Goal: Task Accomplishment & Management: Manage account settings

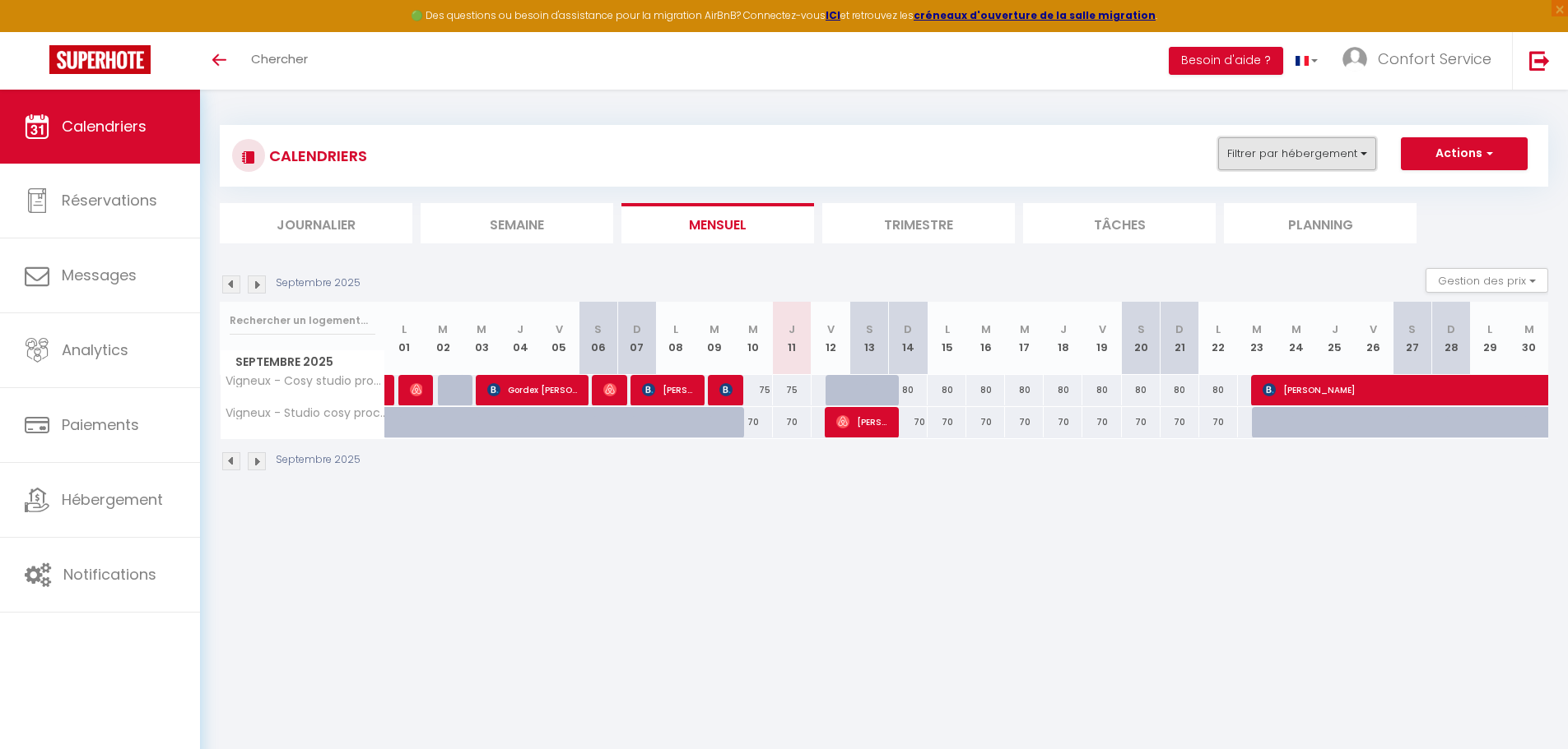
drag, startPoint x: 1324, startPoint y: 150, endPoint x: 1323, endPoint y: 164, distance: 14.0
click at [1324, 152] on button "Filtrer par hébergement" at bounding box center [1297, 153] width 158 height 33
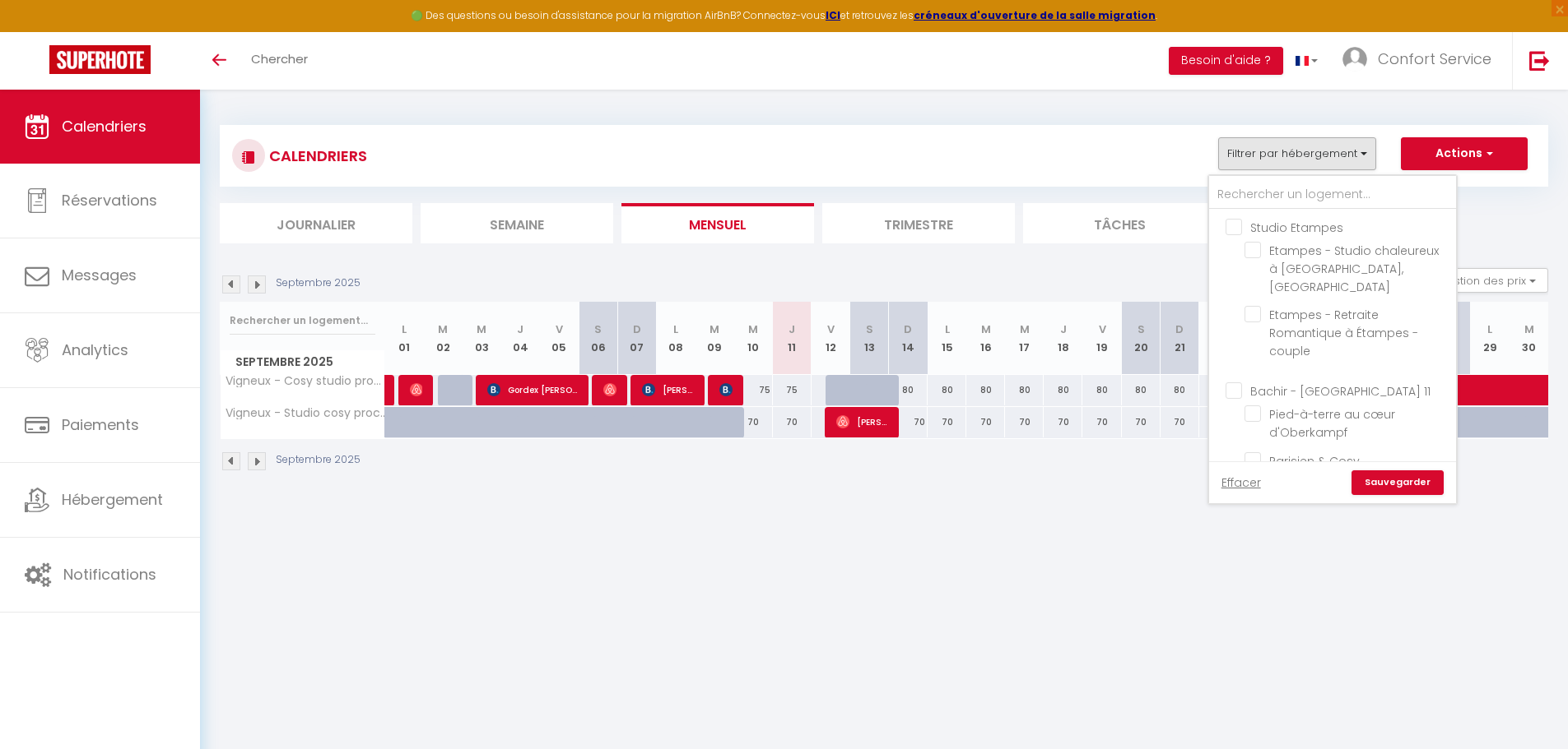
drag, startPoint x: 857, startPoint y: 614, endPoint x: 858, endPoint y: 604, distance: 10.0
click at [857, 609] on body "🟢 Des questions ou besoin d'assistance pour la migration AirBnB? Connectez-vous…" at bounding box center [784, 464] width 1568 height 749
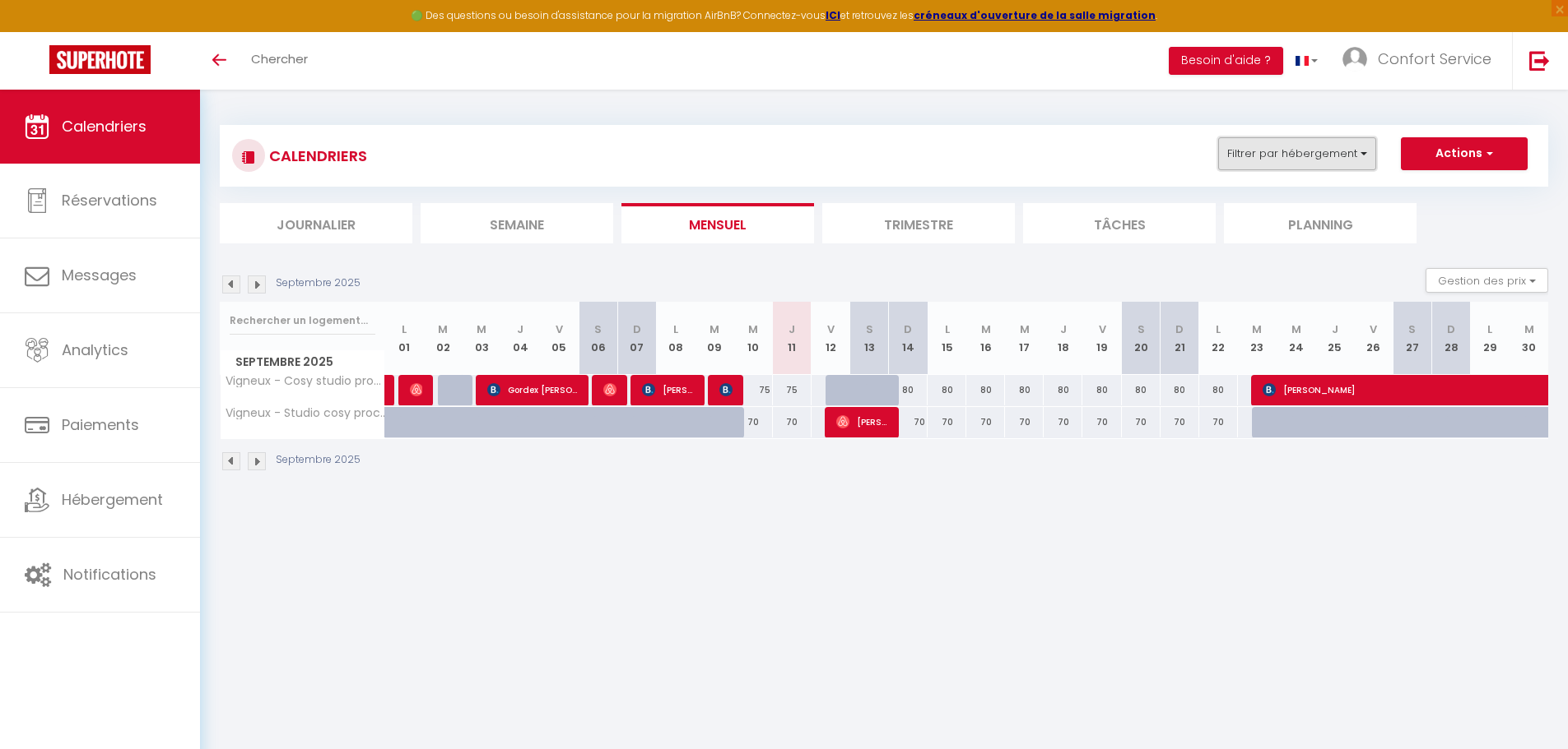
click at [1345, 162] on button "Filtrer par hébergement" at bounding box center [1297, 153] width 158 height 33
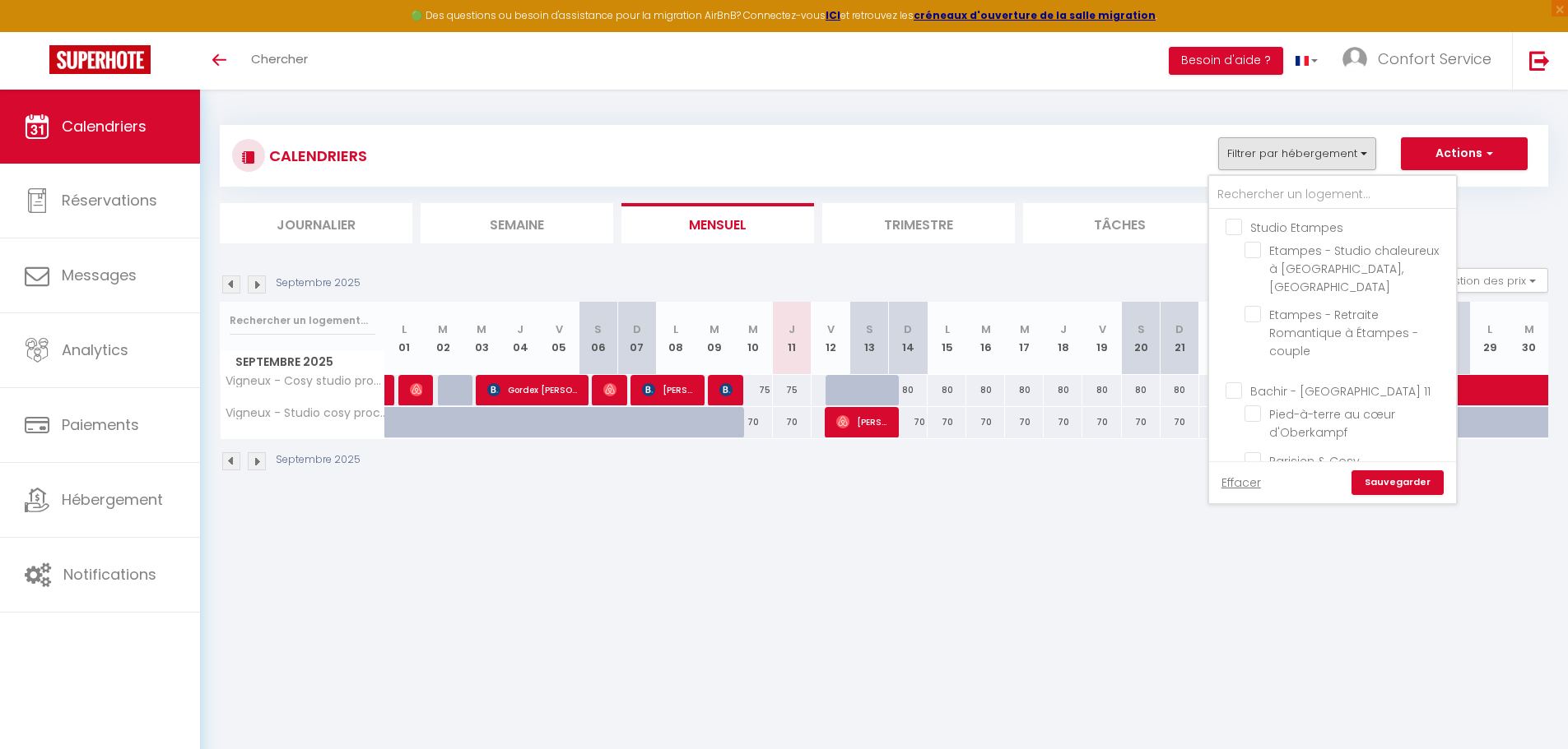
click at [1236, 224] on input "Studio Etampes" at bounding box center [1349, 226] width 247 height 17
checkbox input "true"
checkbox input "false"
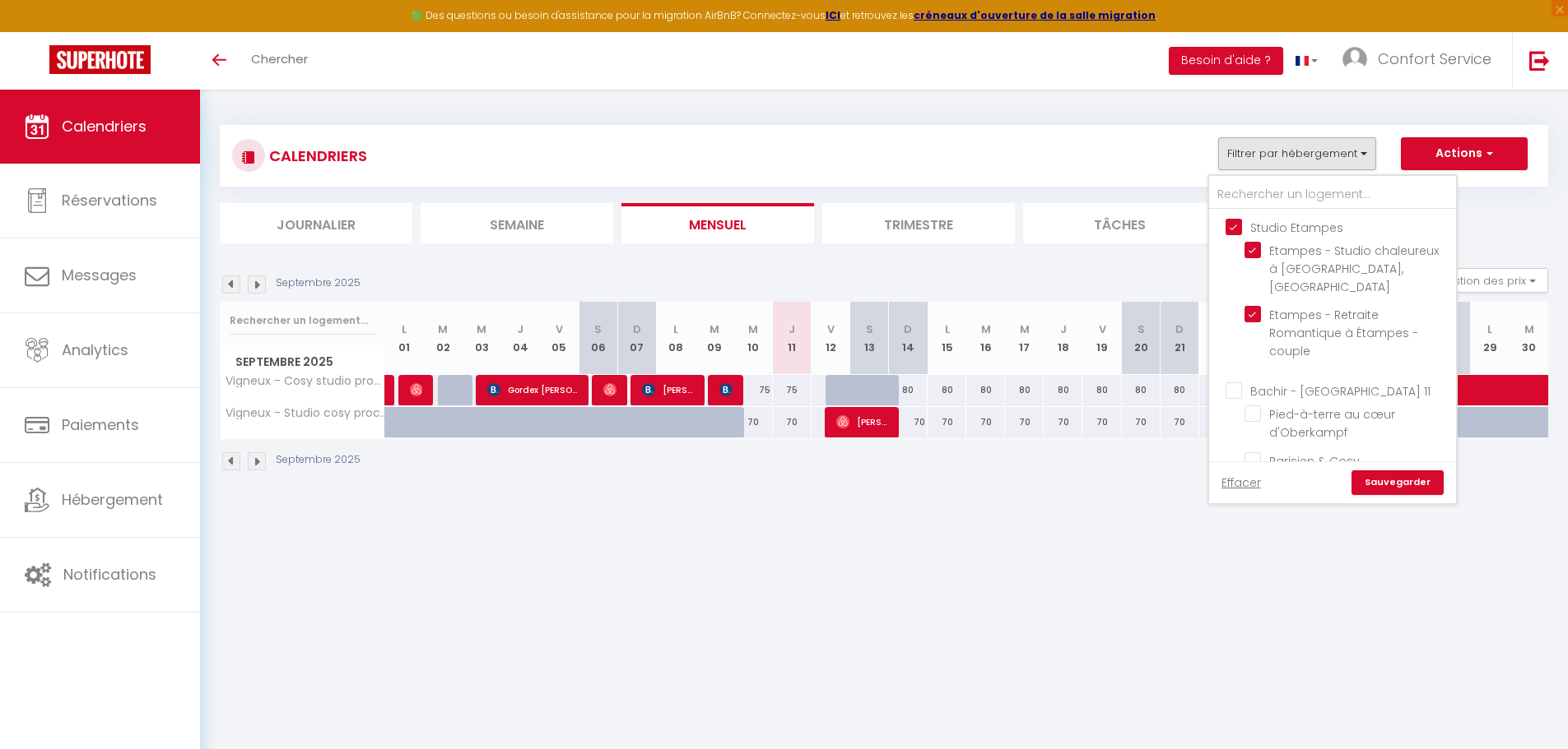
checkbox input "false"
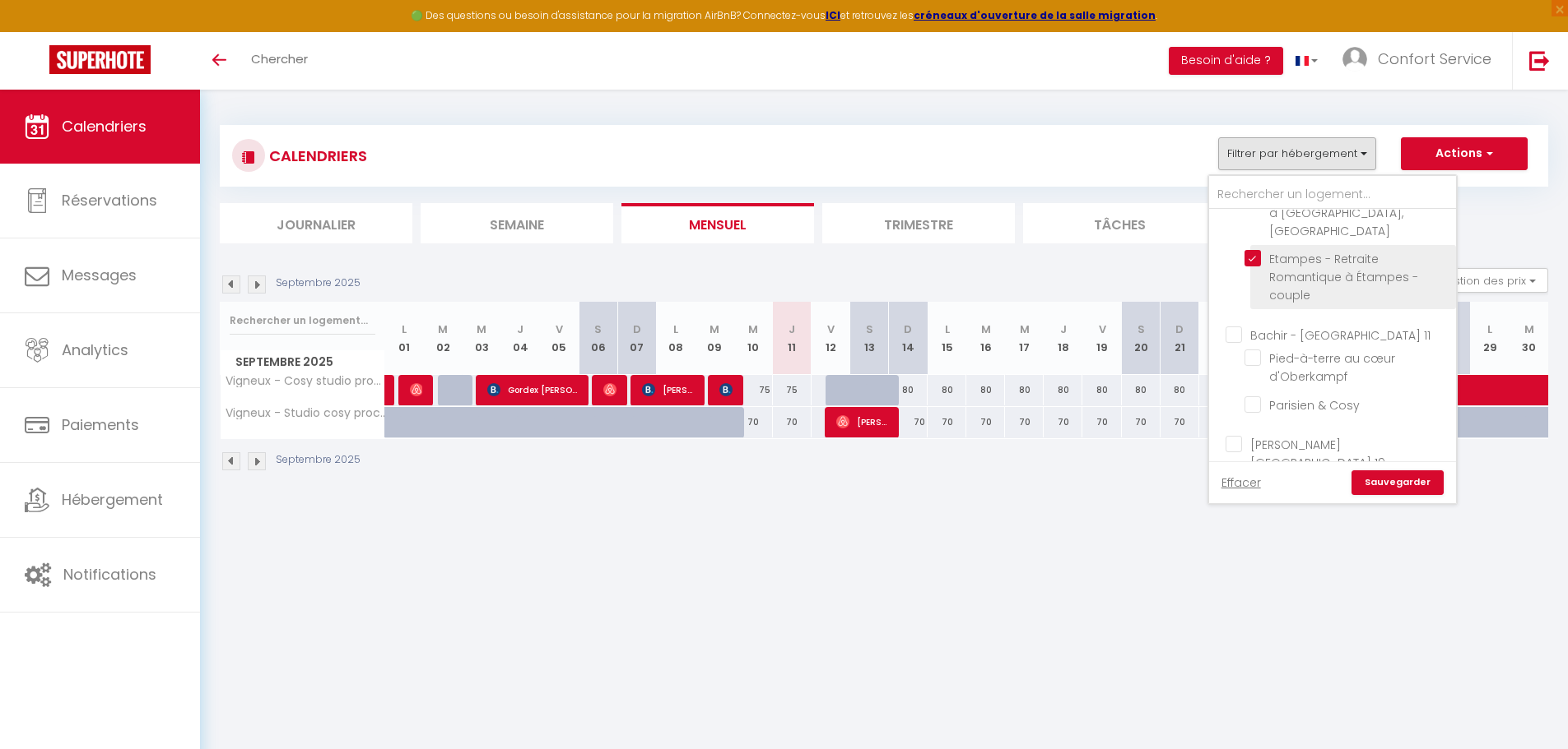
scroll to position [82, 0]
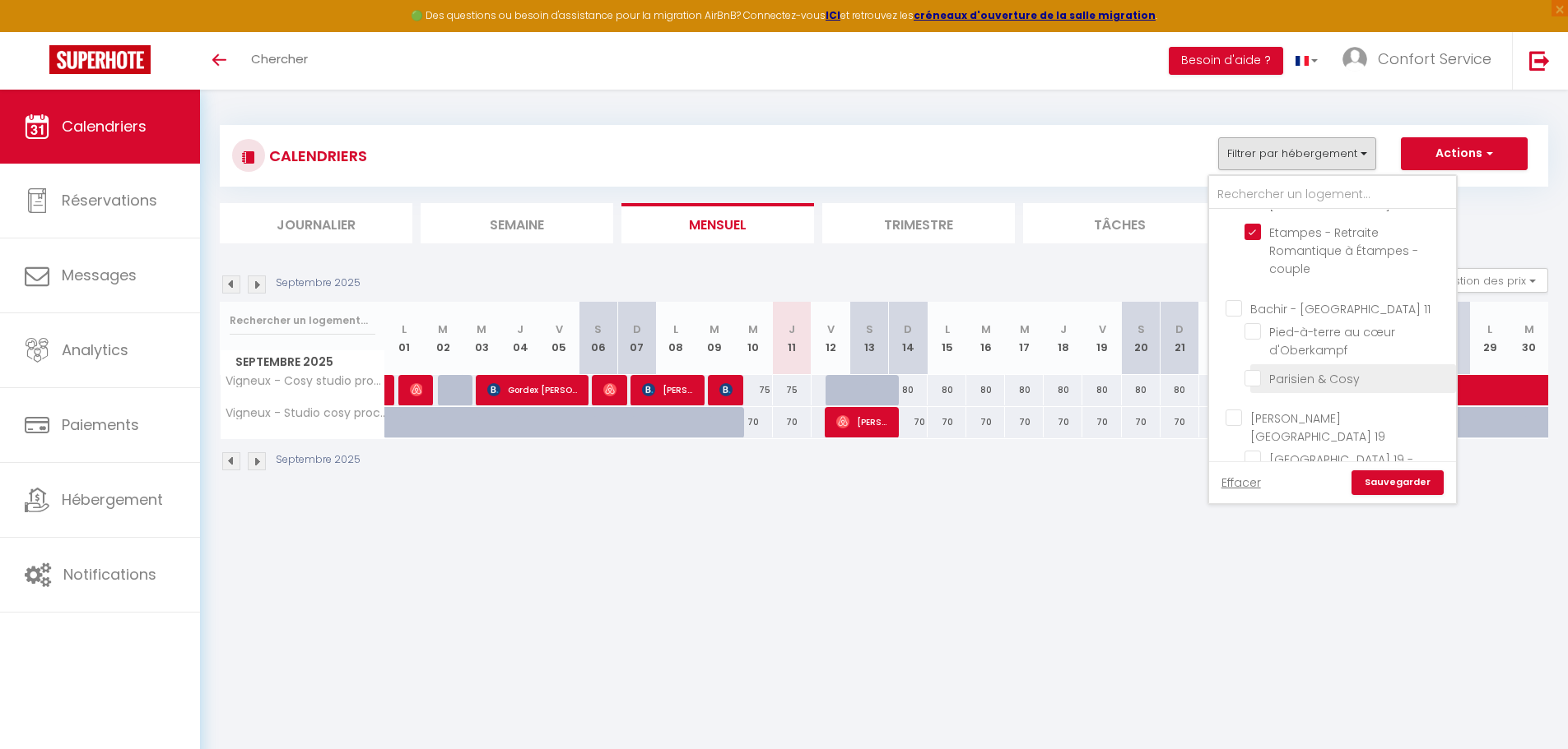
drag, startPoint x: 1236, startPoint y: 290, endPoint x: 1255, endPoint y: 369, distance: 81.3
click at [1238, 300] on input "Bachir - [GEOGRAPHIC_DATA] 11" at bounding box center [1349, 307] width 247 height 17
checkbox input "true"
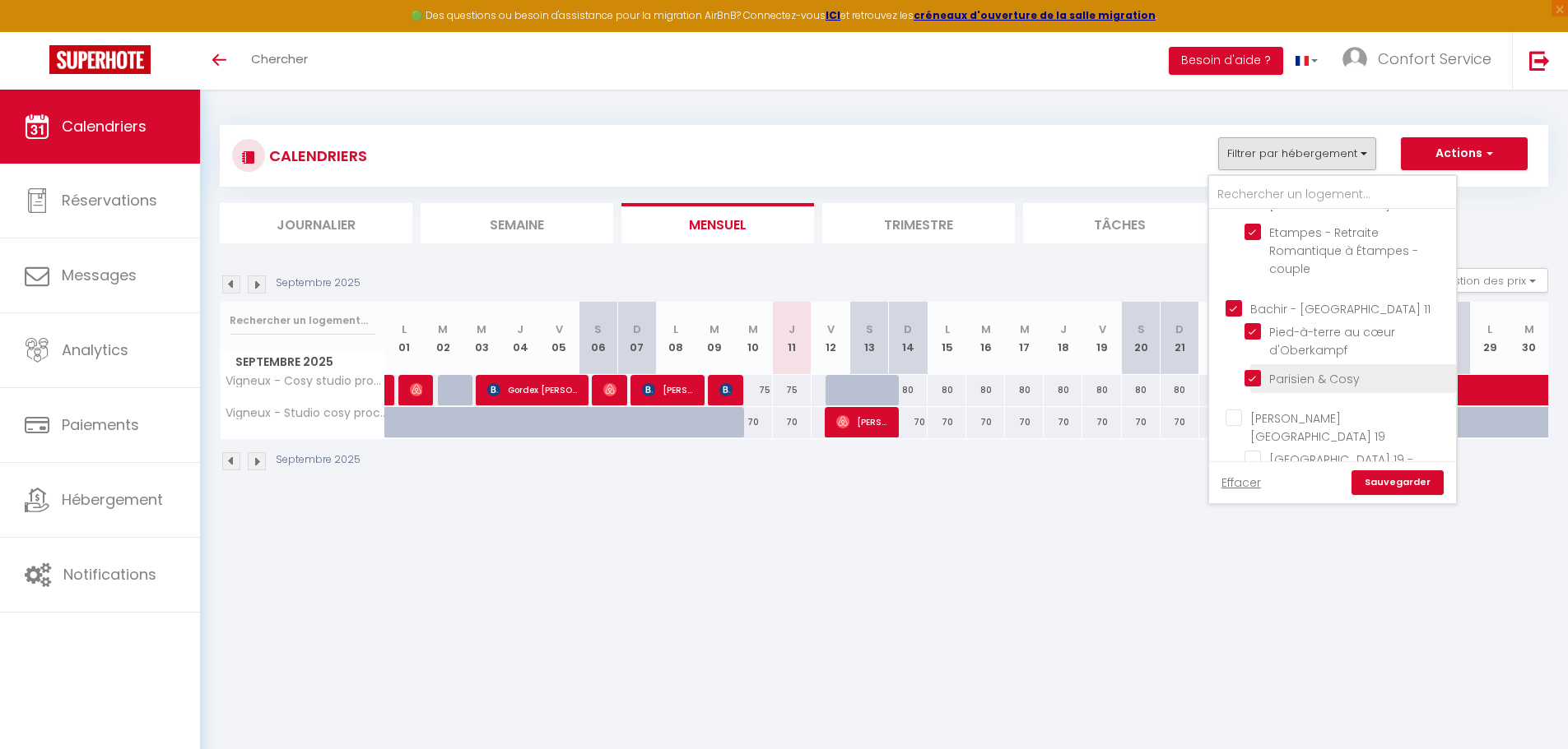
checkbox input "false"
click at [1235, 410] on input "[PERSON_NAME][GEOGRAPHIC_DATA] 19" at bounding box center [1349, 418] width 247 height 17
checkbox input "true"
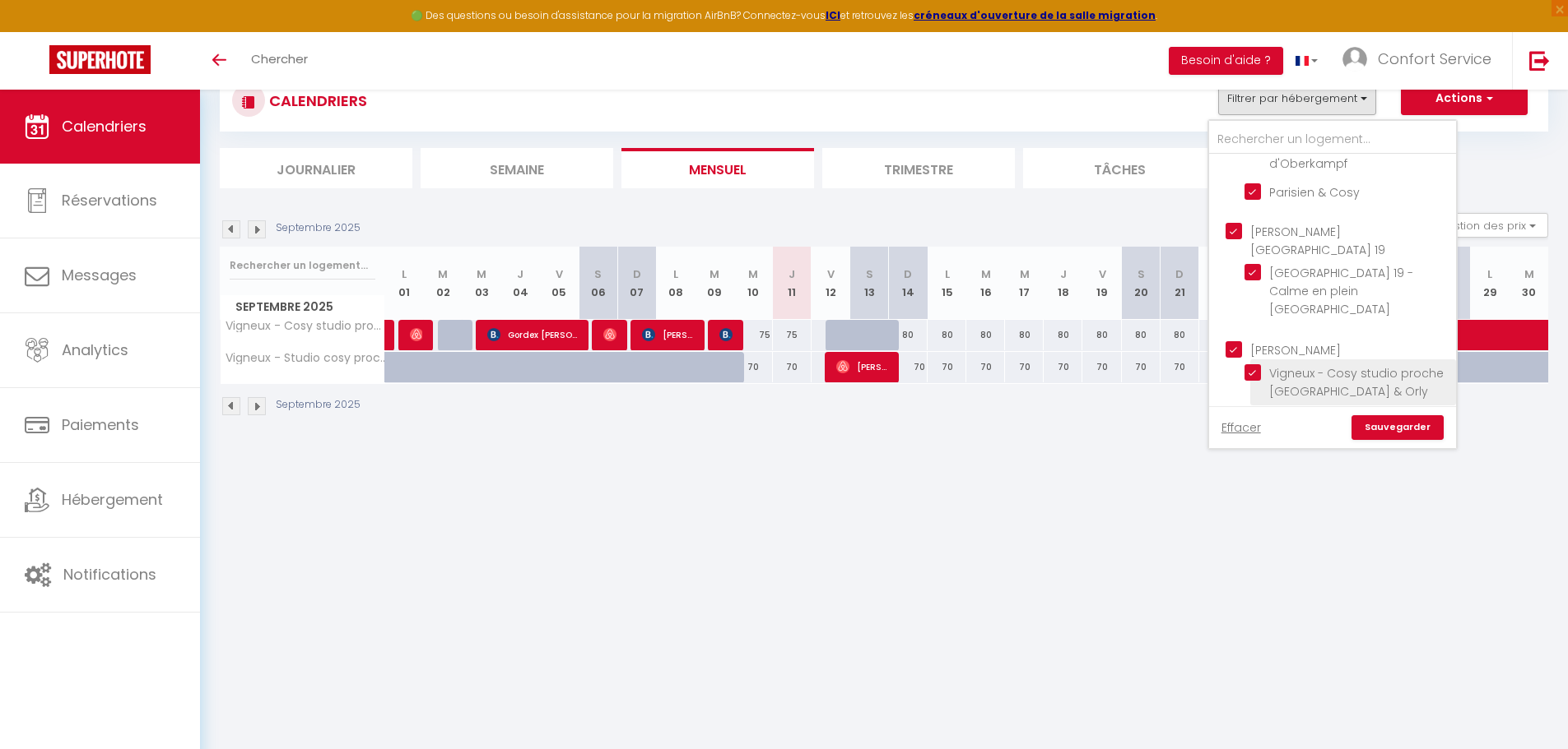
scroll to position [90, 0]
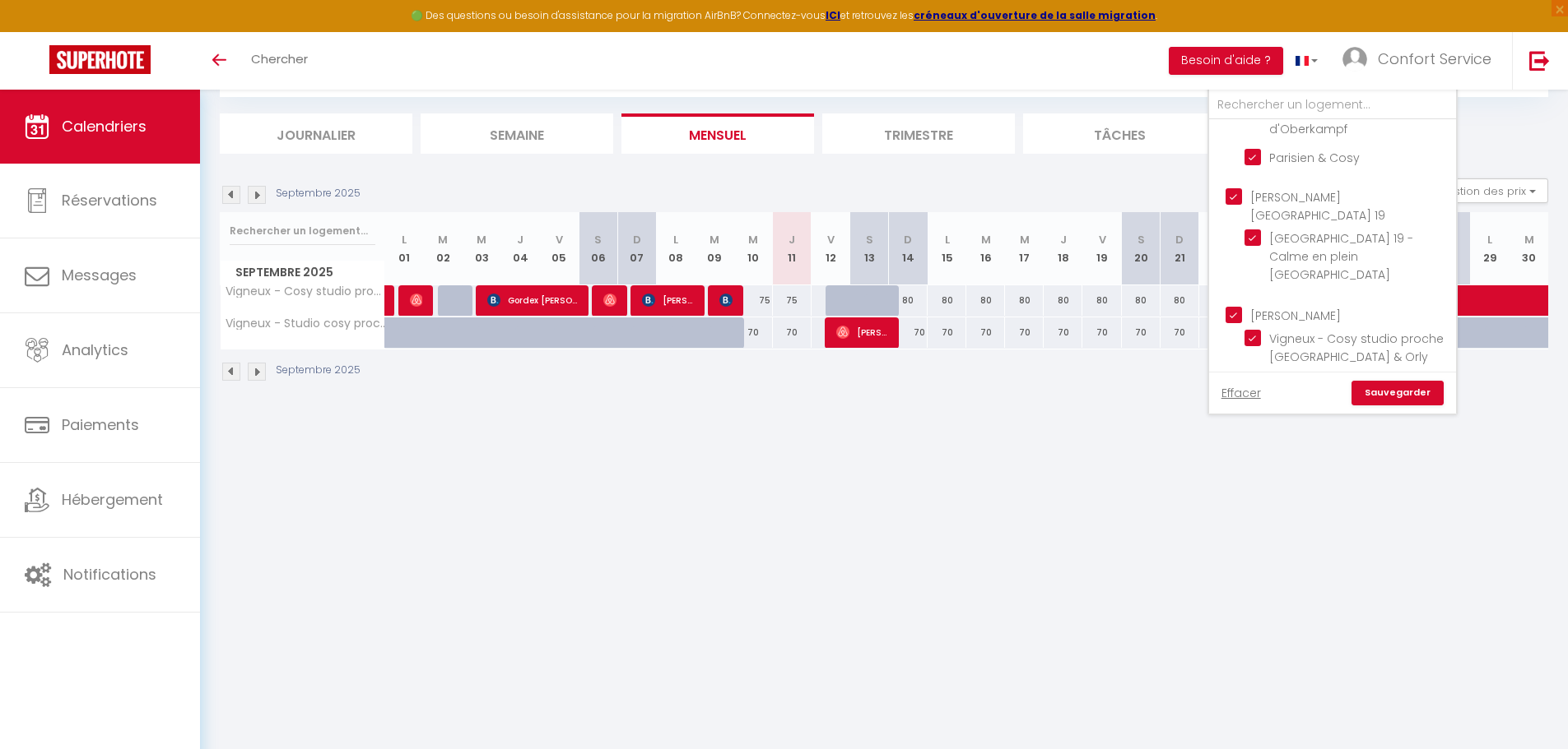
click at [1399, 399] on link "Sauvegarder" at bounding box center [1396, 392] width 92 height 25
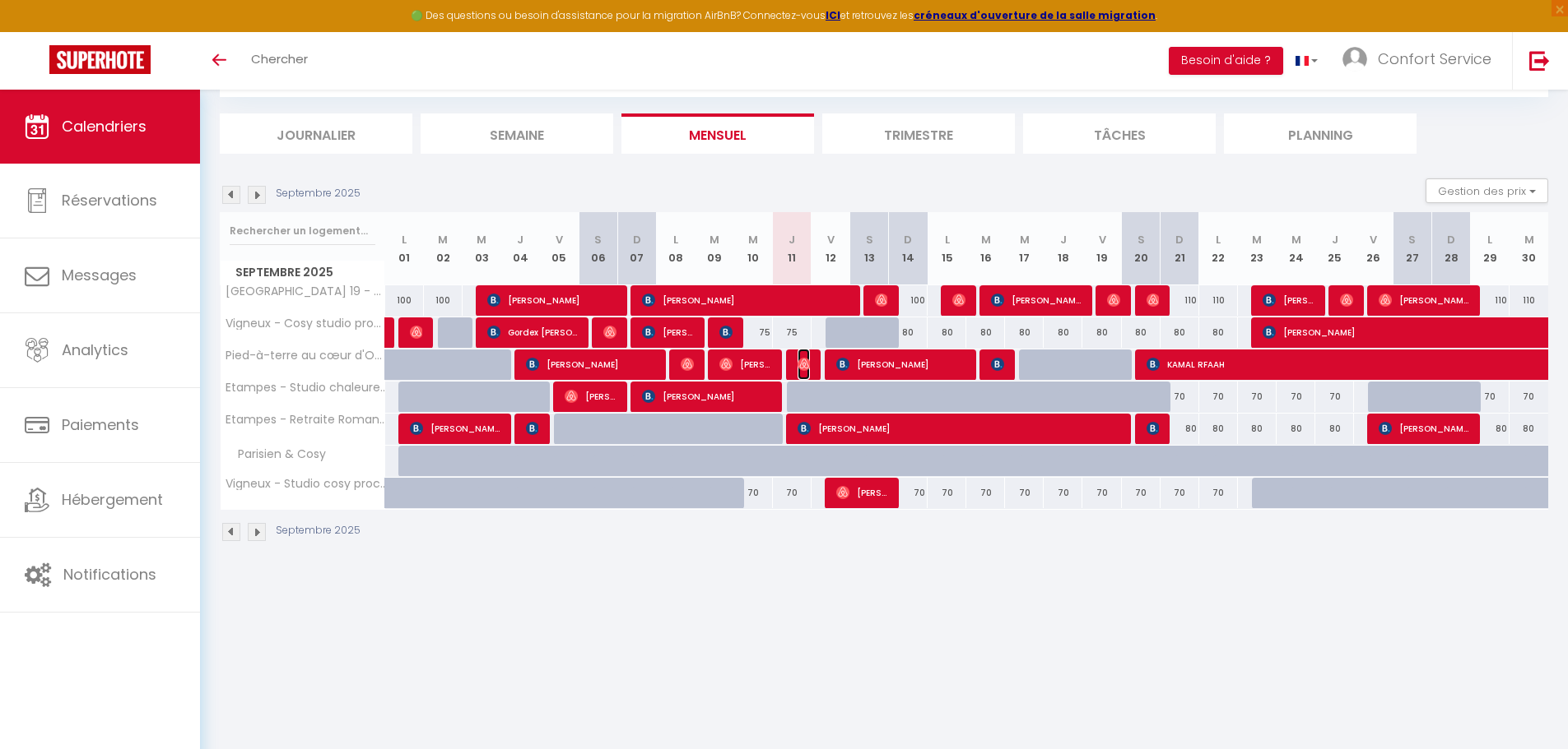
click at [802, 362] on img at bounding box center [804, 364] width 13 height 13
select select "OK"
select select "0"
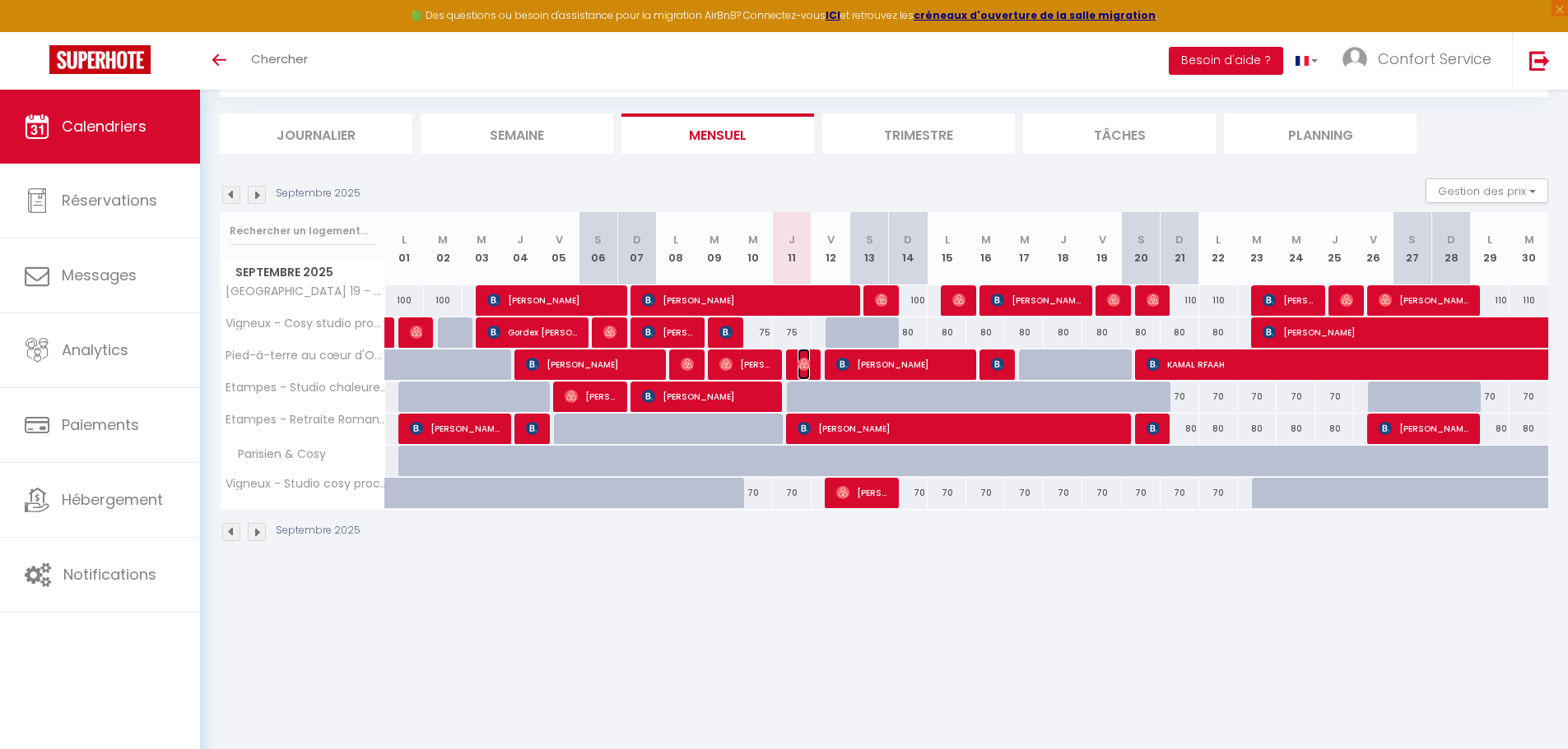
select select "1"
select select
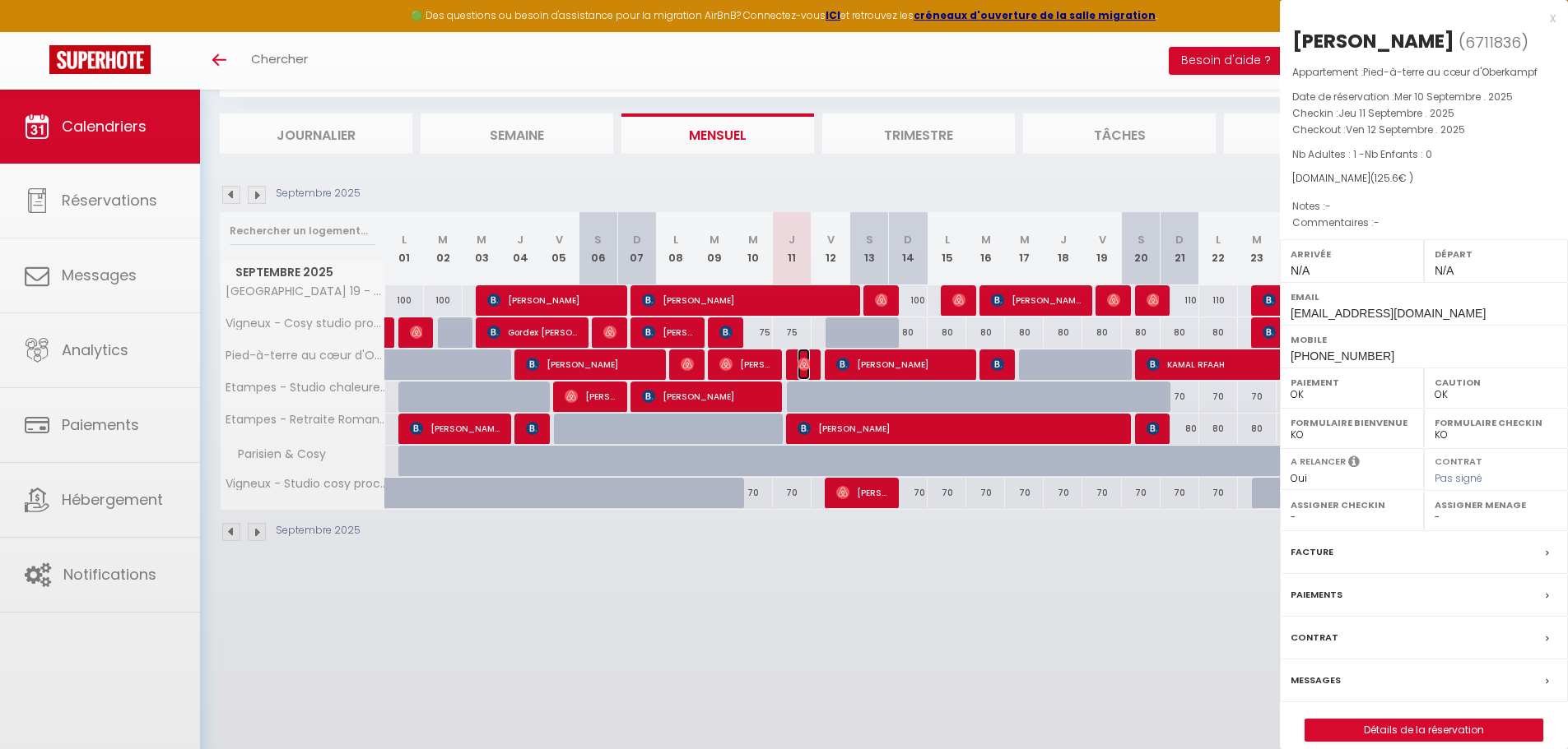
select select "36967"
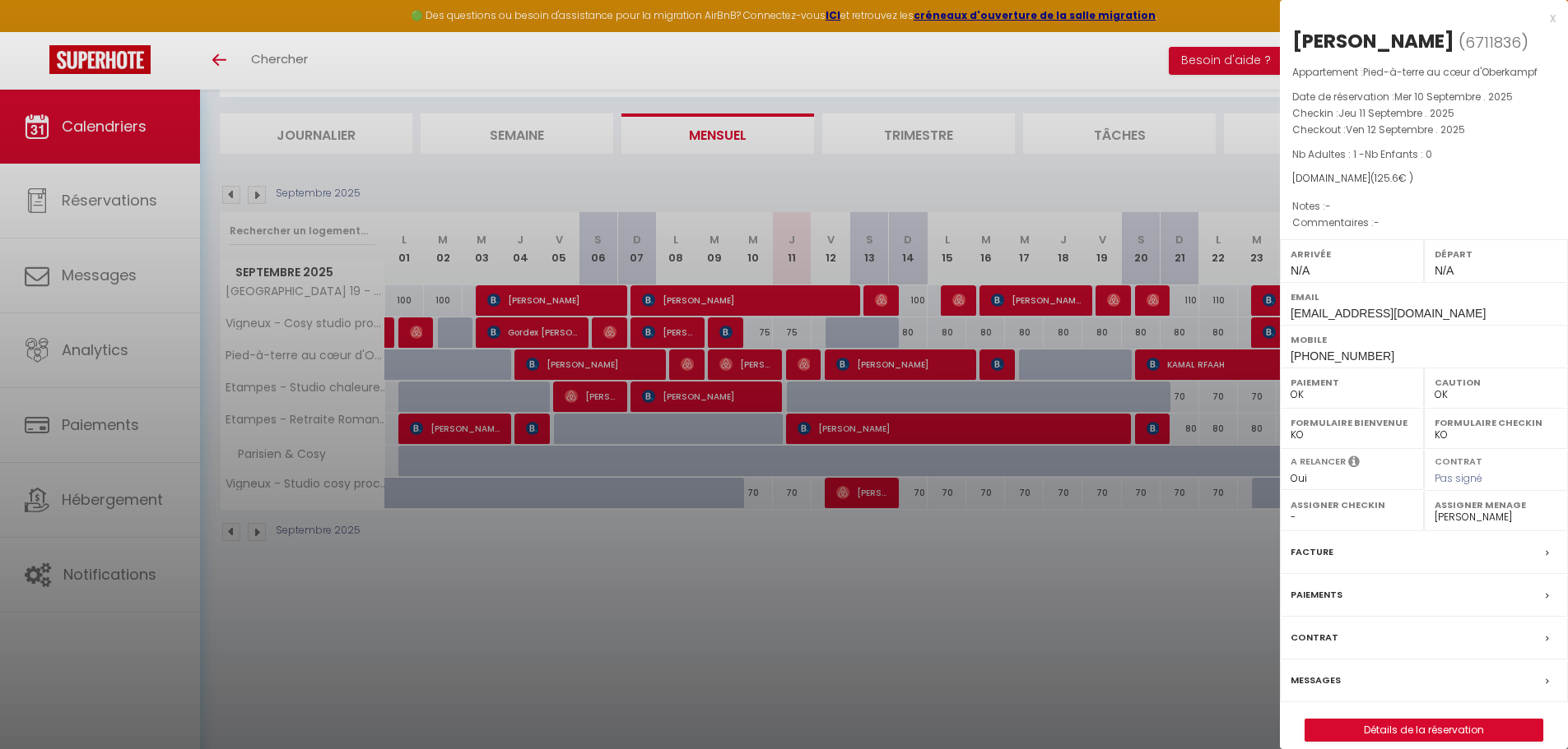
click at [1118, 91] on div at bounding box center [784, 374] width 1568 height 749
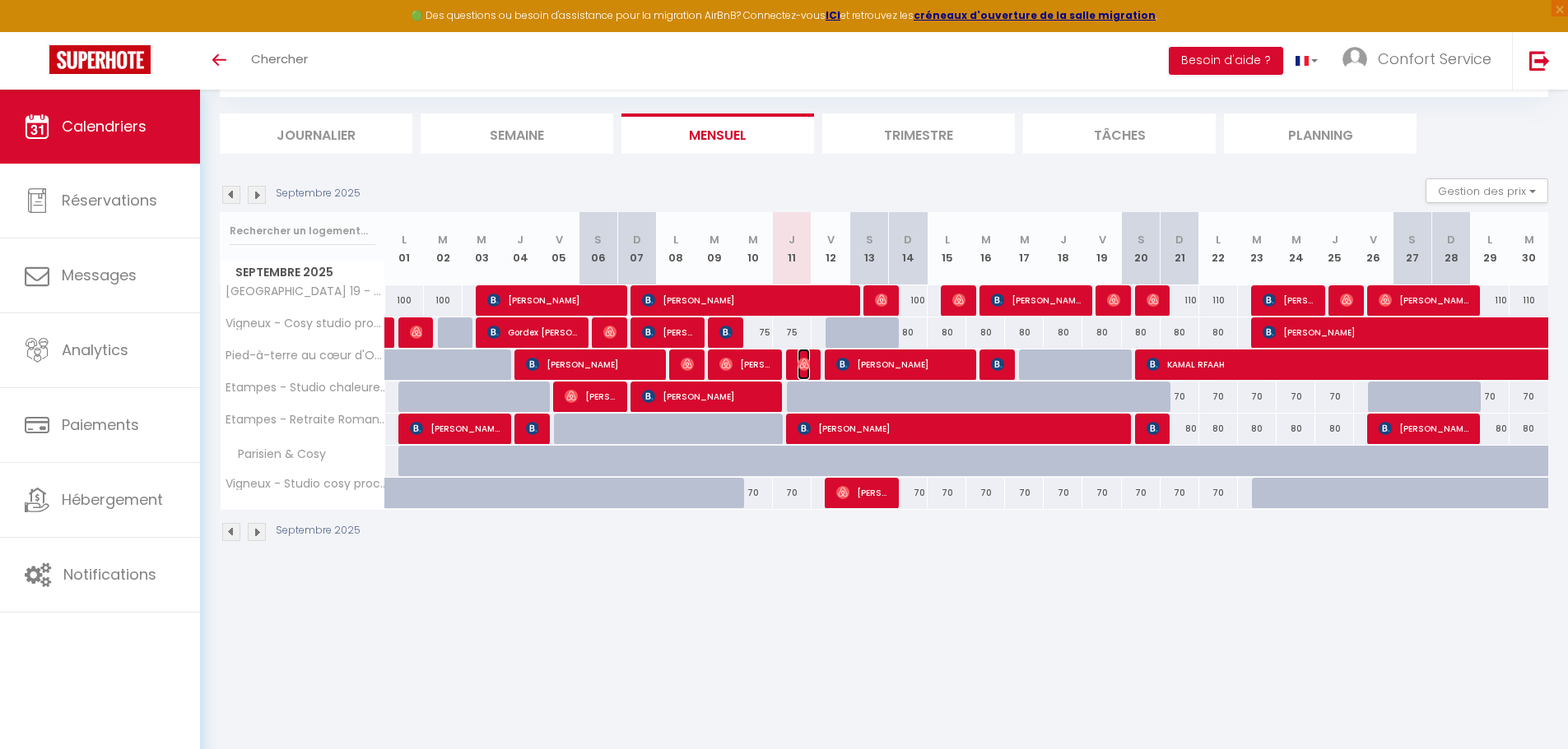
click at [809, 367] on img at bounding box center [804, 364] width 13 height 13
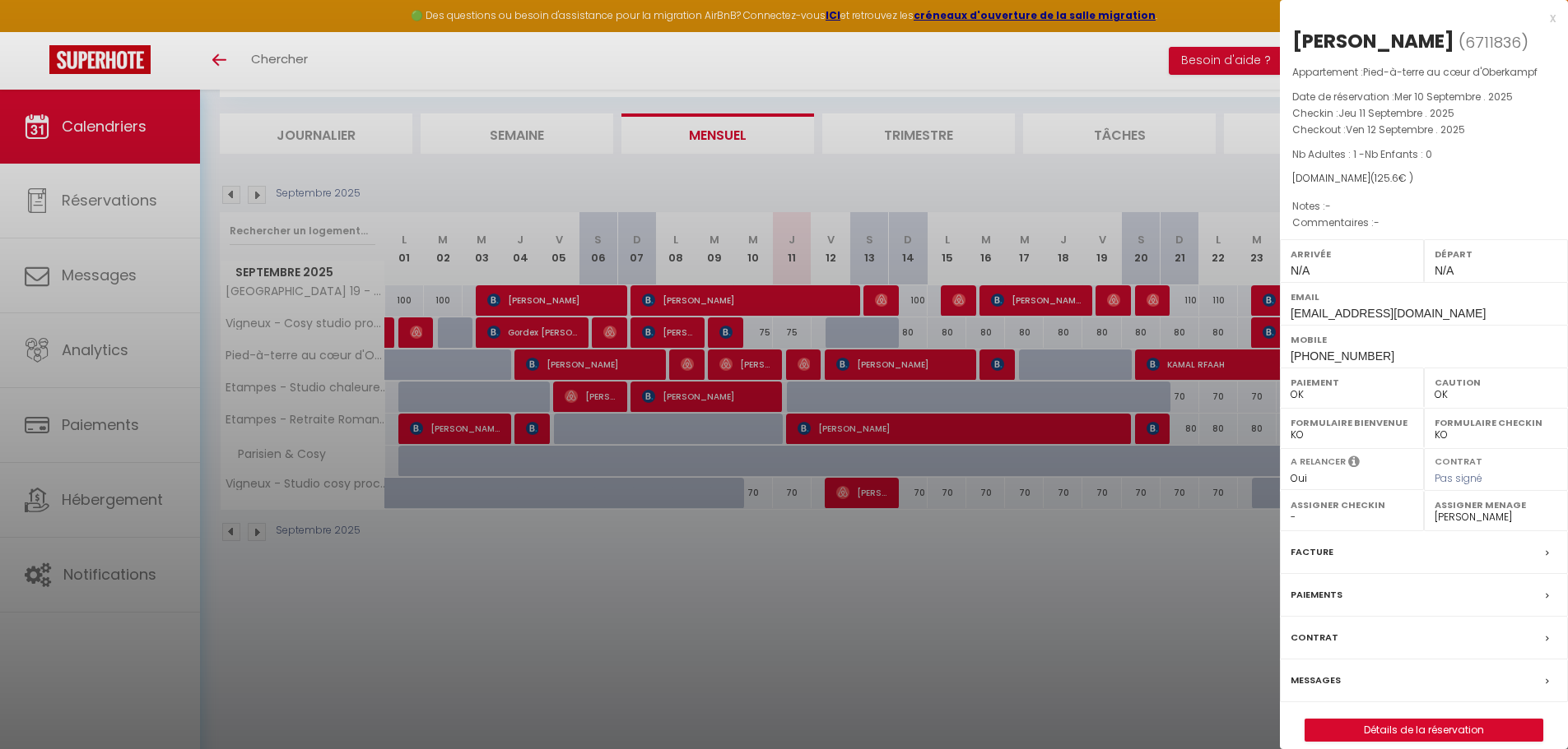
click at [1332, 670] on div "Messages" at bounding box center [1424, 680] width 288 height 42
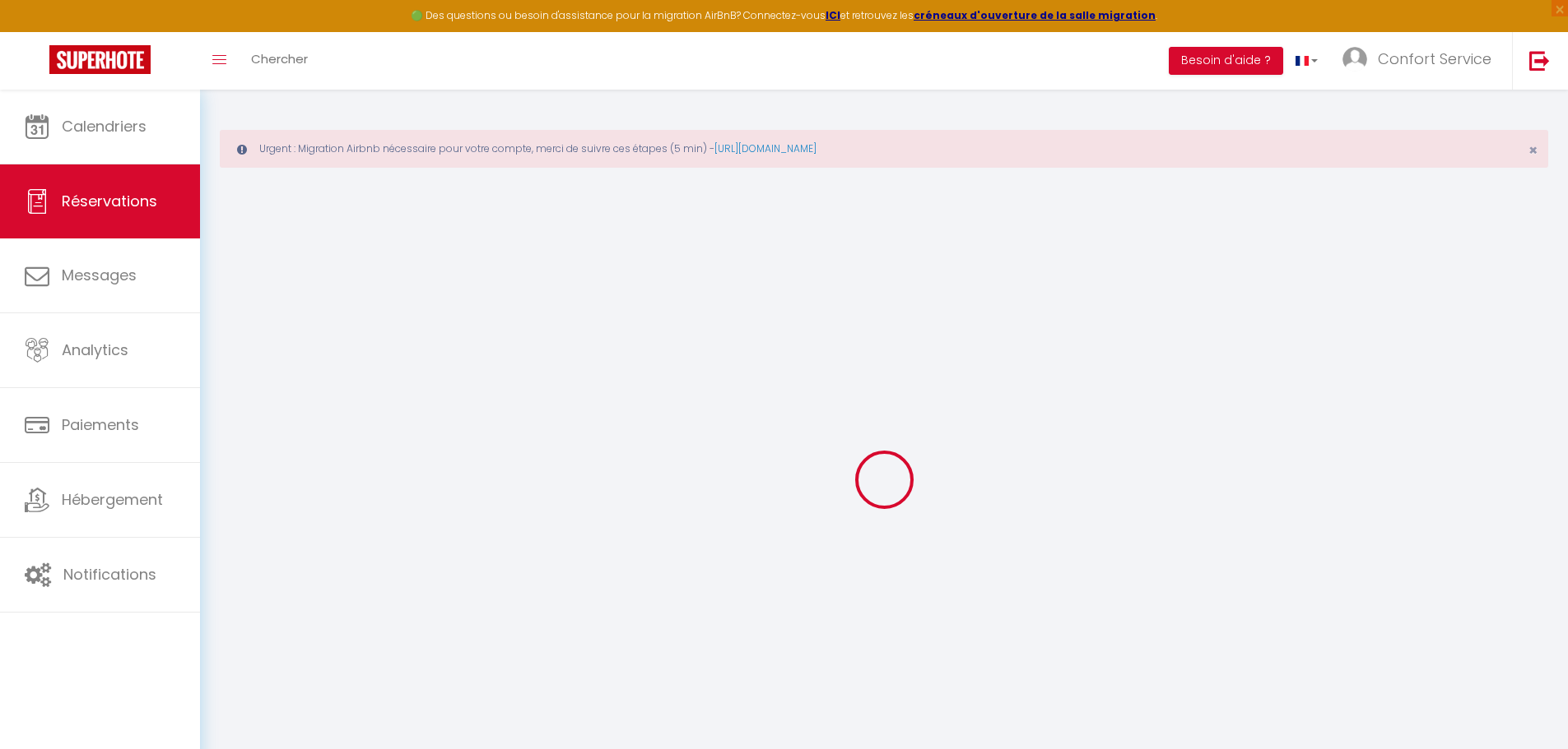
select select
checkbox input "false"
select select
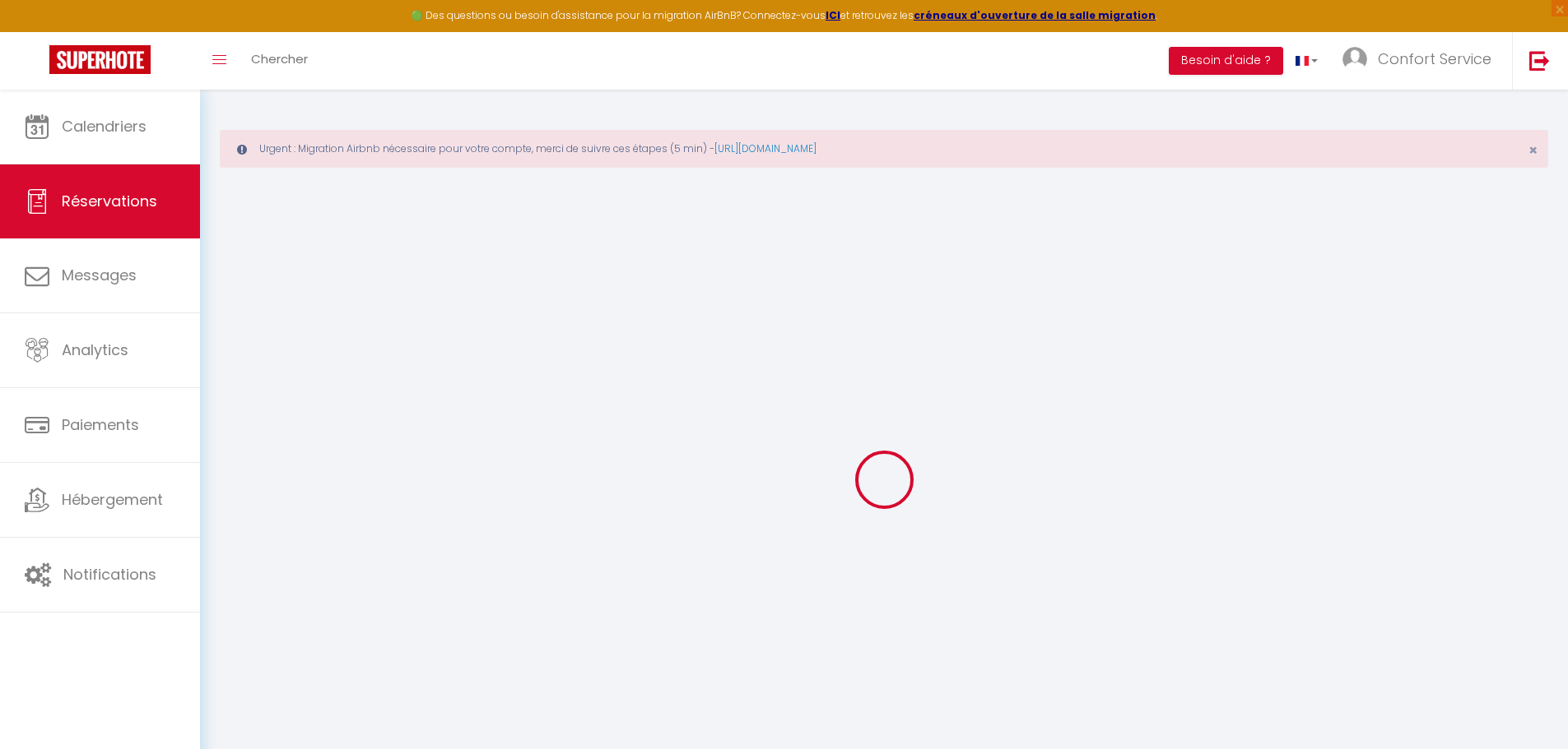
select select
checkbox input "false"
select select
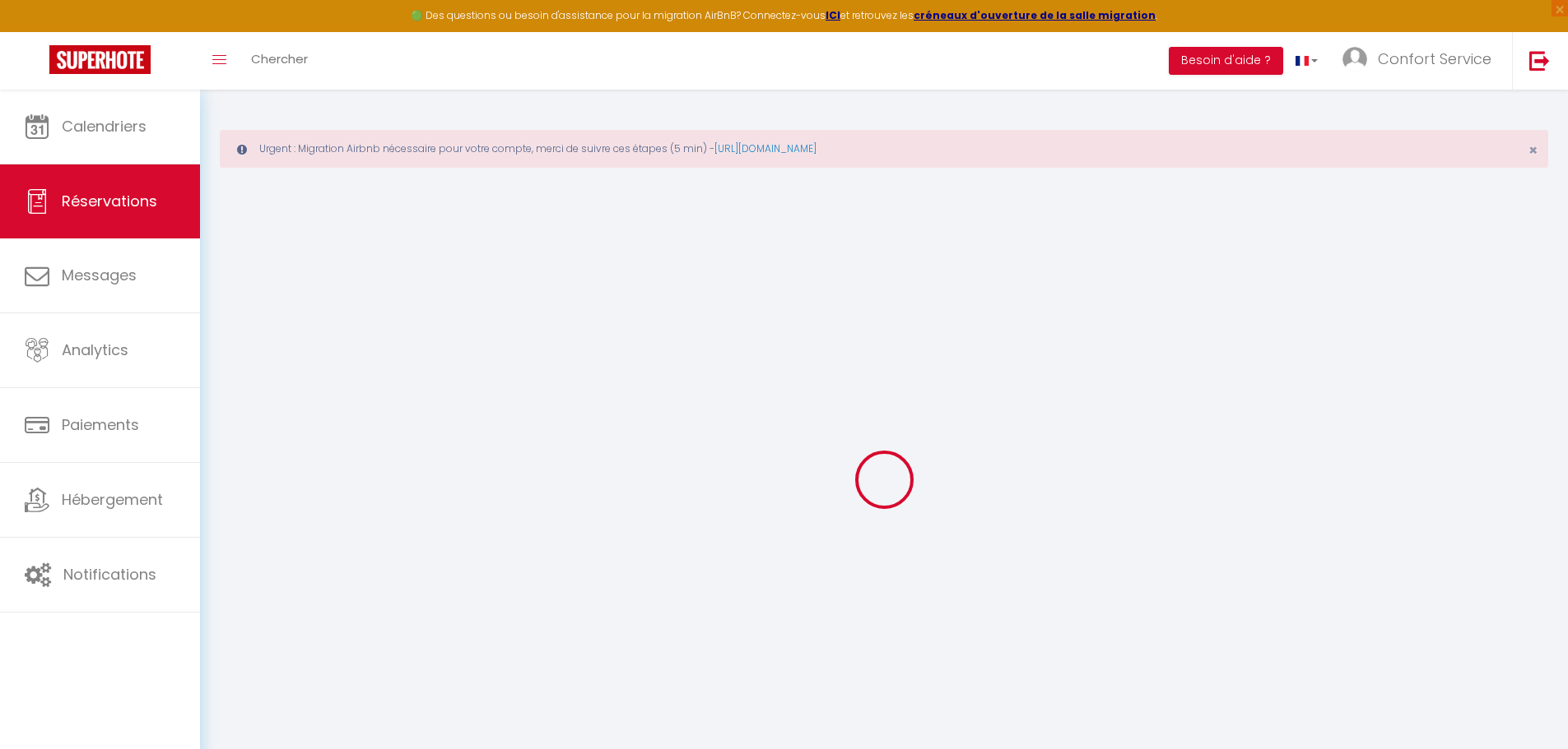
select select
checkbox input "false"
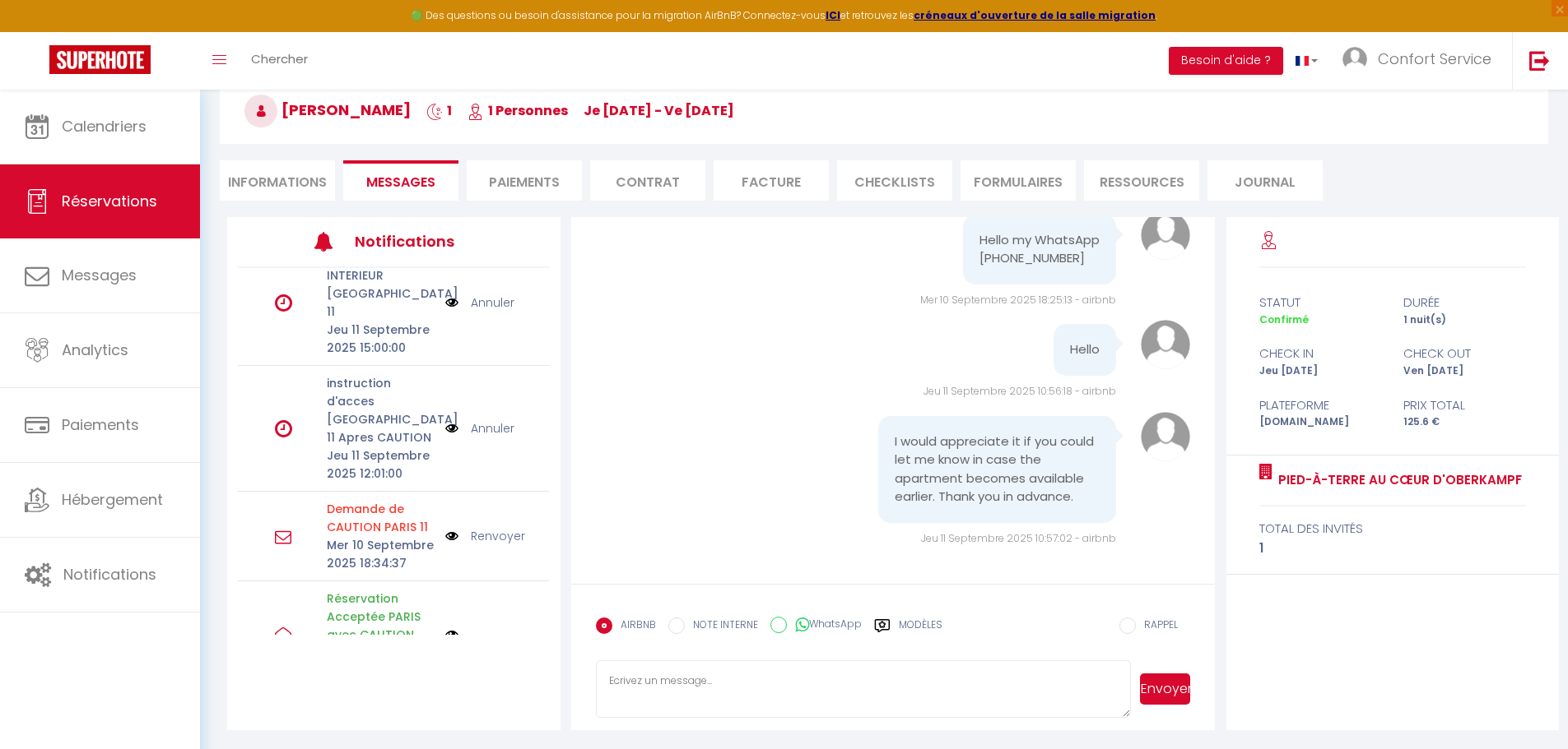
scroll to position [158, 0]
click at [498, 526] on link "Renvoyer" at bounding box center [497, 535] width 54 height 18
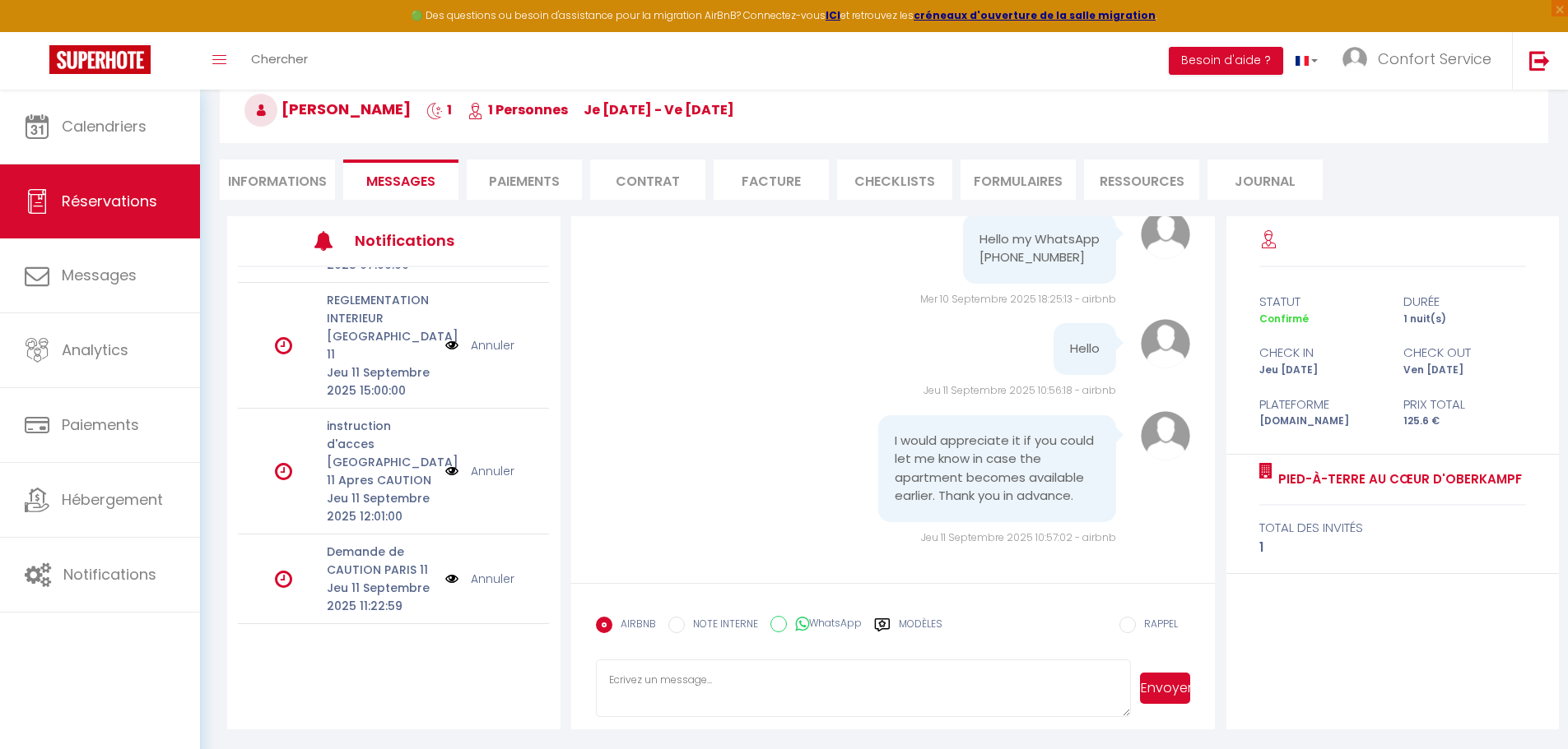
scroll to position [280, 0]
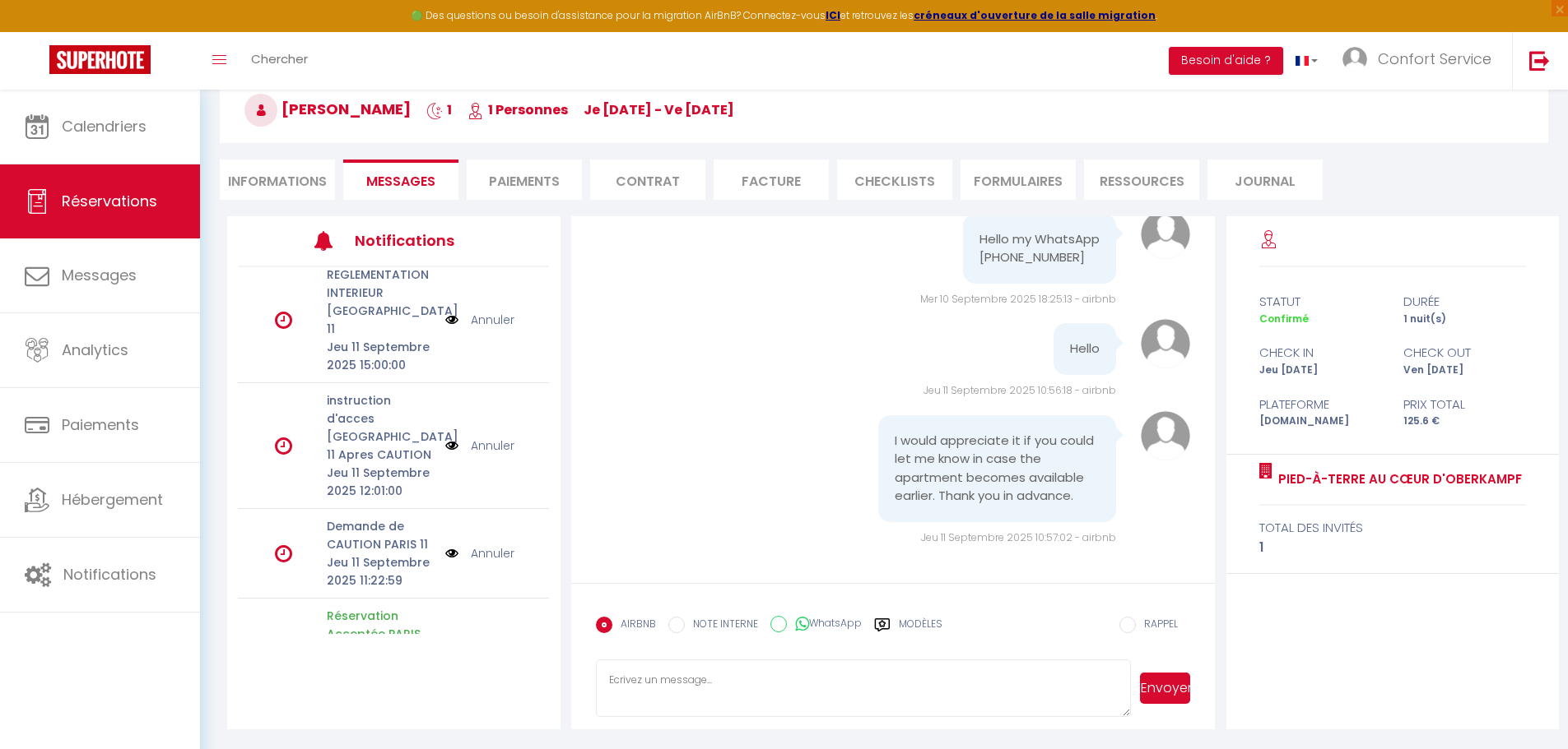
click at [851, 455] on div "I would appreciate it if you could let me know in case the apartment becomes av…" at bounding box center [983, 472] width 297 height 115
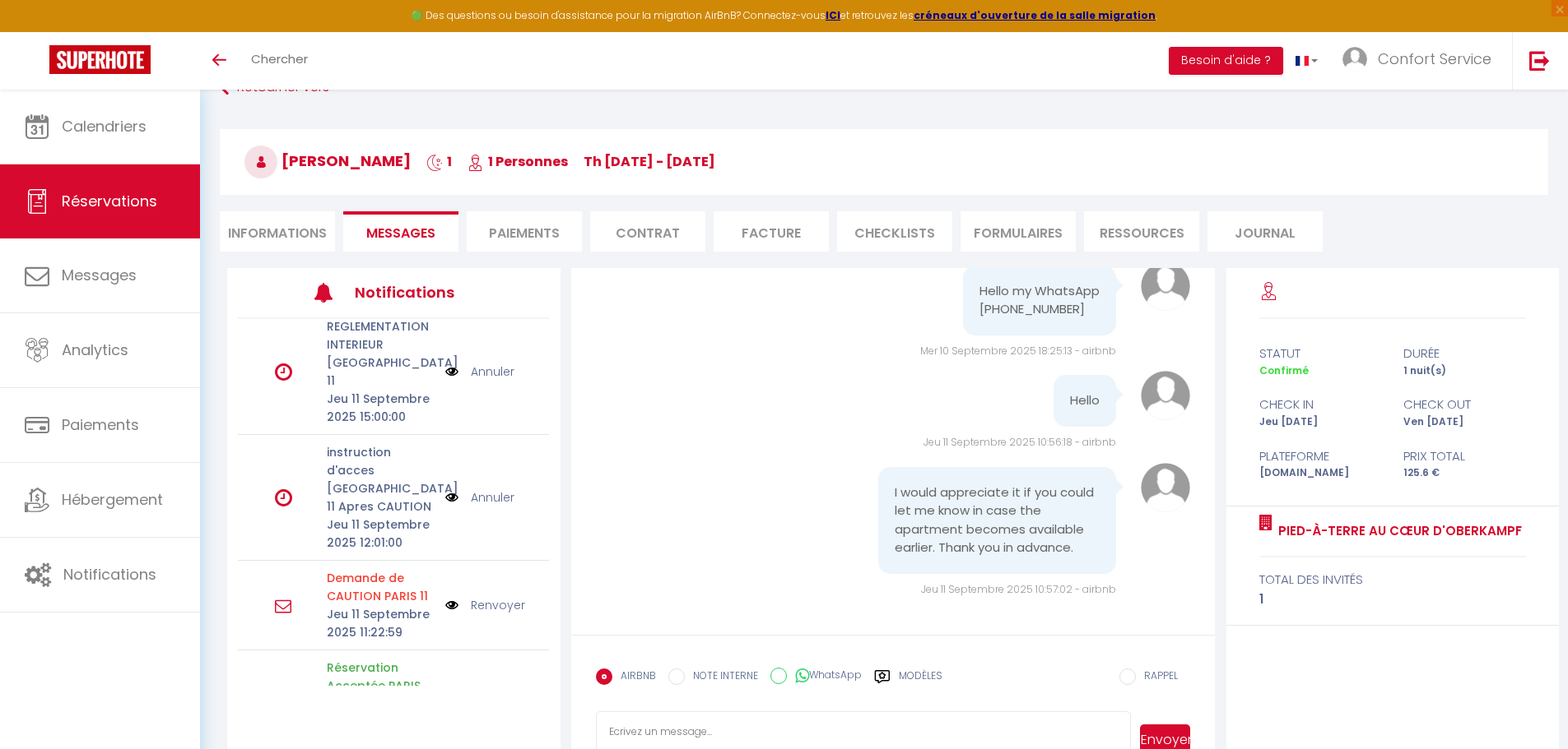
scroll to position [8, 0]
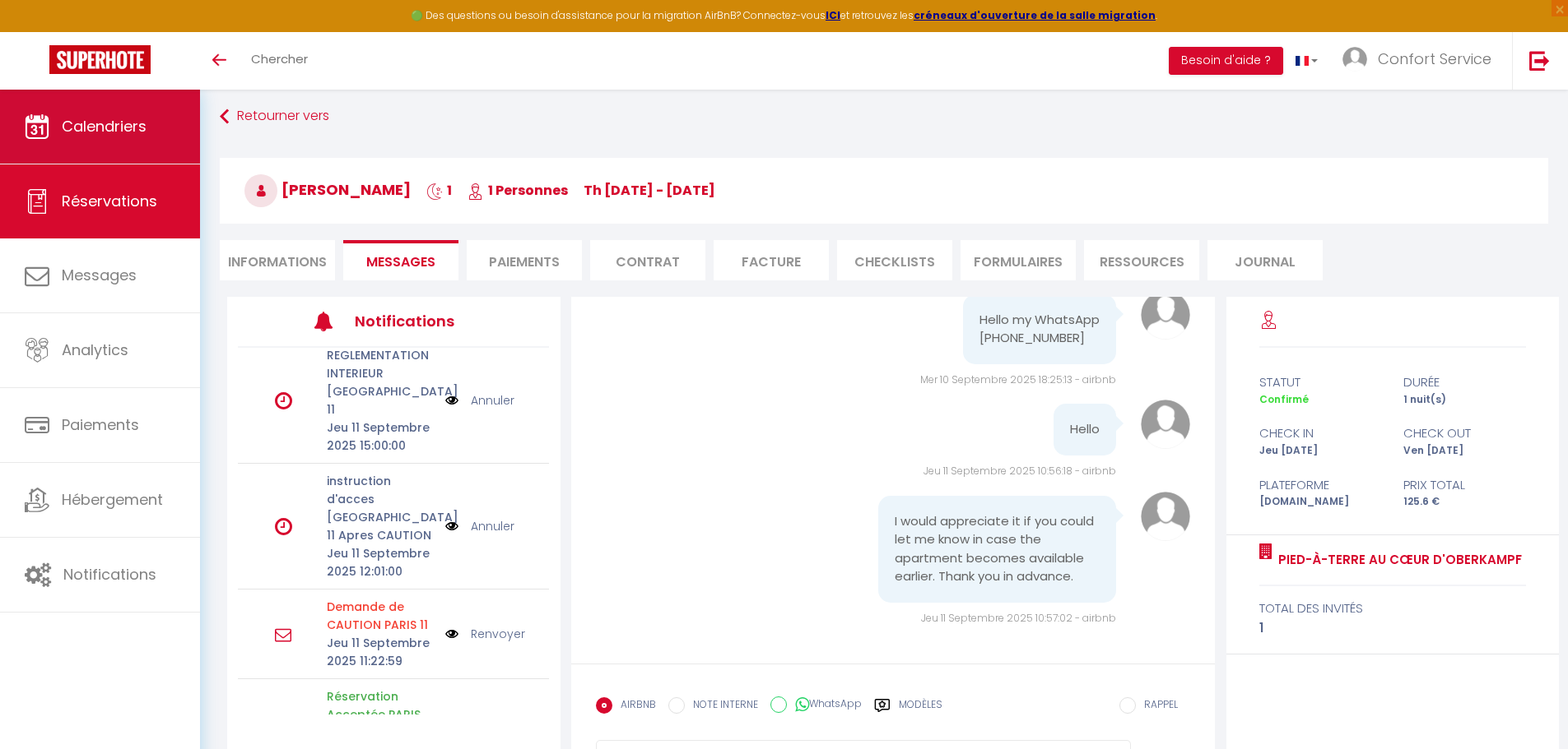
click at [80, 136] on link "Calendriers" at bounding box center [100, 126] width 200 height 74
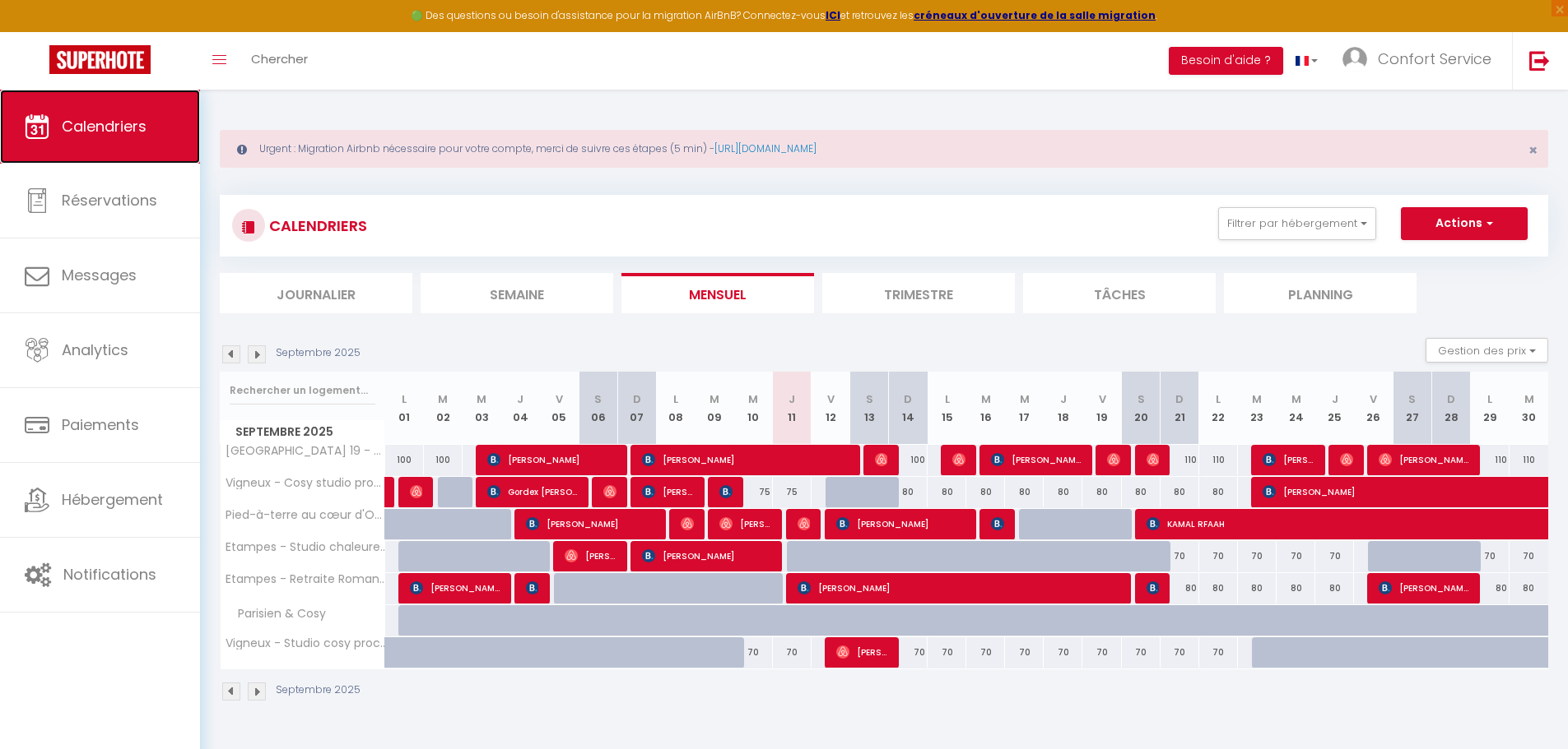
click at [102, 128] on span "Calendriers" at bounding box center [105, 126] width 85 height 21
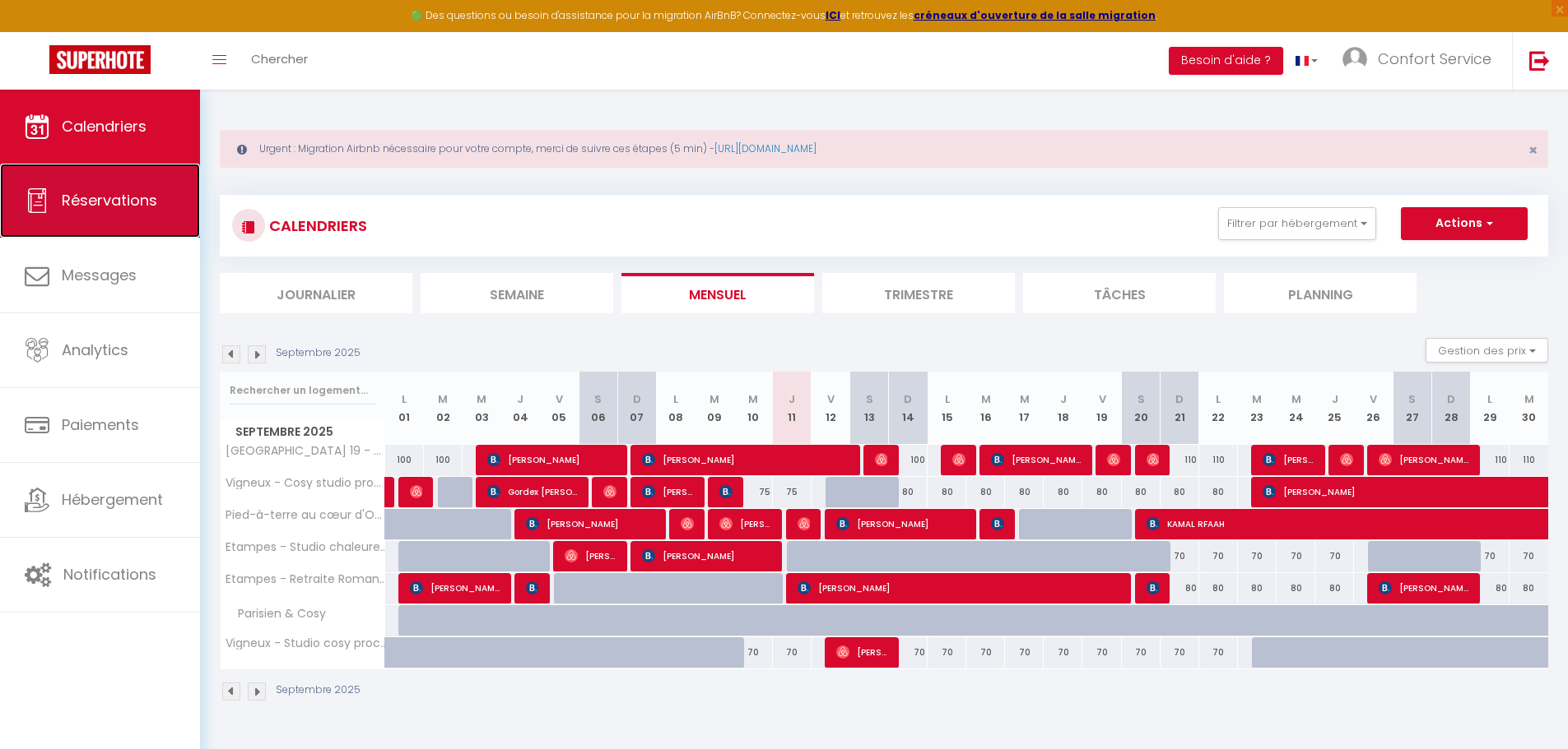
click at [106, 204] on span "Réservations" at bounding box center [109, 200] width 96 height 21
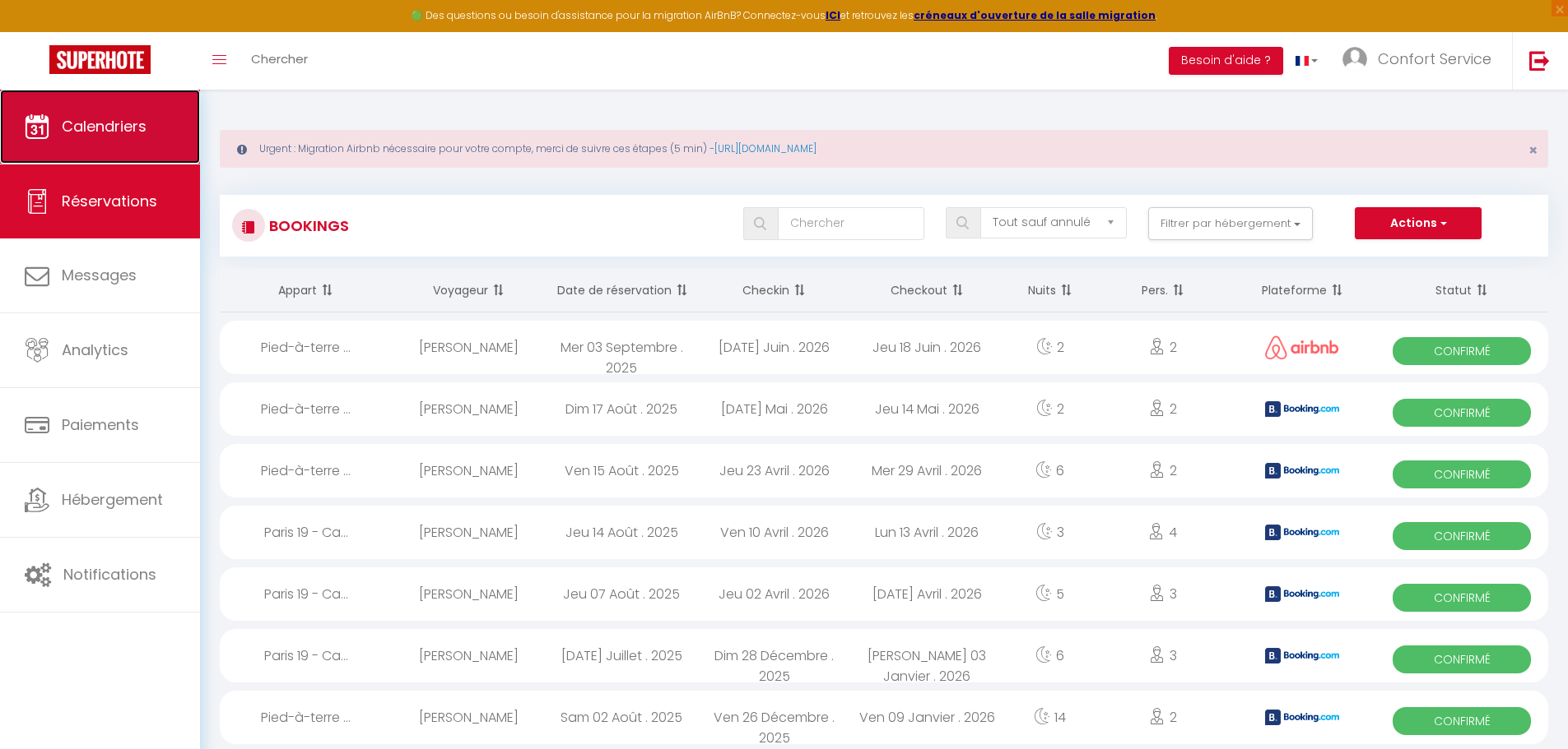
click at [73, 137] on link "Calendriers" at bounding box center [100, 126] width 200 height 74
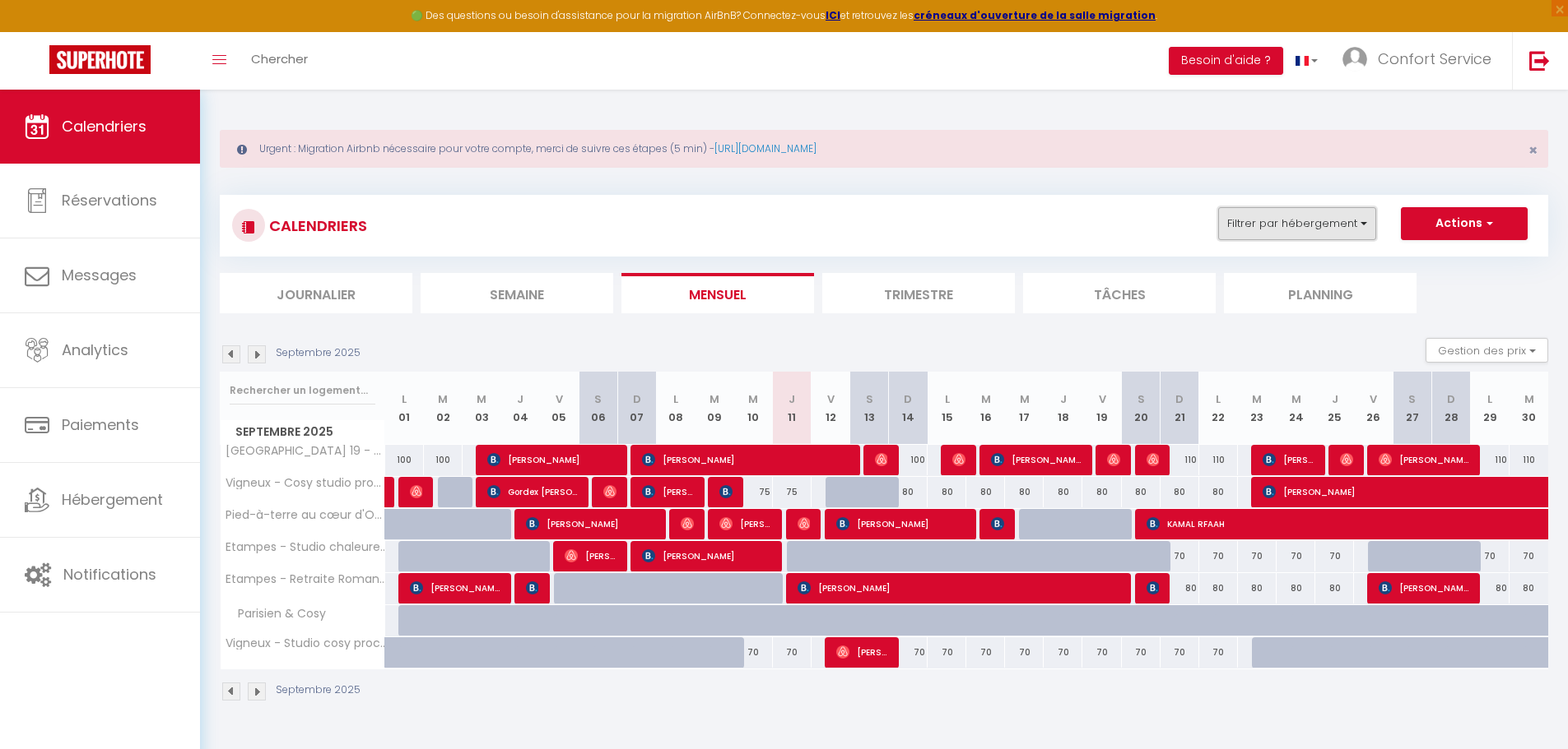
drag, startPoint x: 1340, startPoint y: 228, endPoint x: 1330, endPoint y: 226, distance: 10.2
click at [1335, 226] on button "Filtrer par hébergement" at bounding box center [1297, 223] width 158 height 33
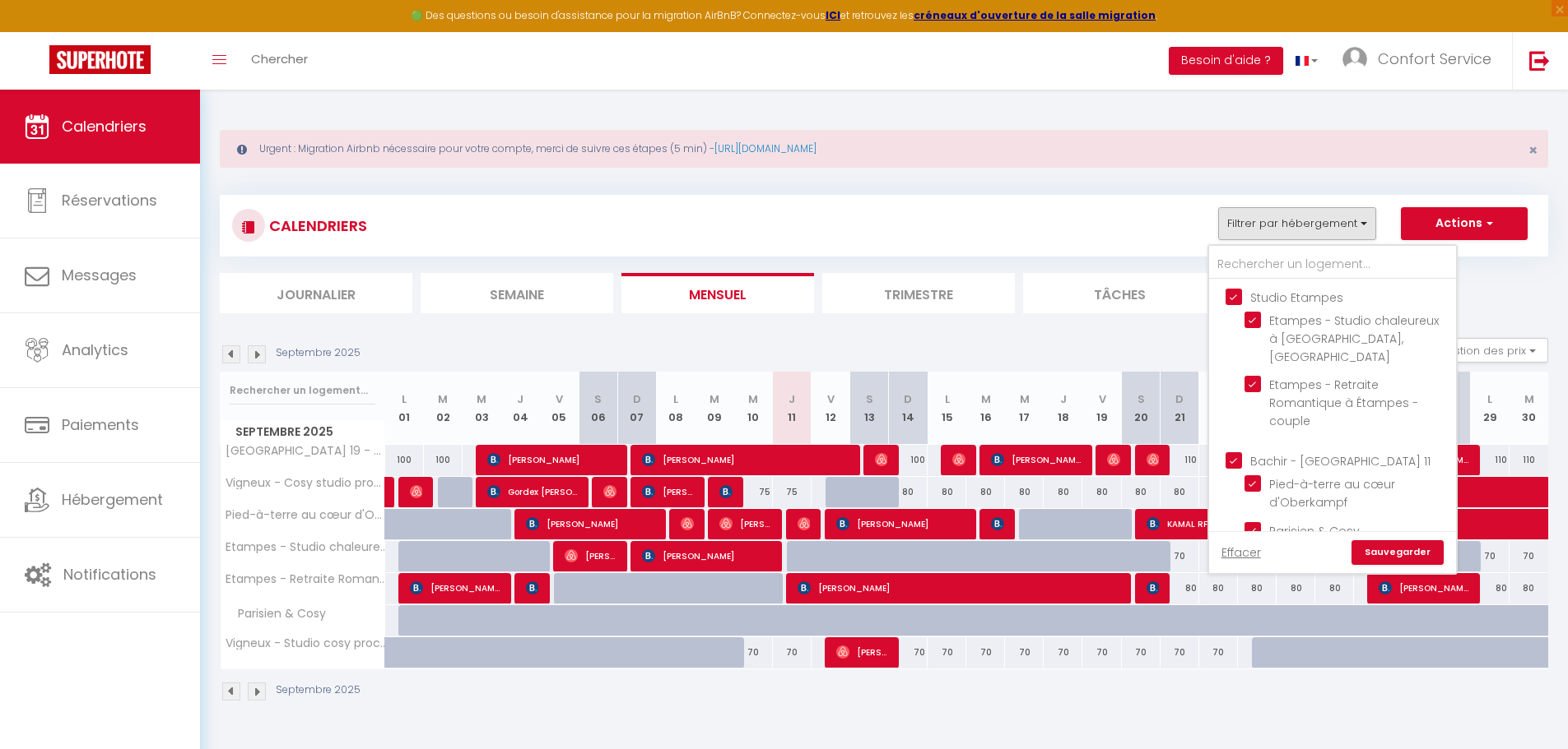
click at [1233, 302] on input "Studio Etampes" at bounding box center [1349, 296] width 247 height 17
checkbox input "false"
click at [1226, 451] on input "Bachir - [GEOGRAPHIC_DATA] 11" at bounding box center [1349, 459] width 247 height 17
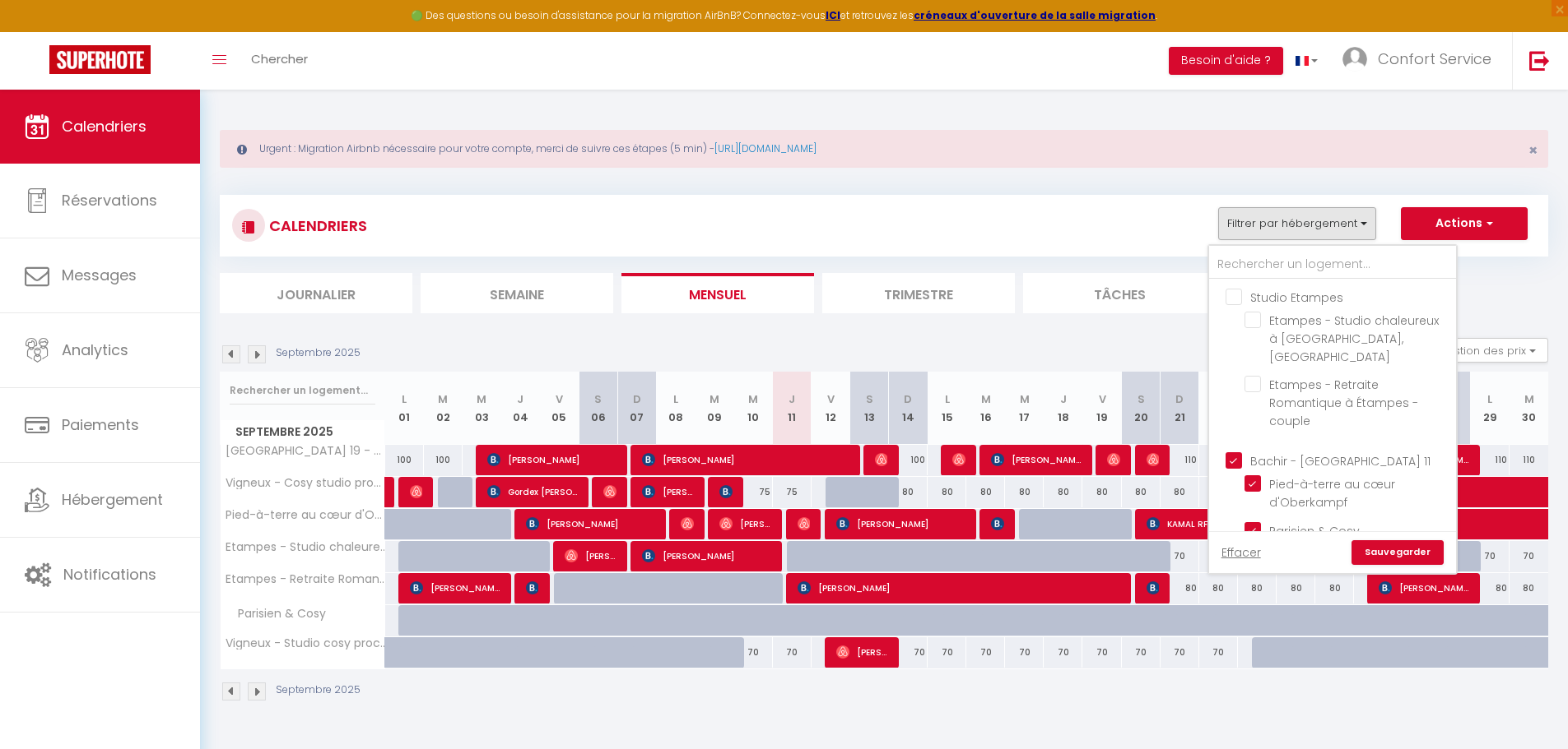
checkbox input "false"
click at [1234, 296] on input "Studio Etampes" at bounding box center [1349, 296] width 247 height 17
checkbox input "true"
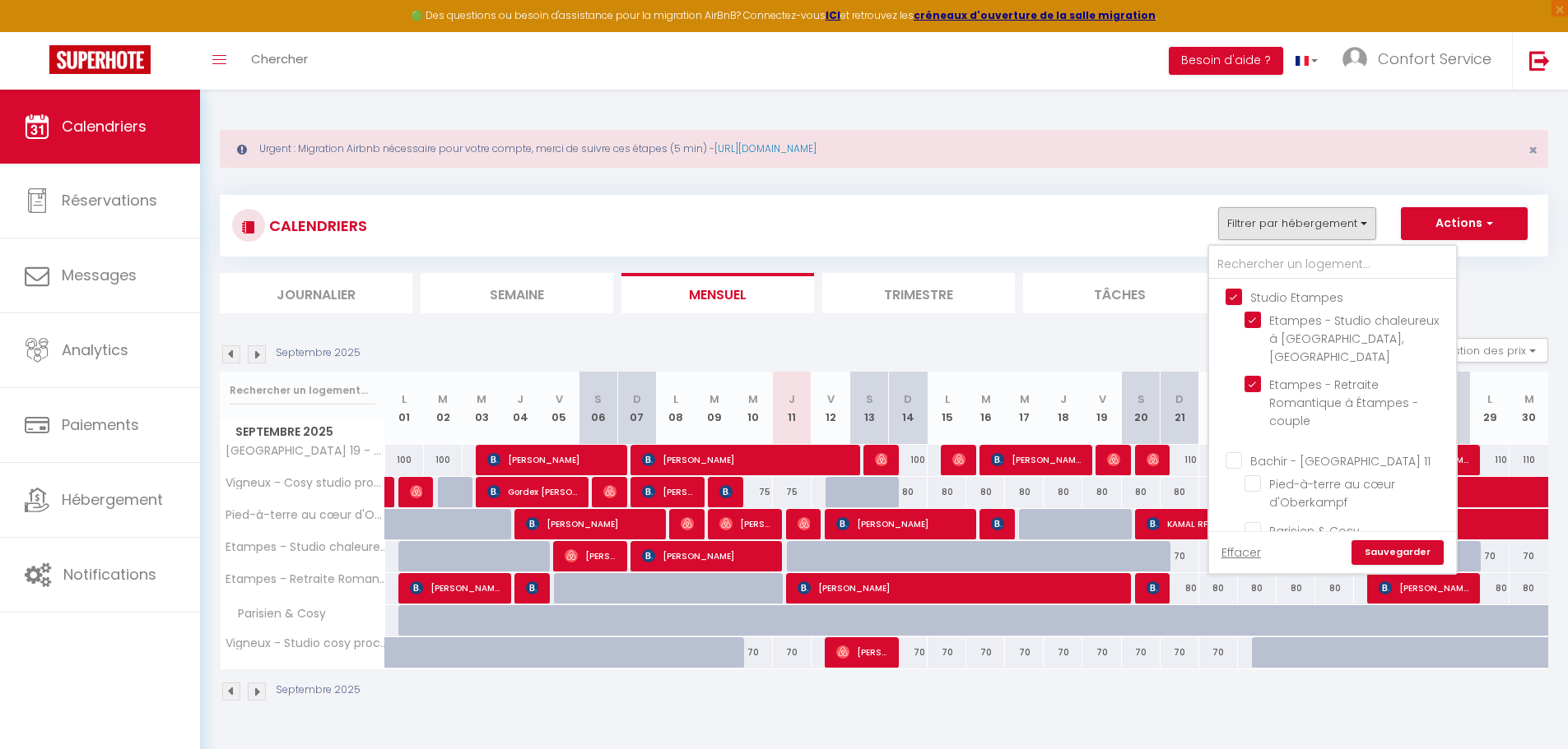
checkbox input "true"
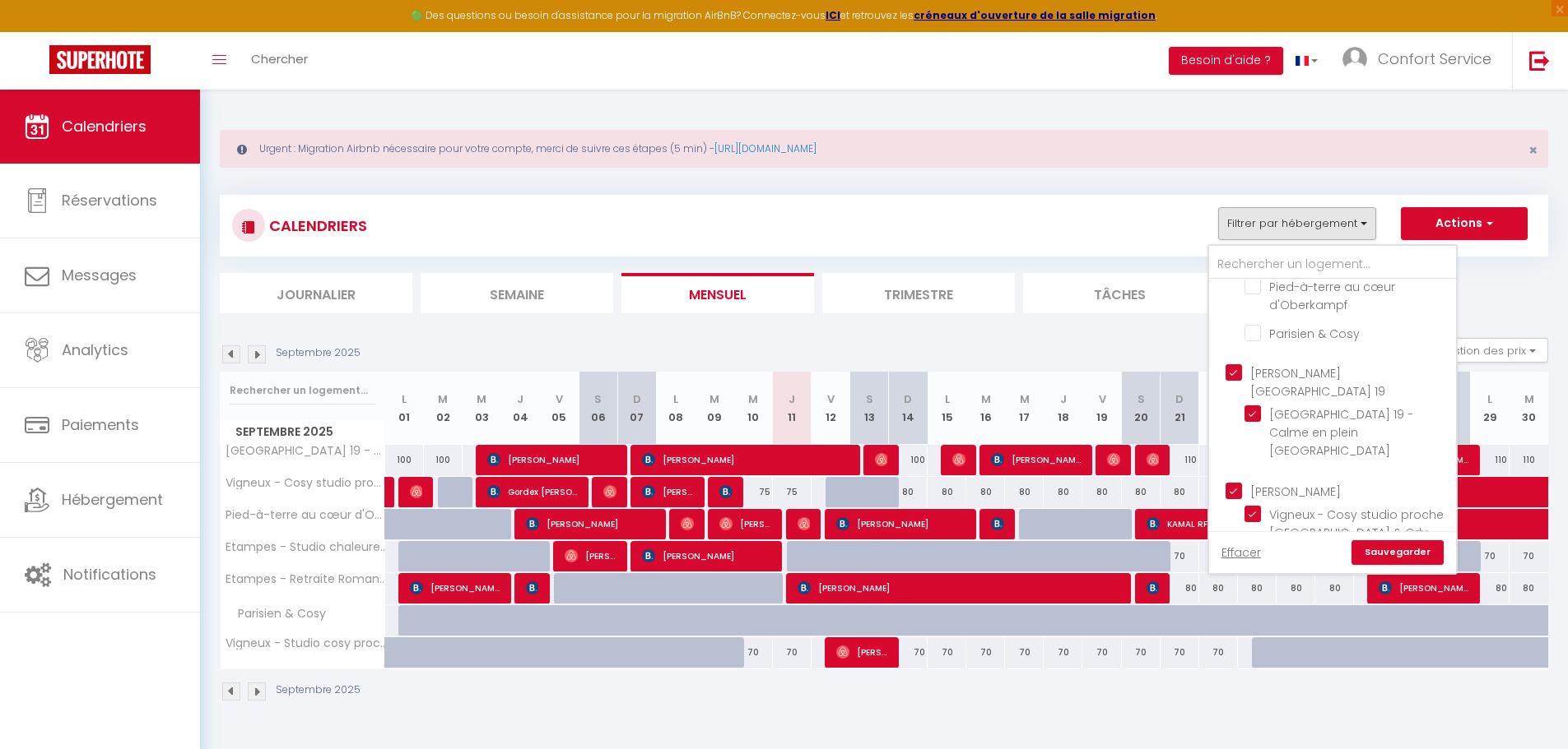
scroll to position [214, 0]
click at [1229, 340] on ul "[PERSON_NAME][GEOGRAPHIC_DATA] 19 [GEOGRAPHIC_DATA] 19 - Calme en plein [GEOGRA…" at bounding box center [1332, 398] width 247 height 117
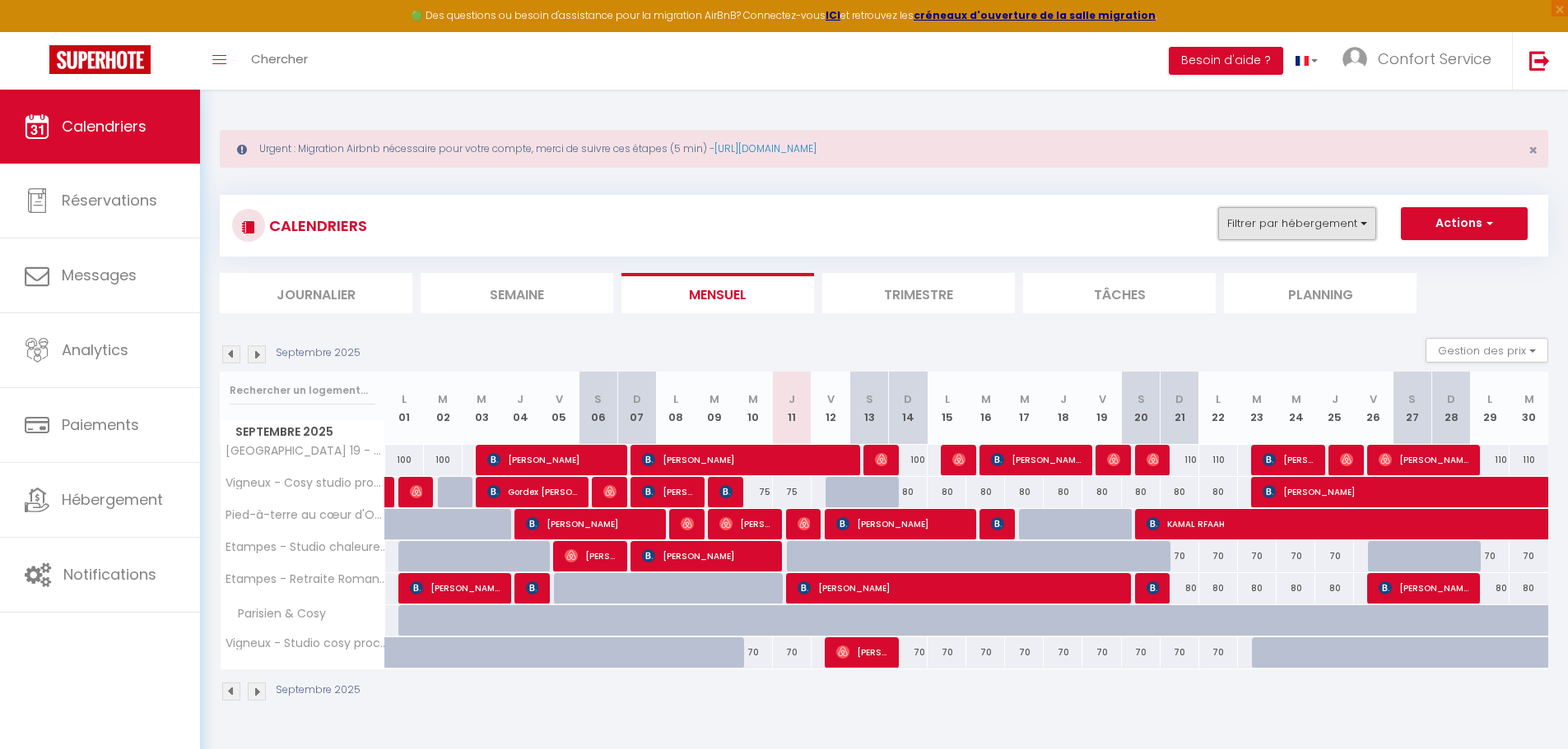
click at [1259, 218] on button "Filtrer par hébergement" at bounding box center [1297, 223] width 158 height 33
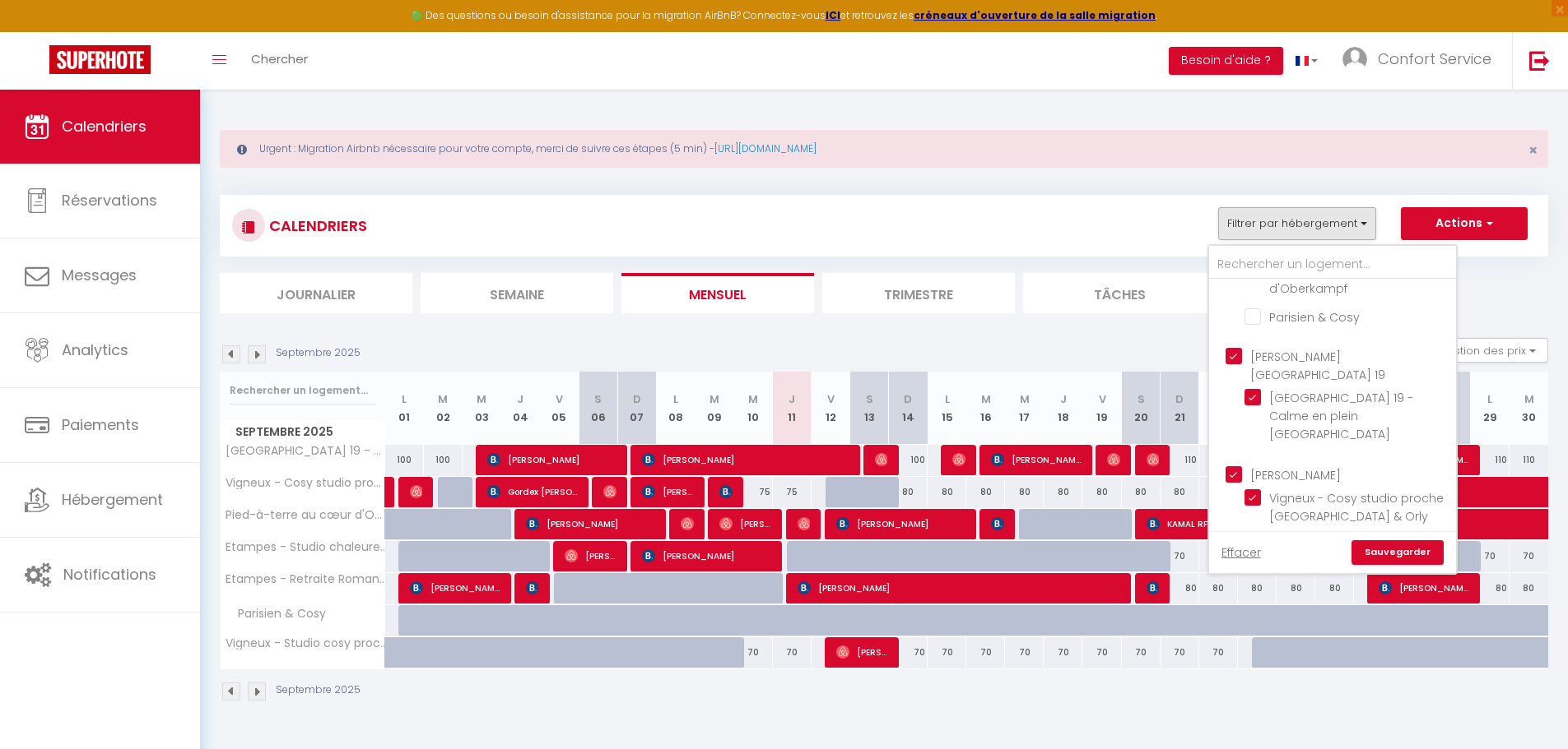
drag, startPoint x: 1229, startPoint y: 332, endPoint x: 1233, endPoint y: 342, distance: 10.8
click at [1230, 348] on input "[PERSON_NAME][GEOGRAPHIC_DATA] 19" at bounding box center [1349, 356] width 247 height 17
checkbox input "false"
drag, startPoint x: 1235, startPoint y: 416, endPoint x: 1246, endPoint y: 438, distance: 24.6
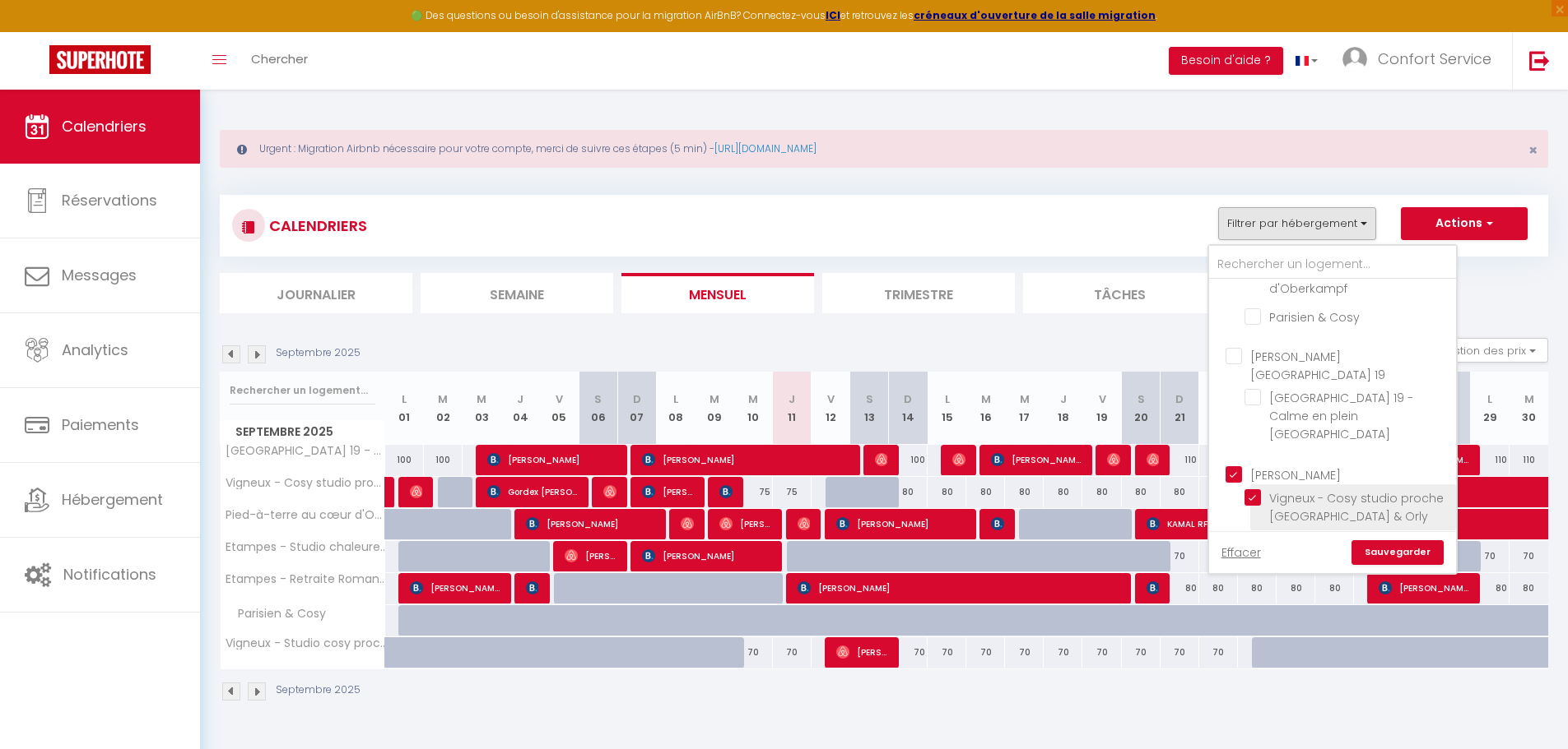
click at [1236, 465] on input "[PERSON_NAME]" at bounding box center [1349, 473] width 247 height 17
checkbox input "false"
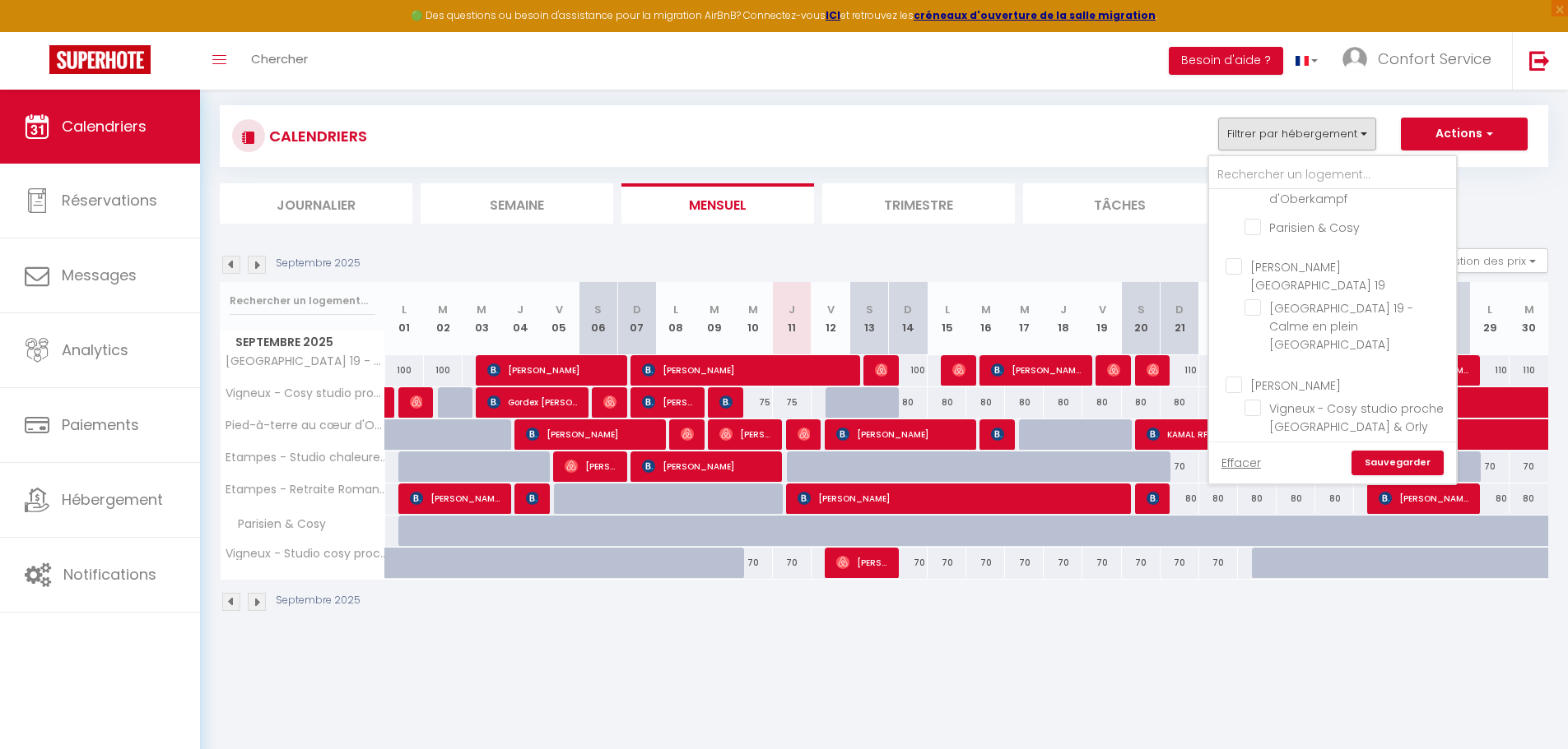
click at [1381, 459] on link "Sauvegarder" at bounding box center [1396, 462] width 92 height 25
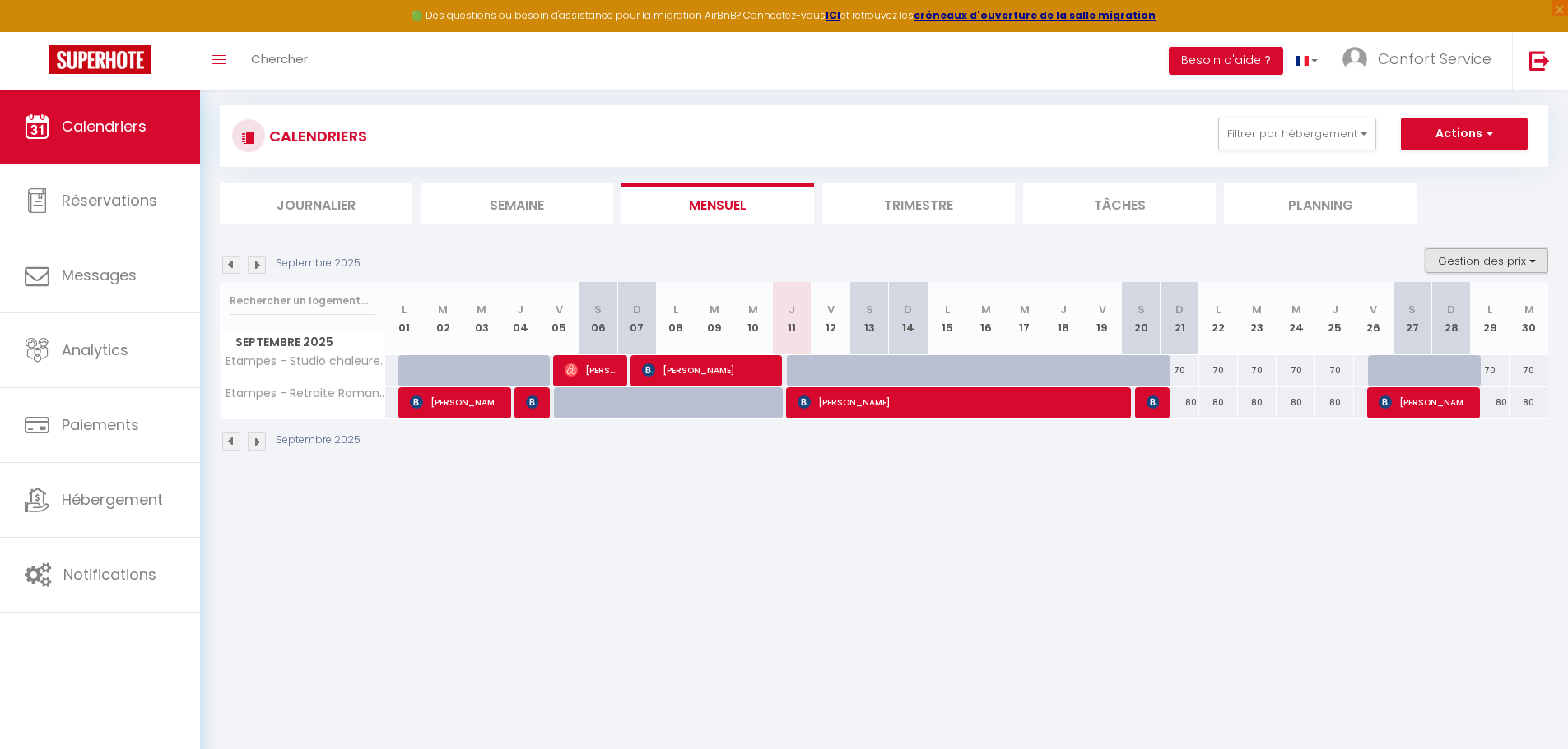
click at [1470, 270] on button "Gestion des prix" at bounding box center [1486, 260] width 122 height 25
click at [1463, 308] on input "Nb Nuits minimum" at bounding box center [1473, 311] width 148 height 17
checkbox input "true"
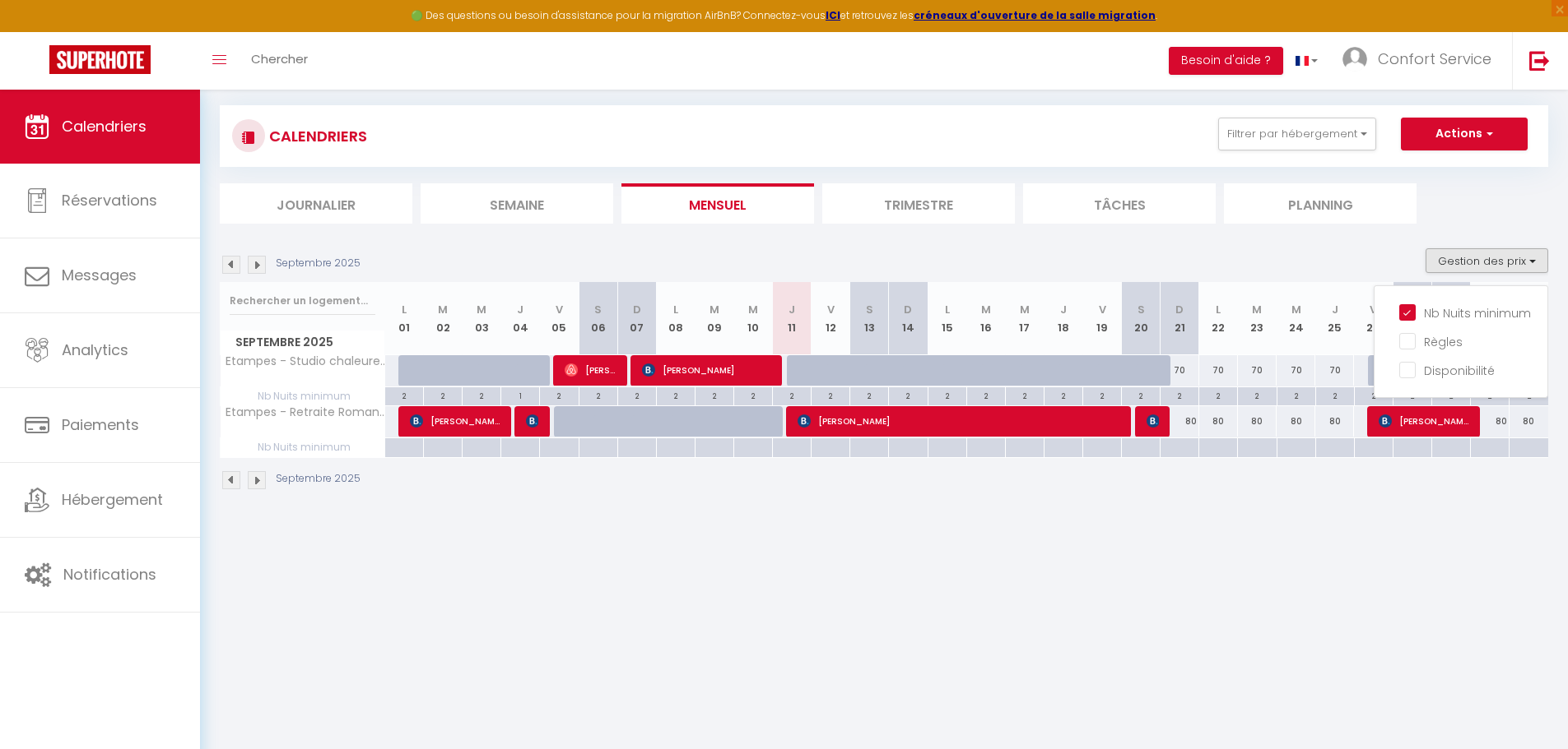
click at [1452, 543] on body "🟢 Des questions ou besoin d'assistance pour la migration AirBnB? Connectez-vous…" at bounding box center [784, 374] width 1568 height 749
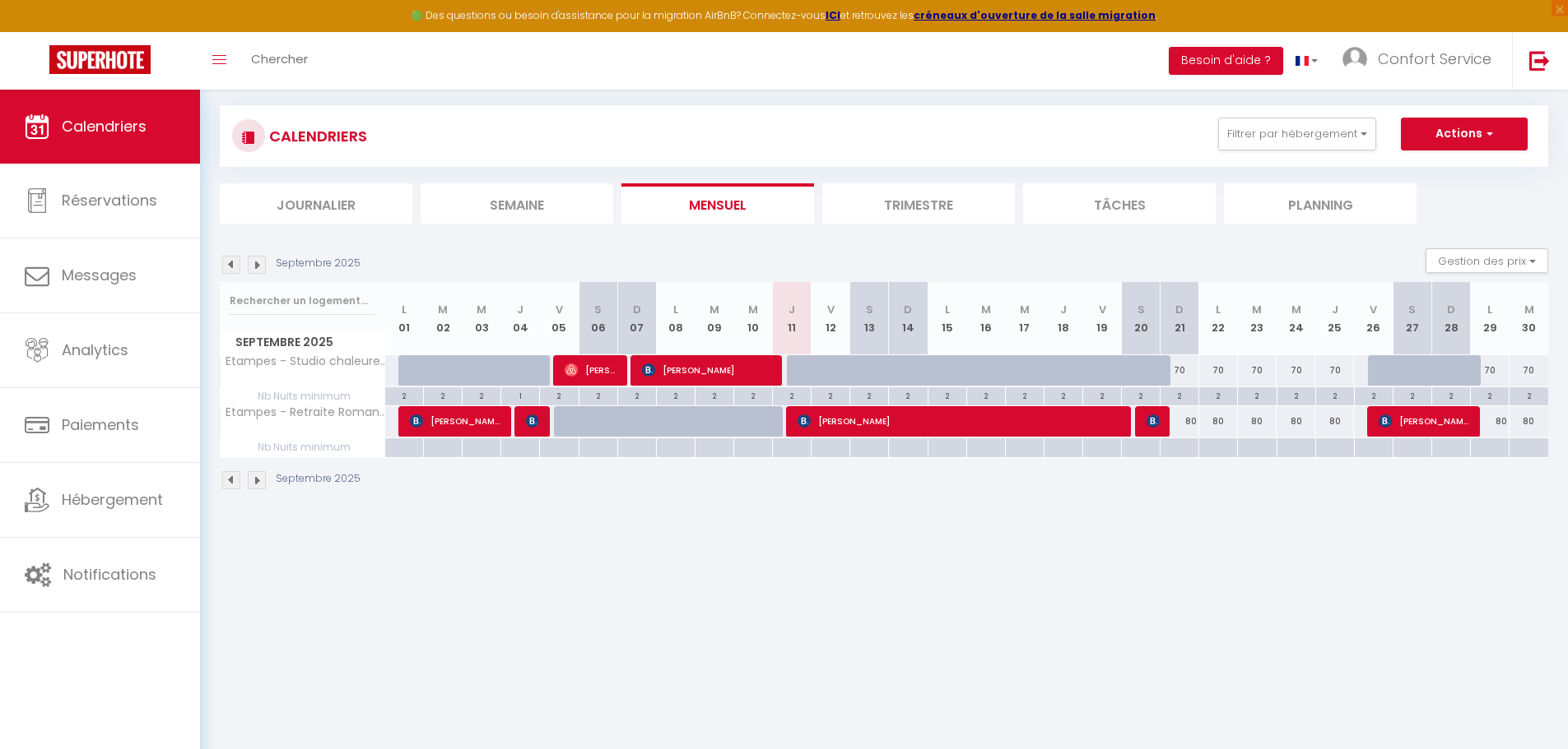
drag, startPoint x: 1054, startPoint y: 495, endPoint x: 1035, endPoint y: 484, distance: 22.0
click at [1043, 490] on div "Septembre 2025" at bounding box center [884, 482] width 1328 height 48
click at [1313, 118] on button "Filtrer par hébergement" at bounding box center [1297, 133] width 158 height 33
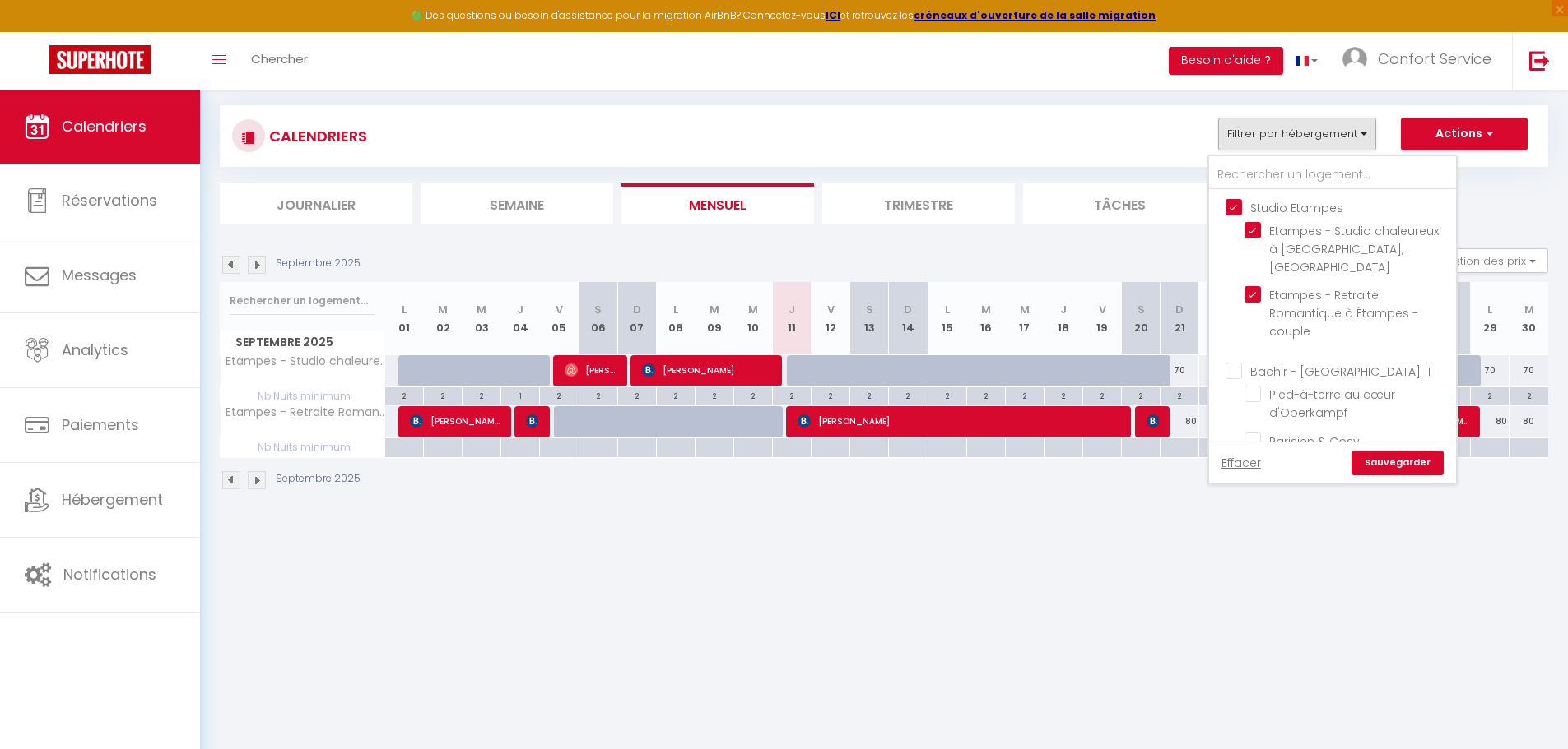
click at [1237, 205] on input "Studio Etampes" at bounding box center [1349, 206] width 247 height 17
checkbox input "false"
click at [1236, 362] on input "Bachir - [GEOGRAPHIC_DATA] 11" at bounding box center [1349, 370] width 247 height 17
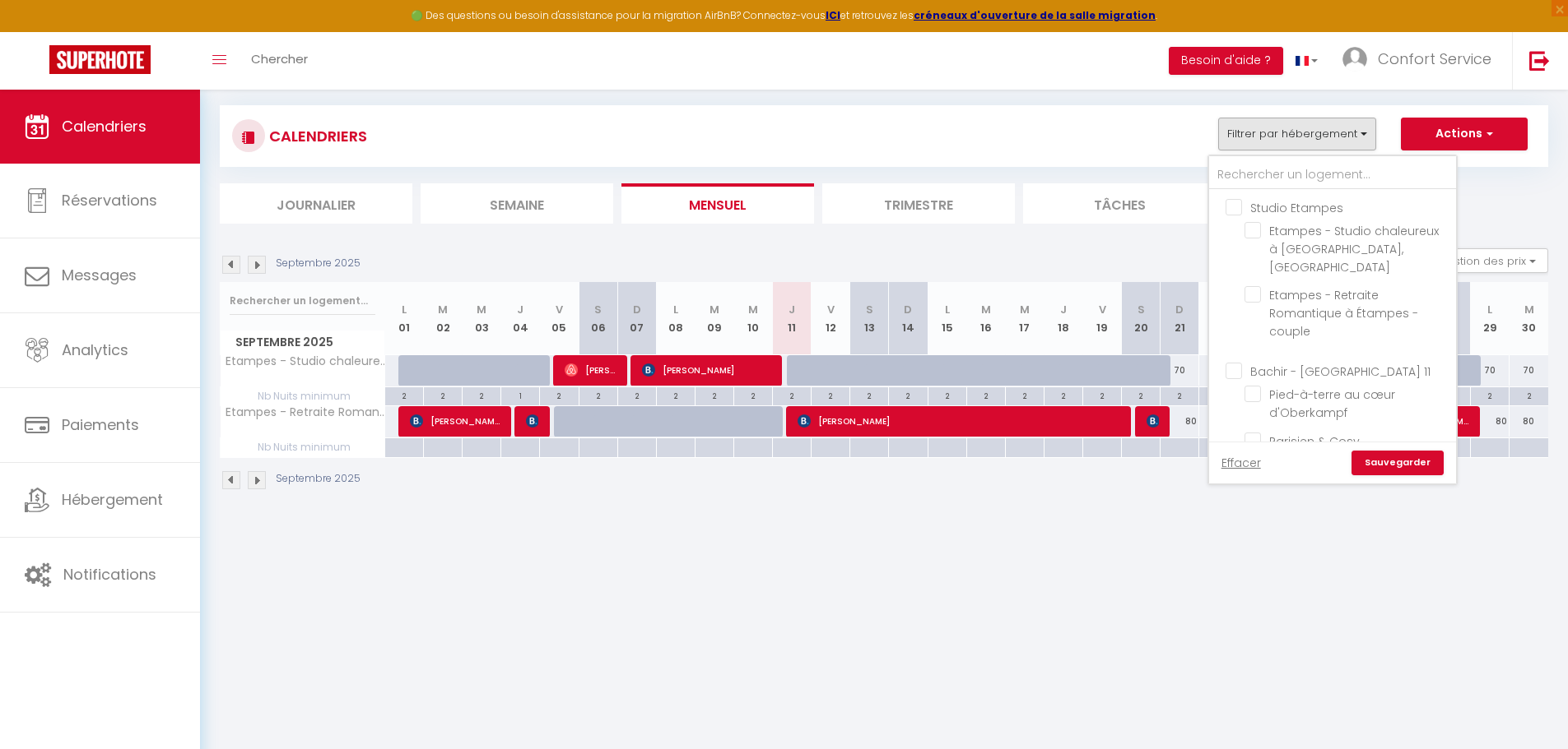
checkbox input "true"
drag, startPoint x: 1430, startPoint y: 462, endPoint x: 1420, endPoint y: 463, distance: 10.0
click at [1421, 463] on link "Sauvegarder" at bounding box center [1396, 462] width 92 height 25
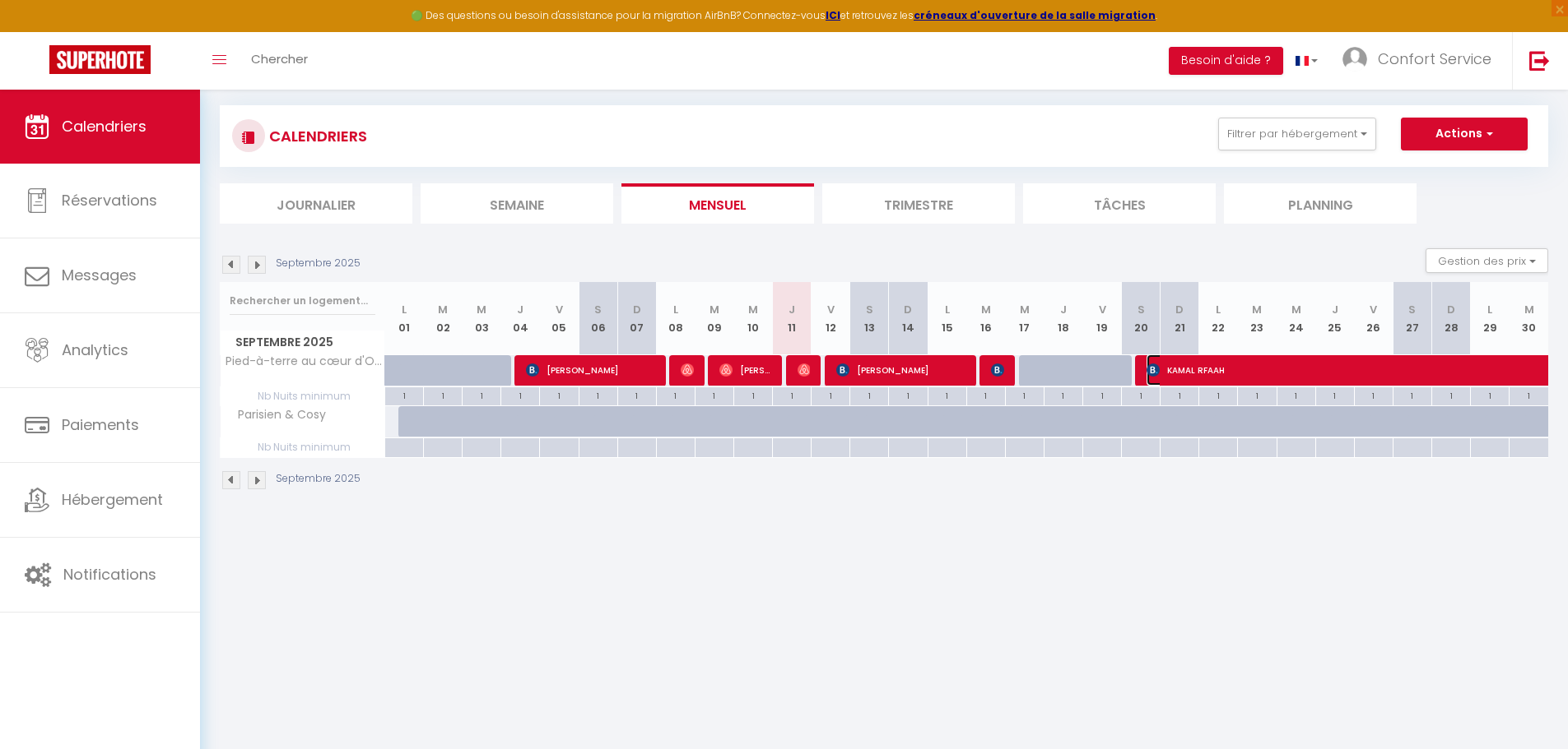
click at [1268, 367] on span "KAMAL RFAAH" at bounding box center [1410, 371] width 530 height 32
select select "OK"
select select "0"
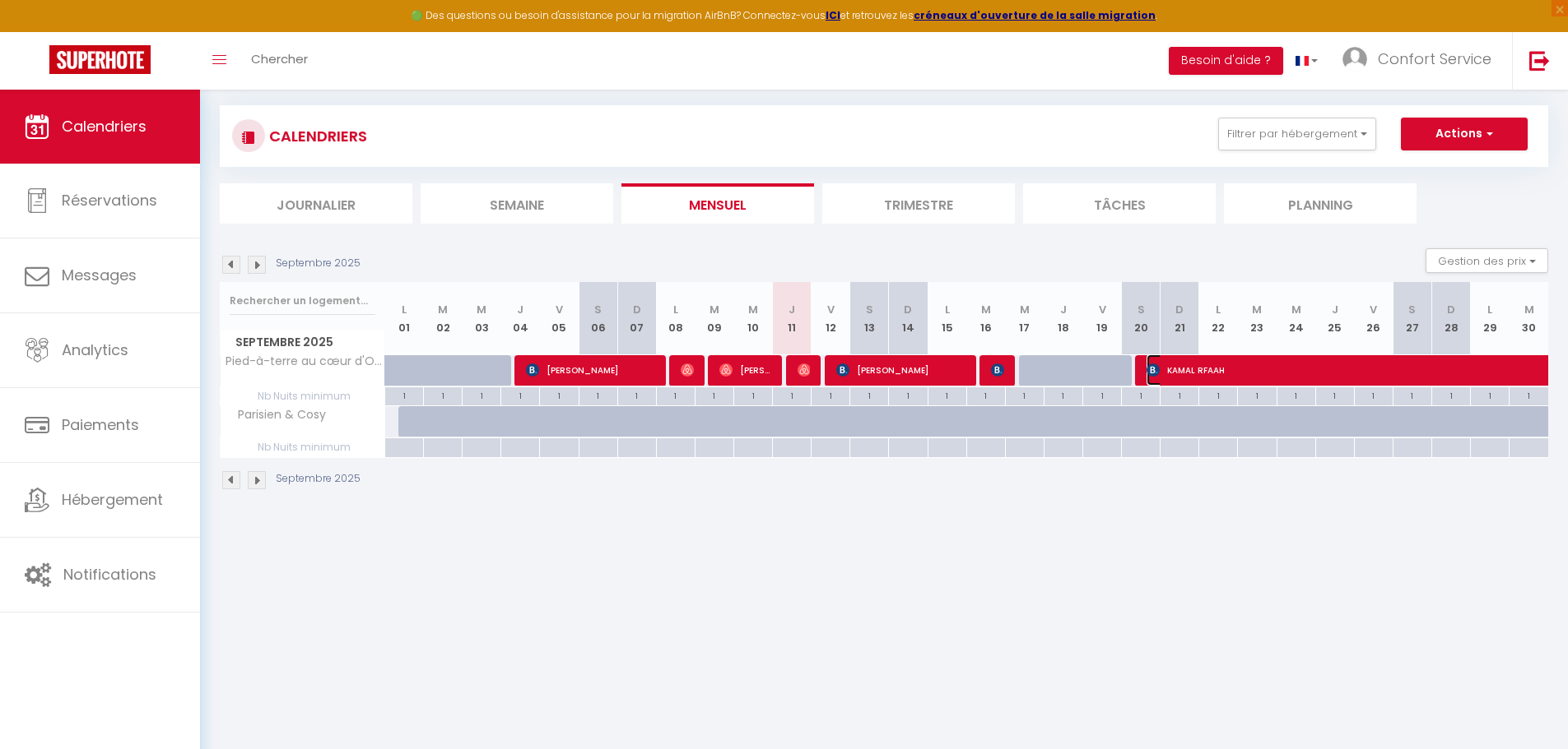
select select "1"
select select
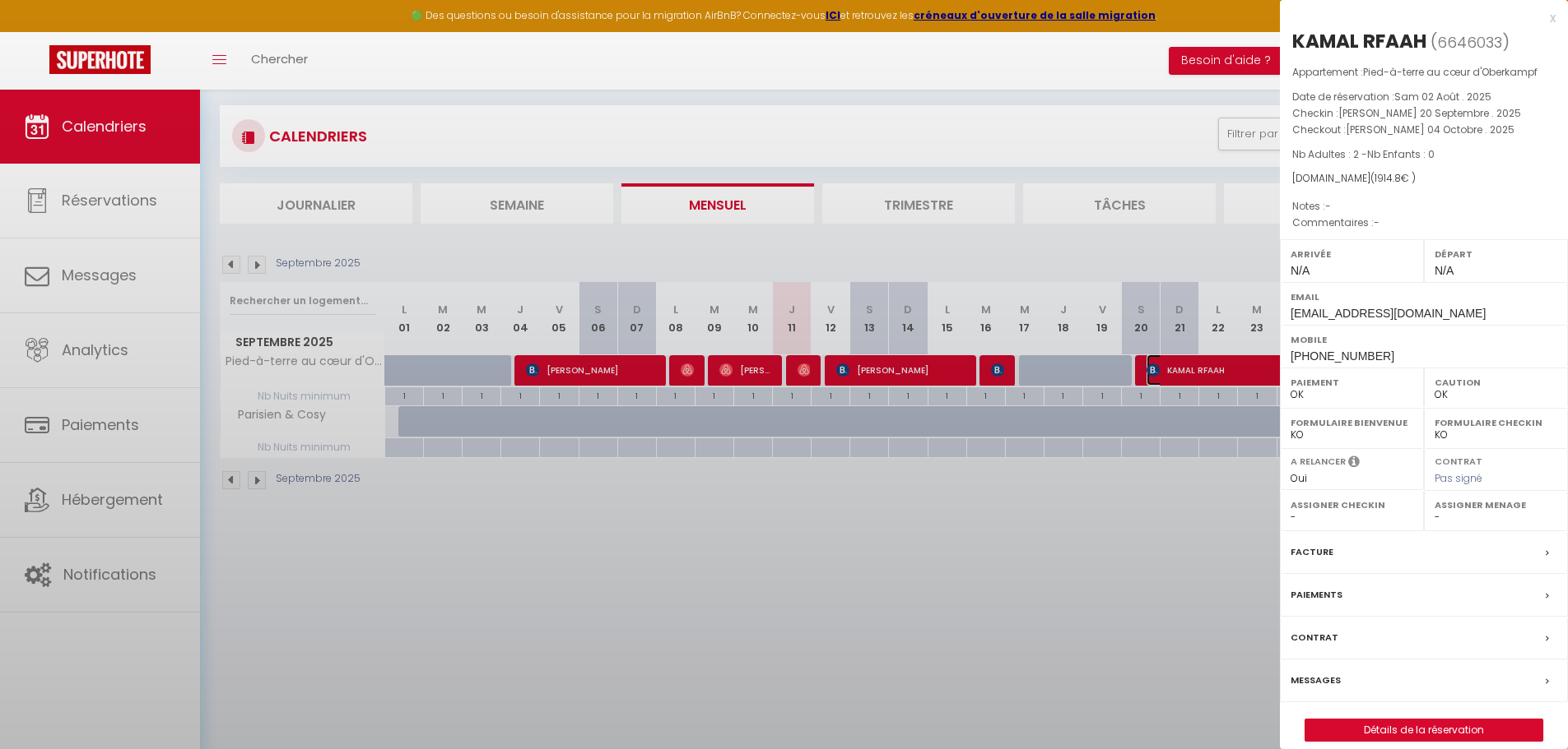
select select "36967"
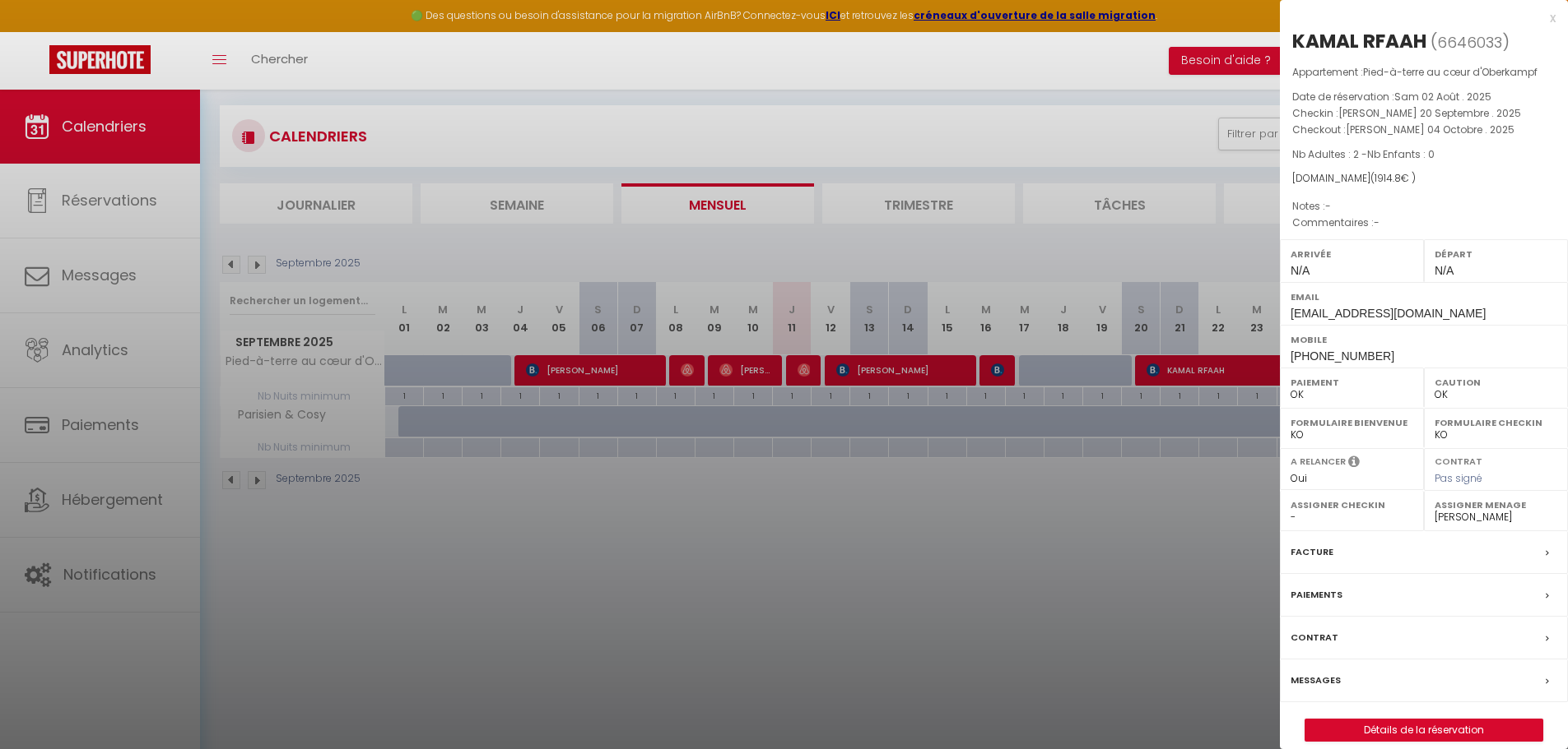
click at [970, 176] on div at bounding box center [784, 374] width 1568 height 749
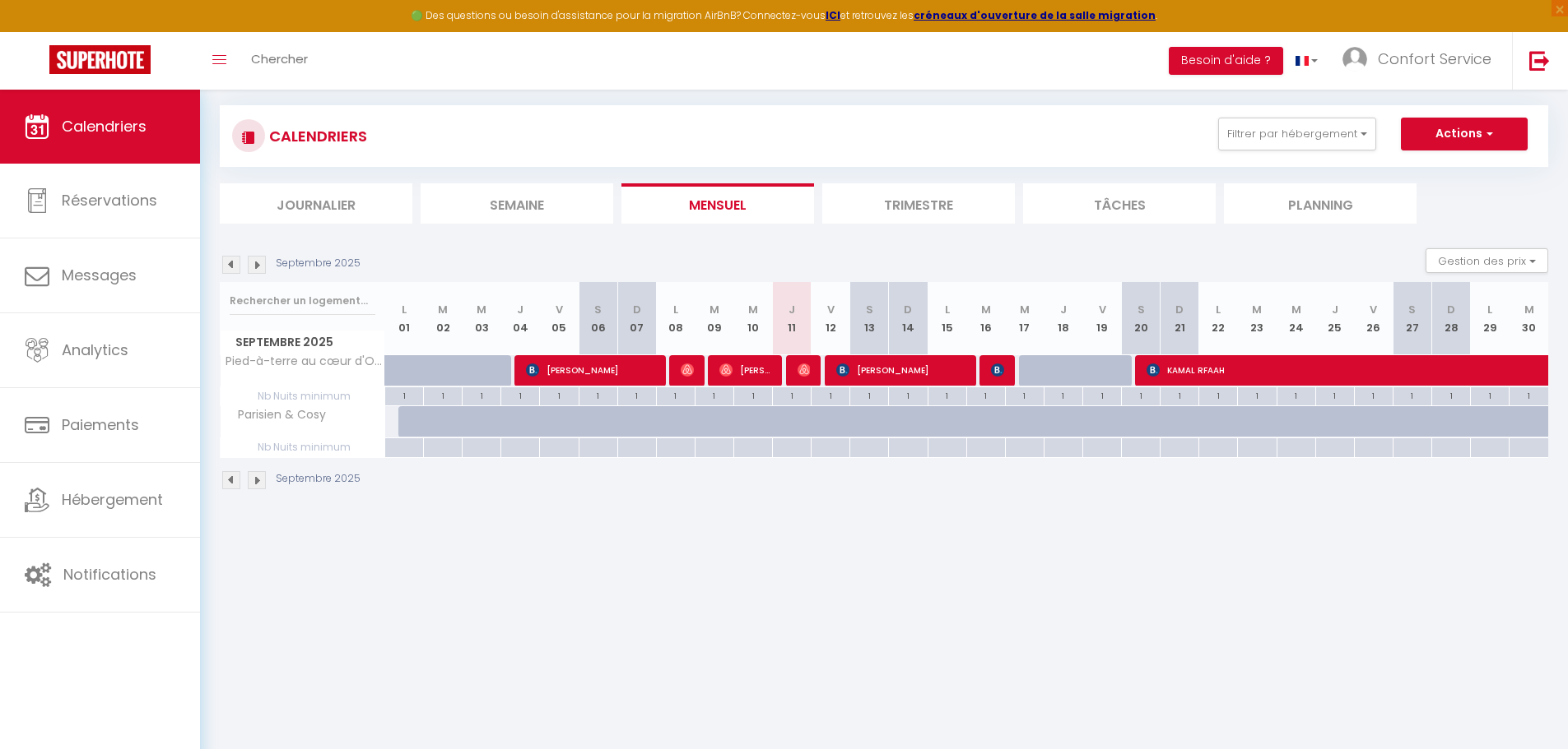
click at [261, 262] on img at bounding box center [256, 265] width 18 height 18
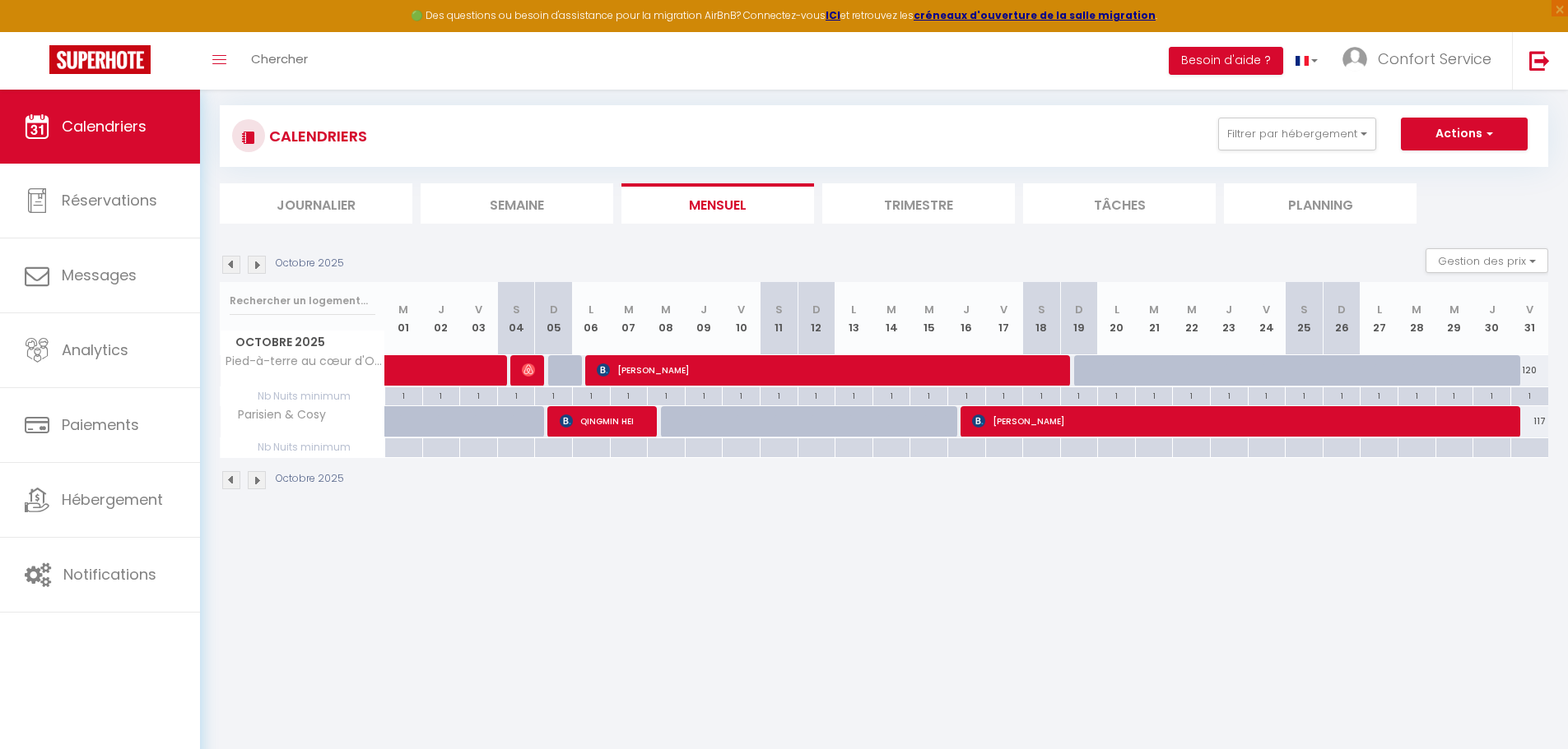
click at [234, 263] on img at bounding box center [231, 265] width 18 height 18
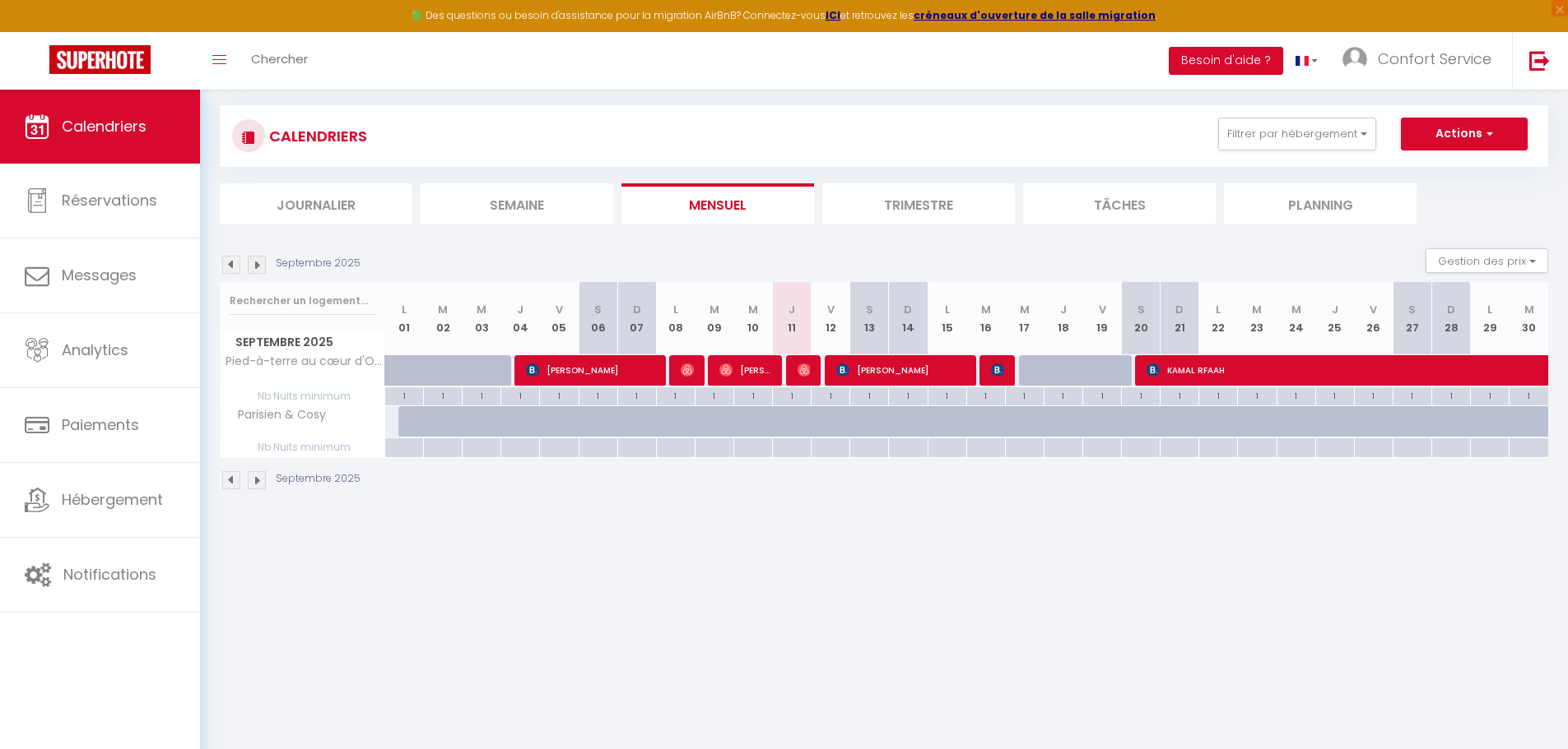
click at [253, 265] on img at bounding box center [256, 265] width 18 height 18
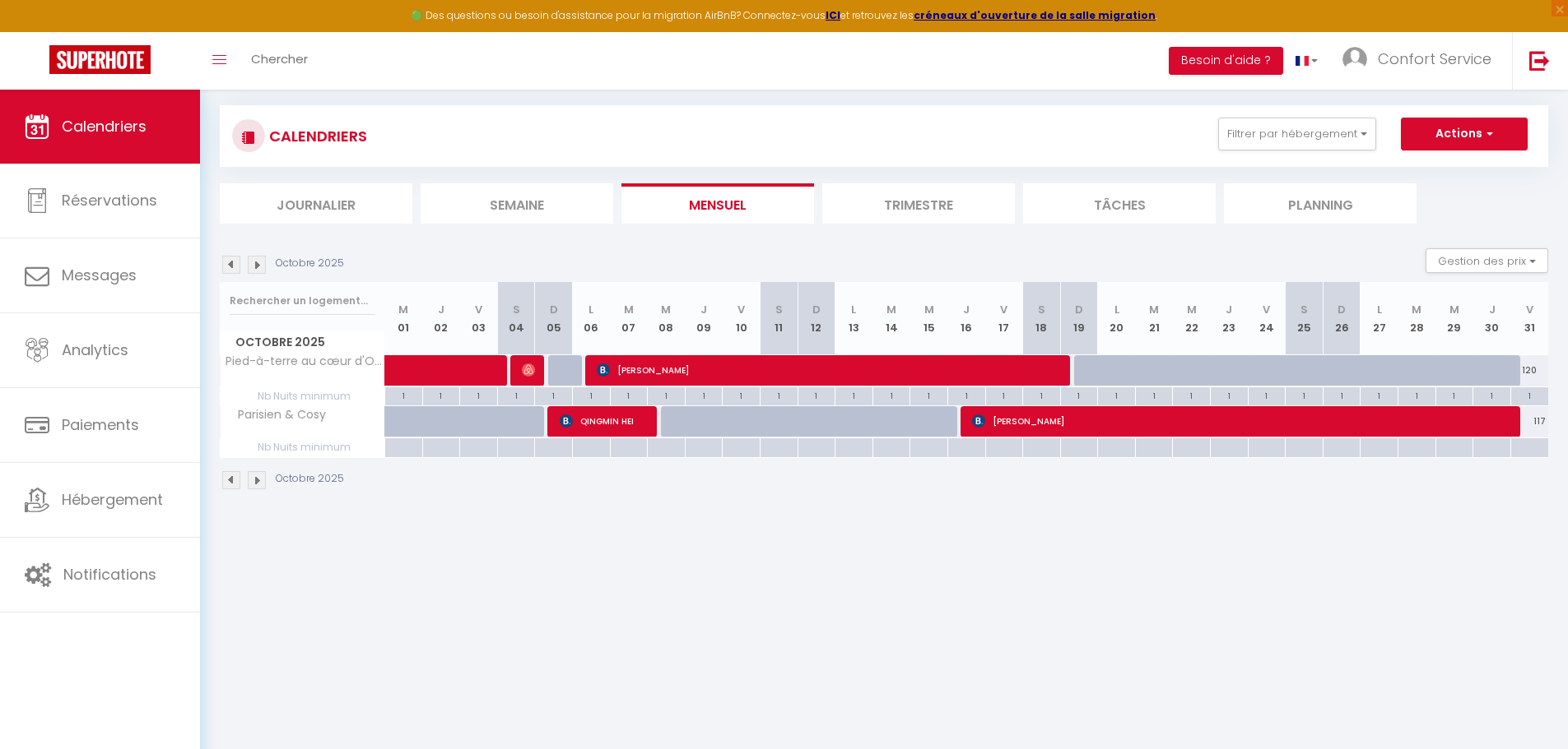
click at [251, 268] on img at bounding box center [256, 265] width 18 height 18
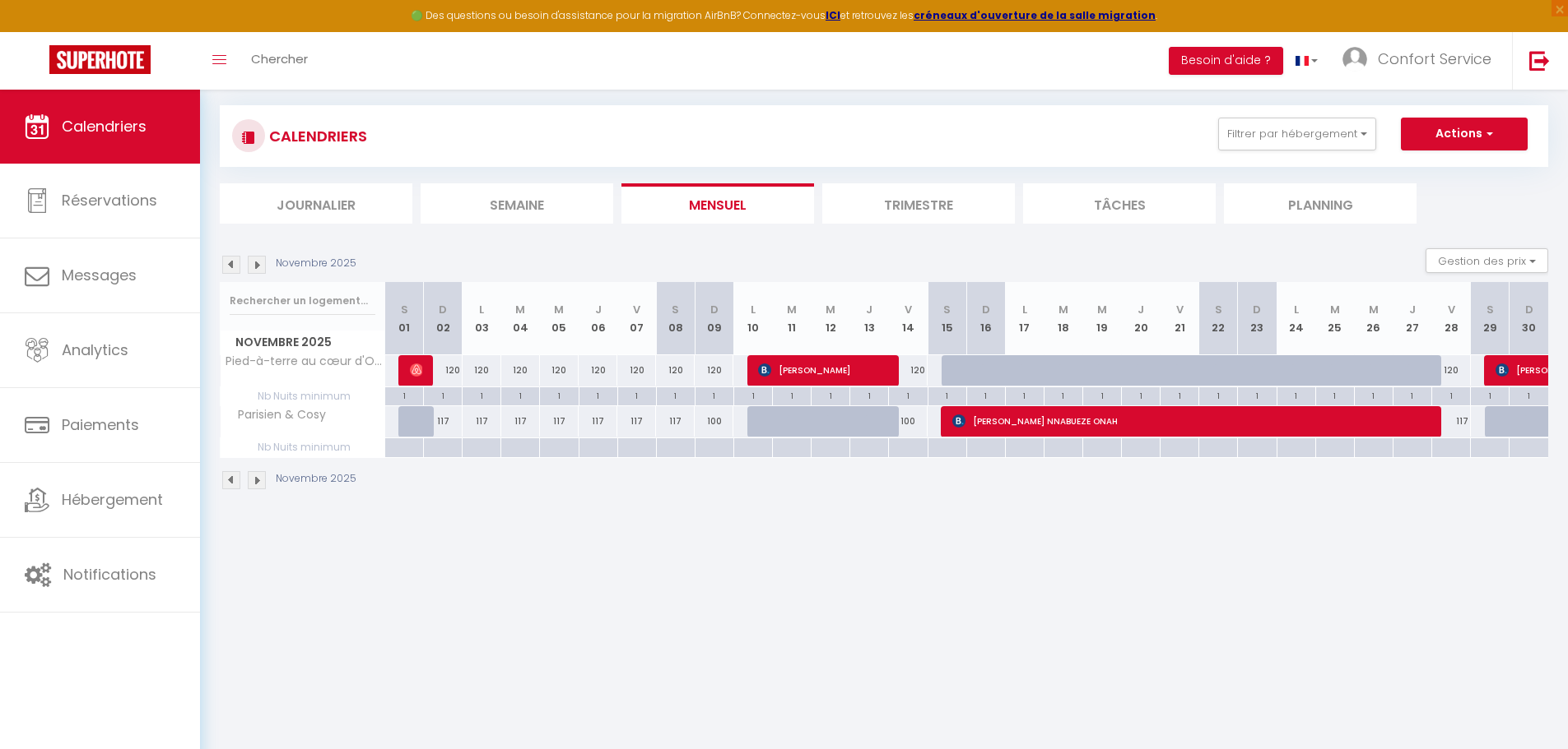
click at [237, 260] on img at bounding box center [231, 265] width 18 height 18
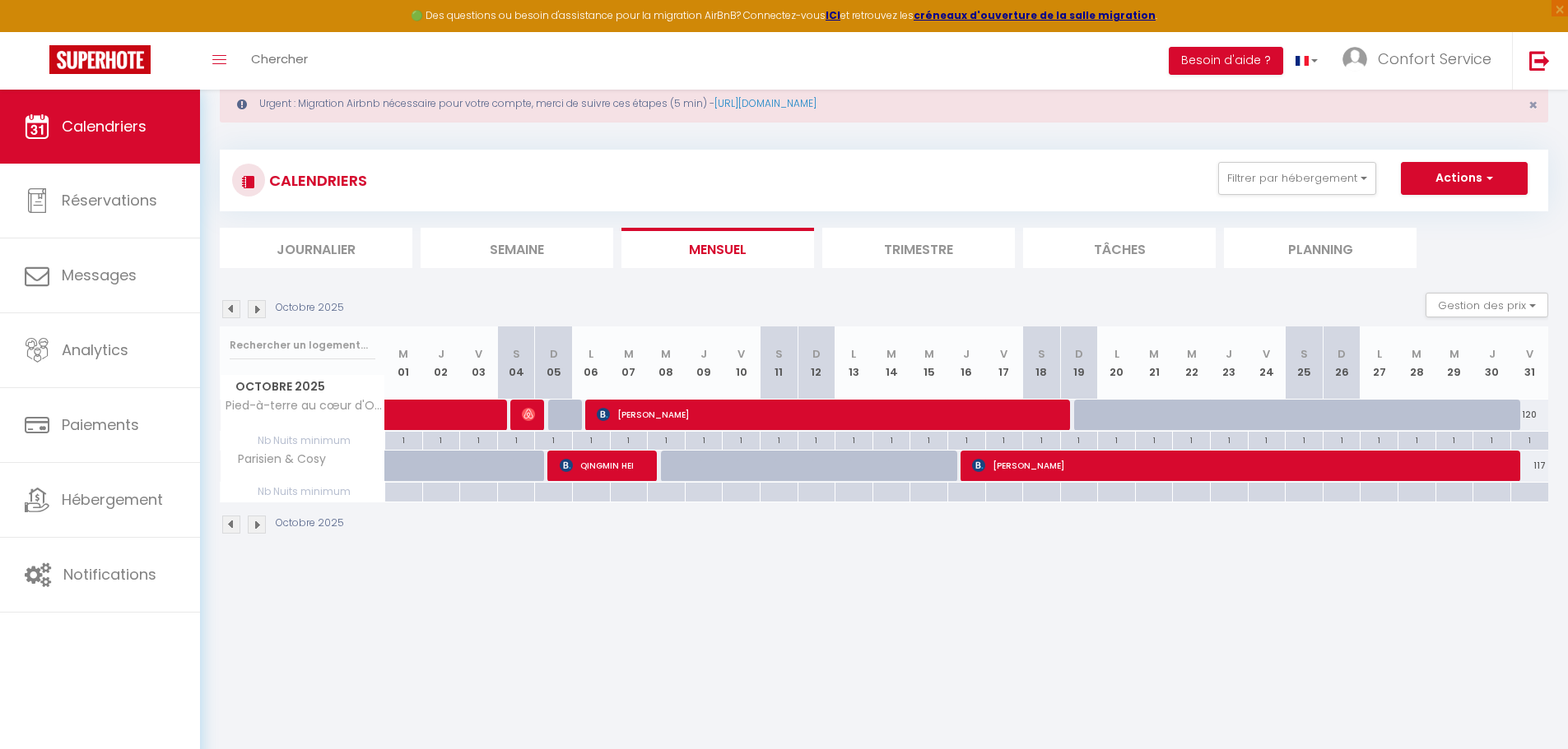
scroll to position [8, 0]
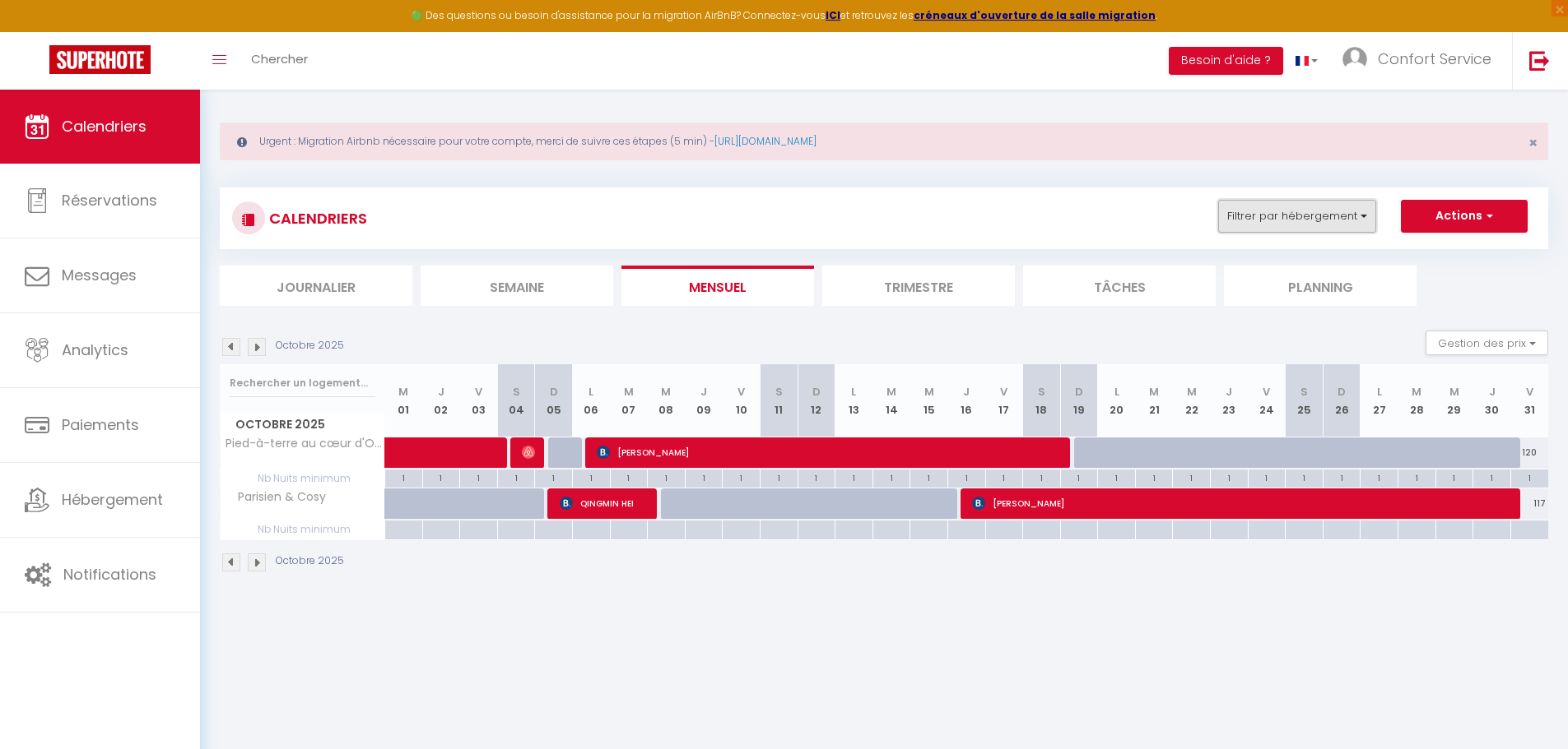
click at [1293, 211] on button "Filtrer par hébergement" at bounding box center [1297, 216] width 158 height 33
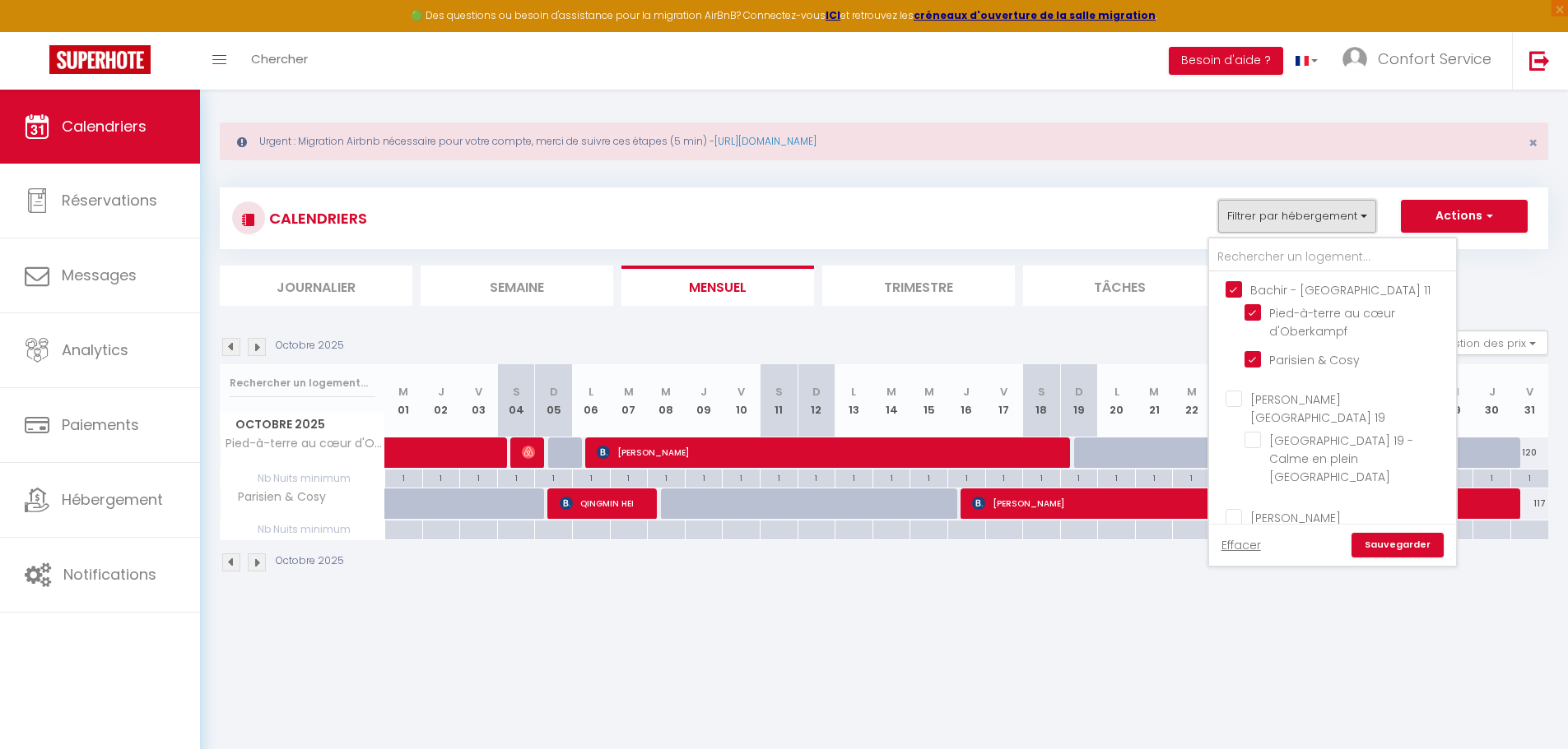
scroll to position [165, 0]
click at [1232, 280] on input "Bachir - [GEOGRAPHIC_DATA] 11" at bounding box center [1349, 288] width 247 height 17
checkbox input "false"
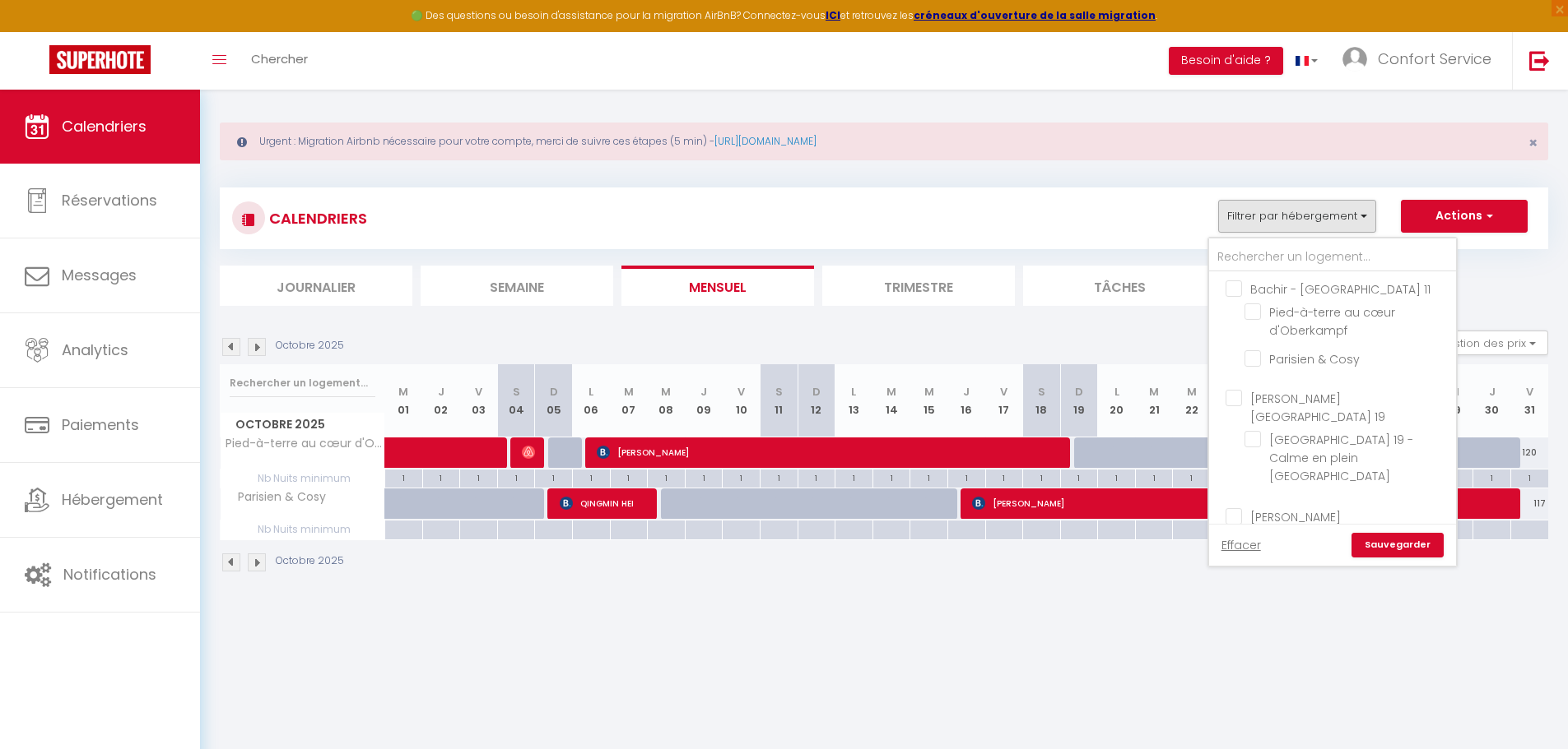
click at [1234, 390] on input "[PERSON_NAME][GEOGRAPHIC_DATA] 19" at bounding box center [1349, 398] width 247 height 17
checkbox input "true"
click at [1405, 536] on link "Sauvegarder" at bounding box center [1396, 545] width 92 height 25
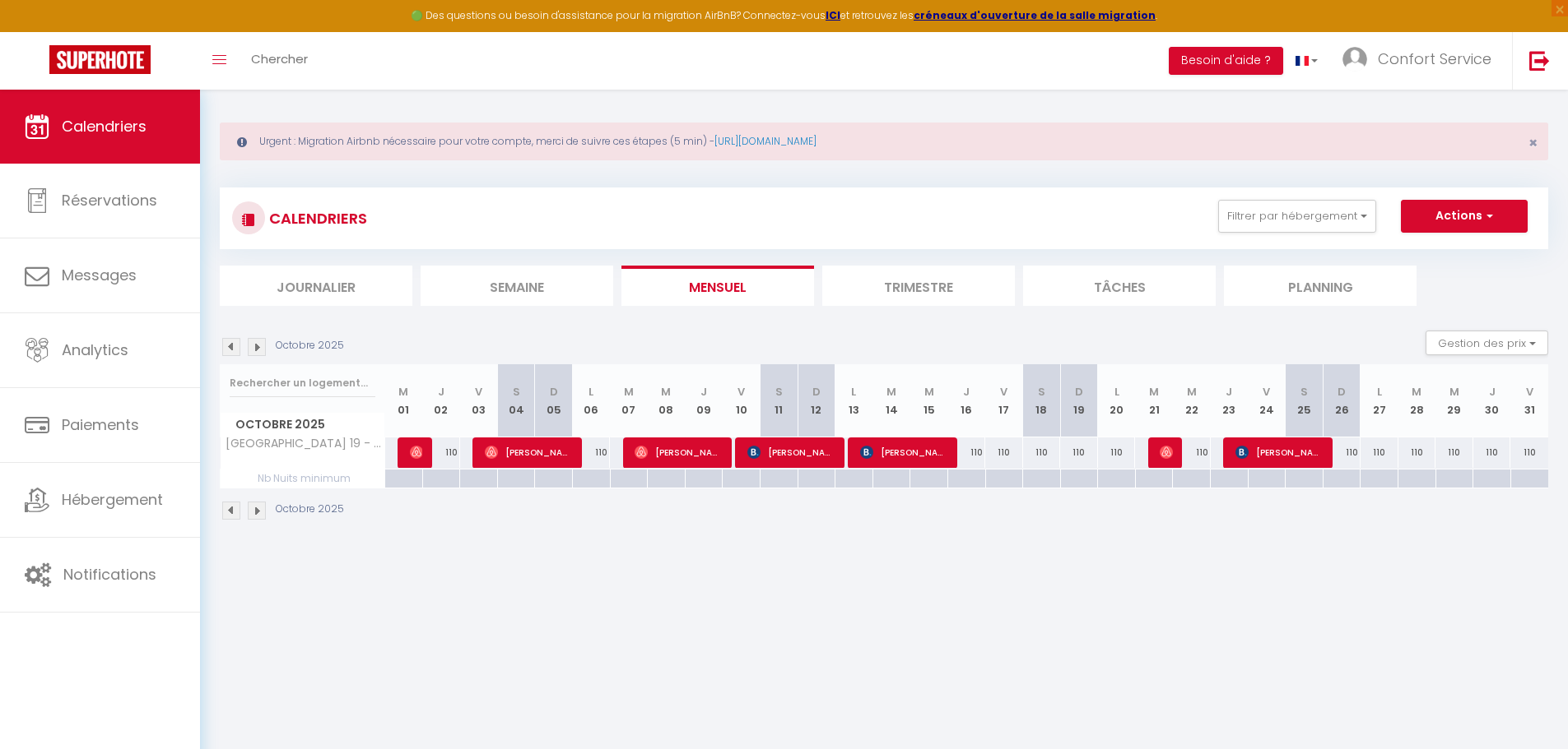
click at [232, 343] on img at bounding box center [231, 347] width 18 height 18
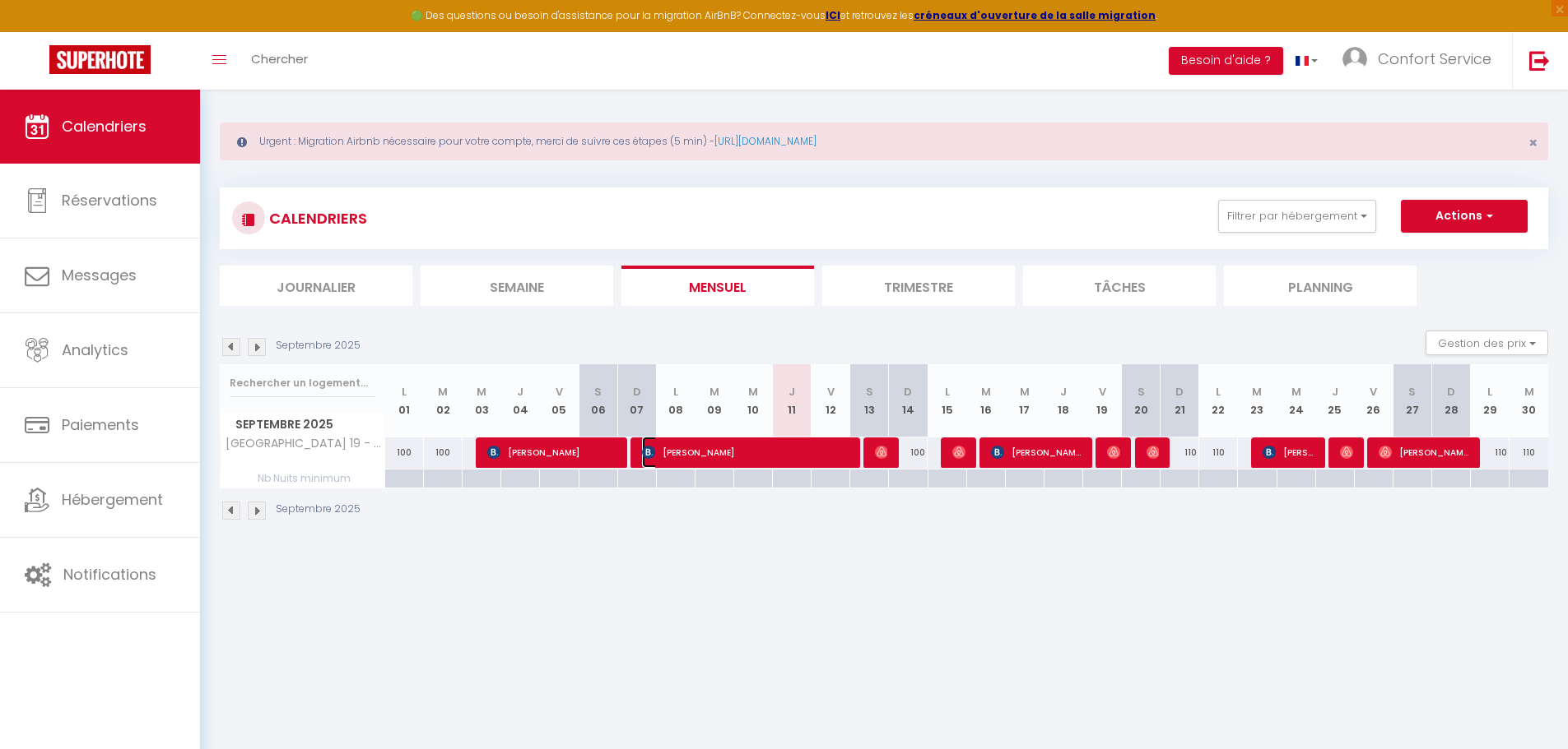
click at [807, 454] on span "[PERSON_NAME]" at bounding box center [745, 452] width 206 height 32
select select
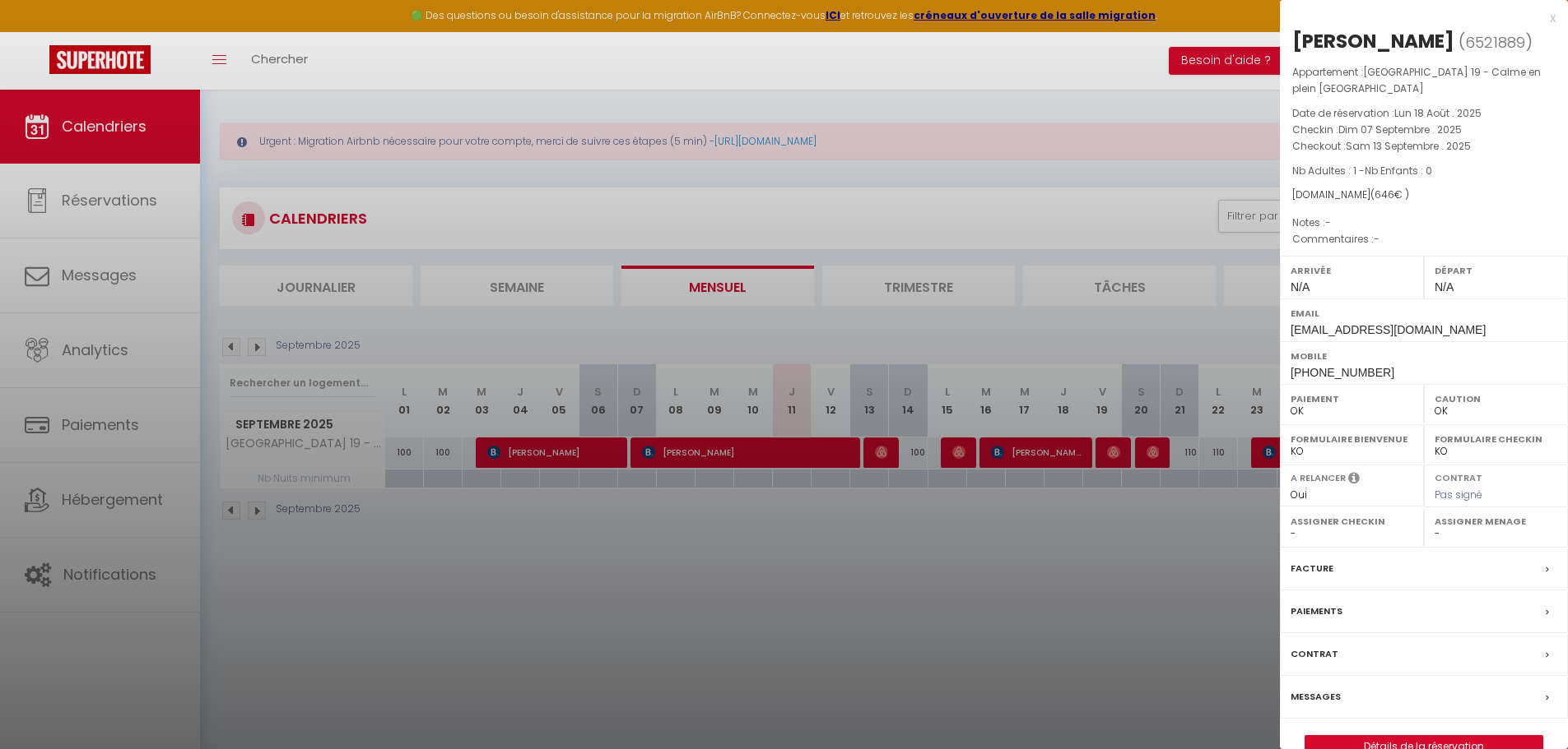
click at [1324, 688] on label "Messages" at bounding box center [1316, 697] width 50 height 18
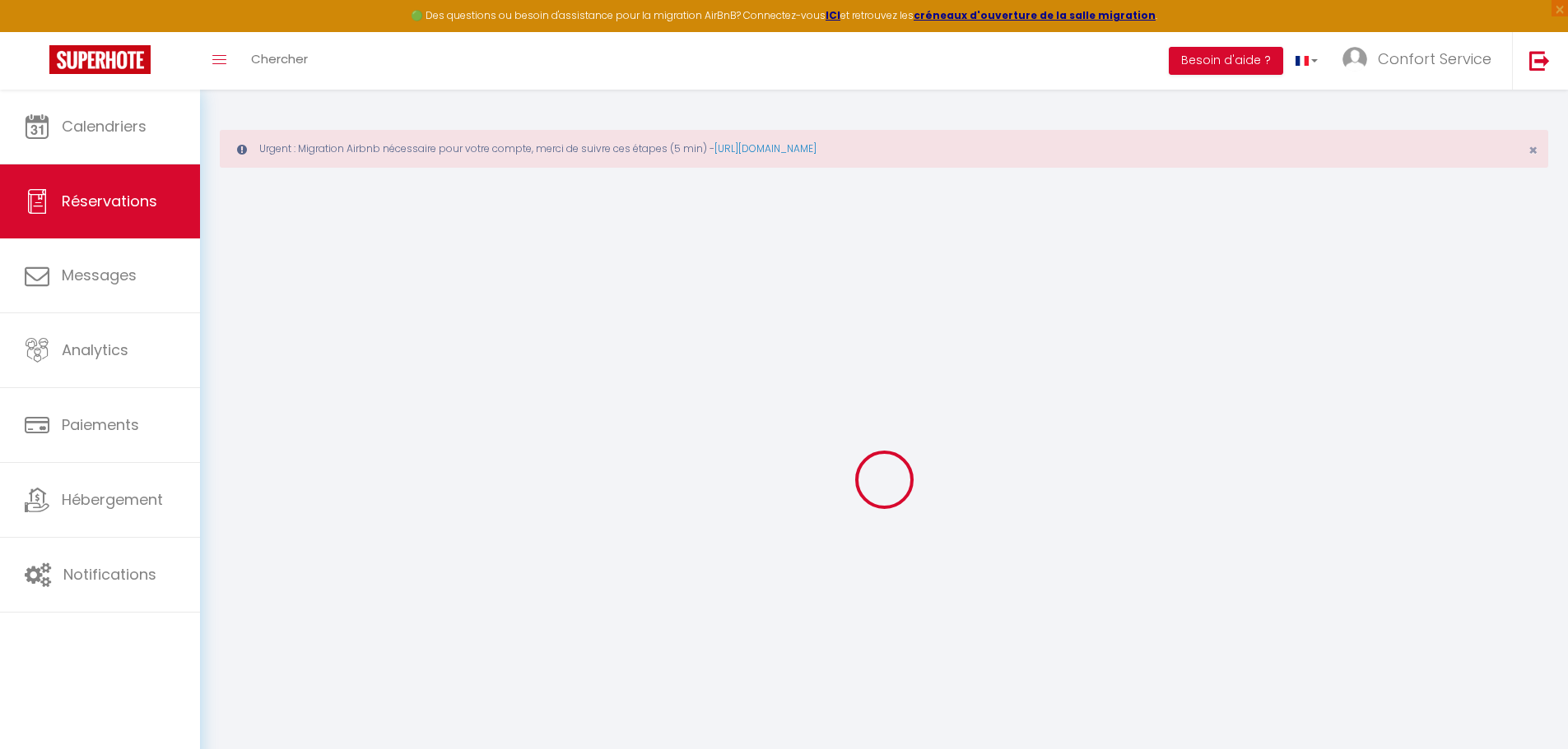
select select
checkbox input "false"
select select
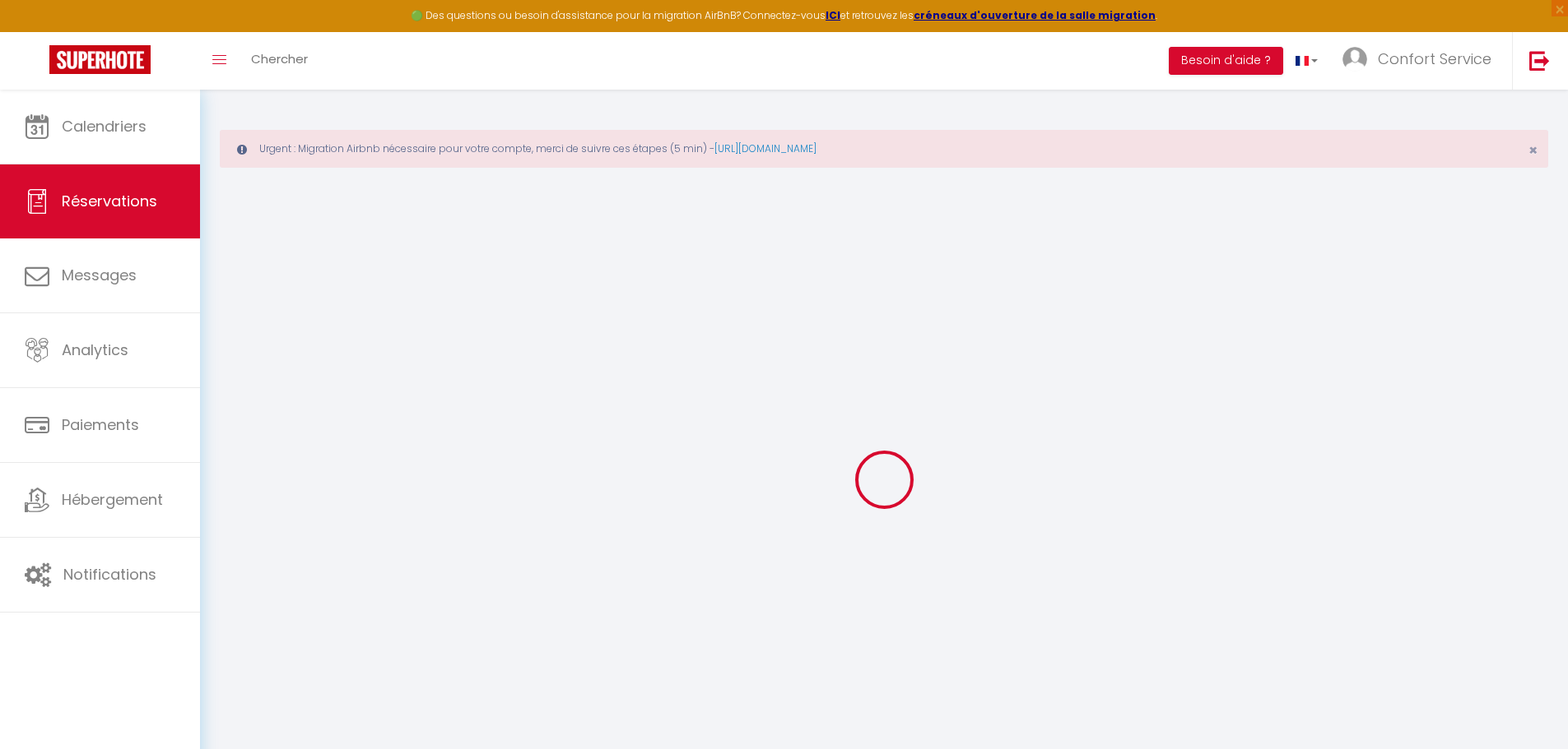
checkbox input "false"
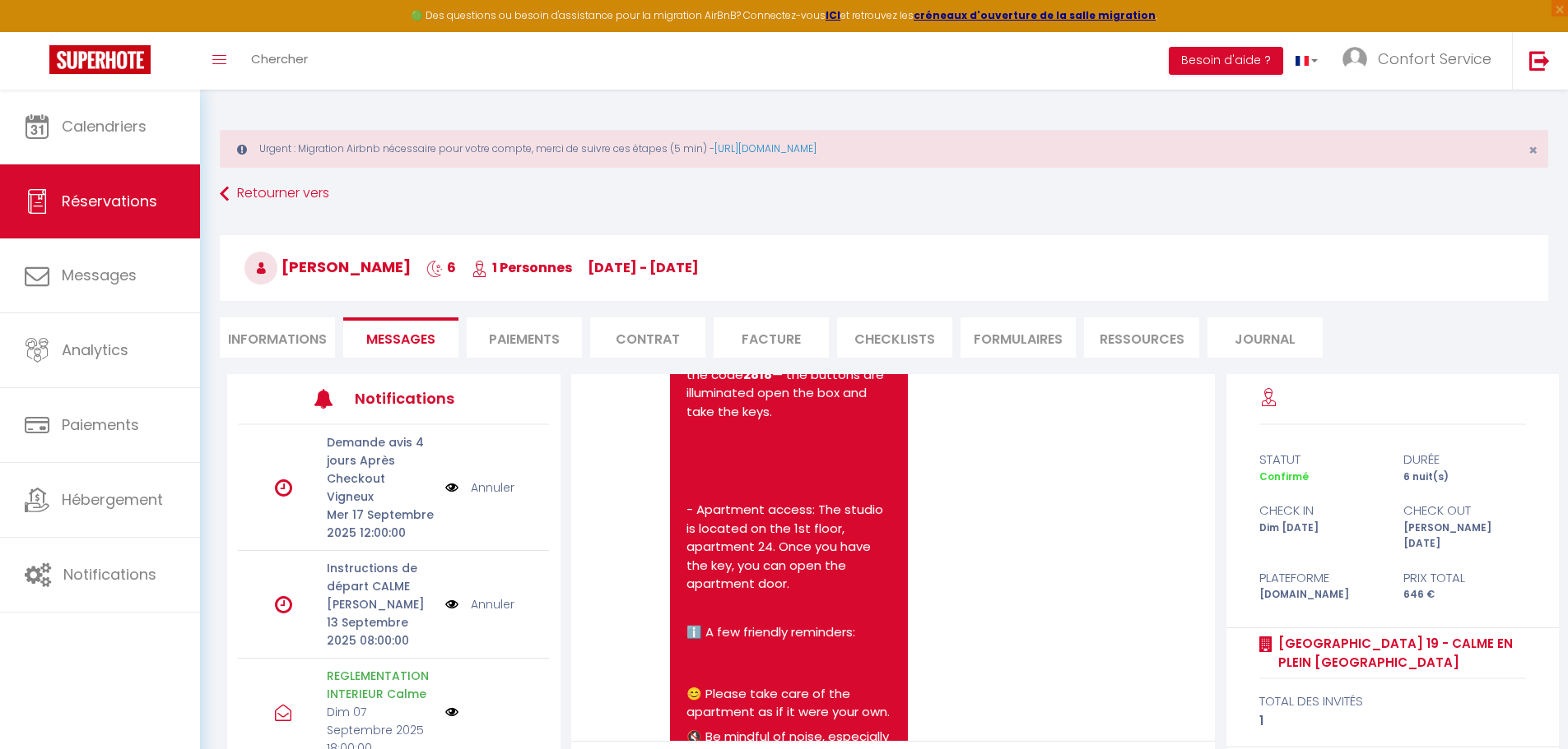
scroll to position [3243, 0]
drag, startPoint x: 288, startPoint y: 267, endPoint x: 302, endPoint y: 268, distance: 14.0
click at [308, 267] on span "[PERSON_NAME]" at bounding box center [327, 266] width 167 height 21
copy span "[PERSON_NAME]"
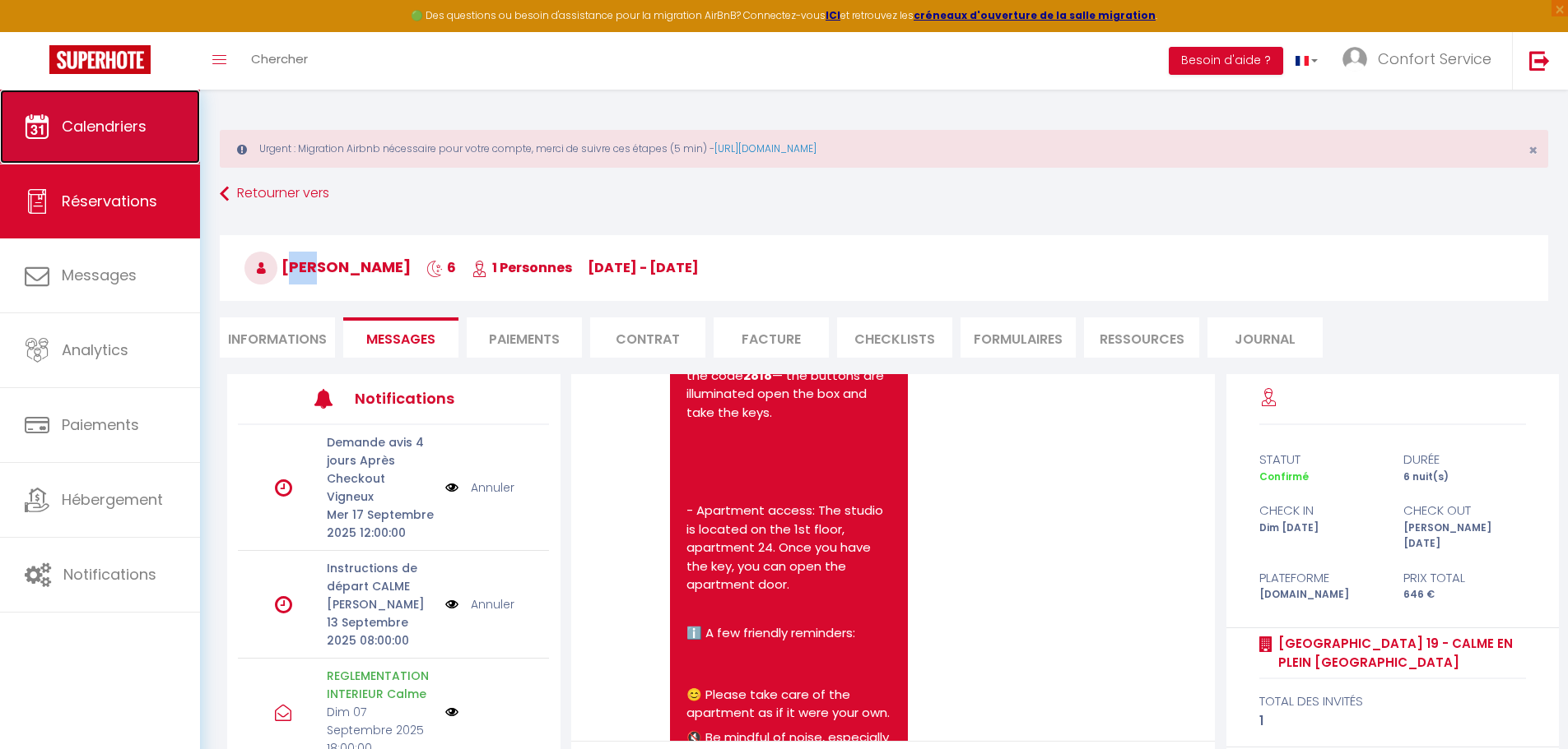
click at [97, 137] on link "Calendriers" at bounding box center [100, 126] width 200 height 74
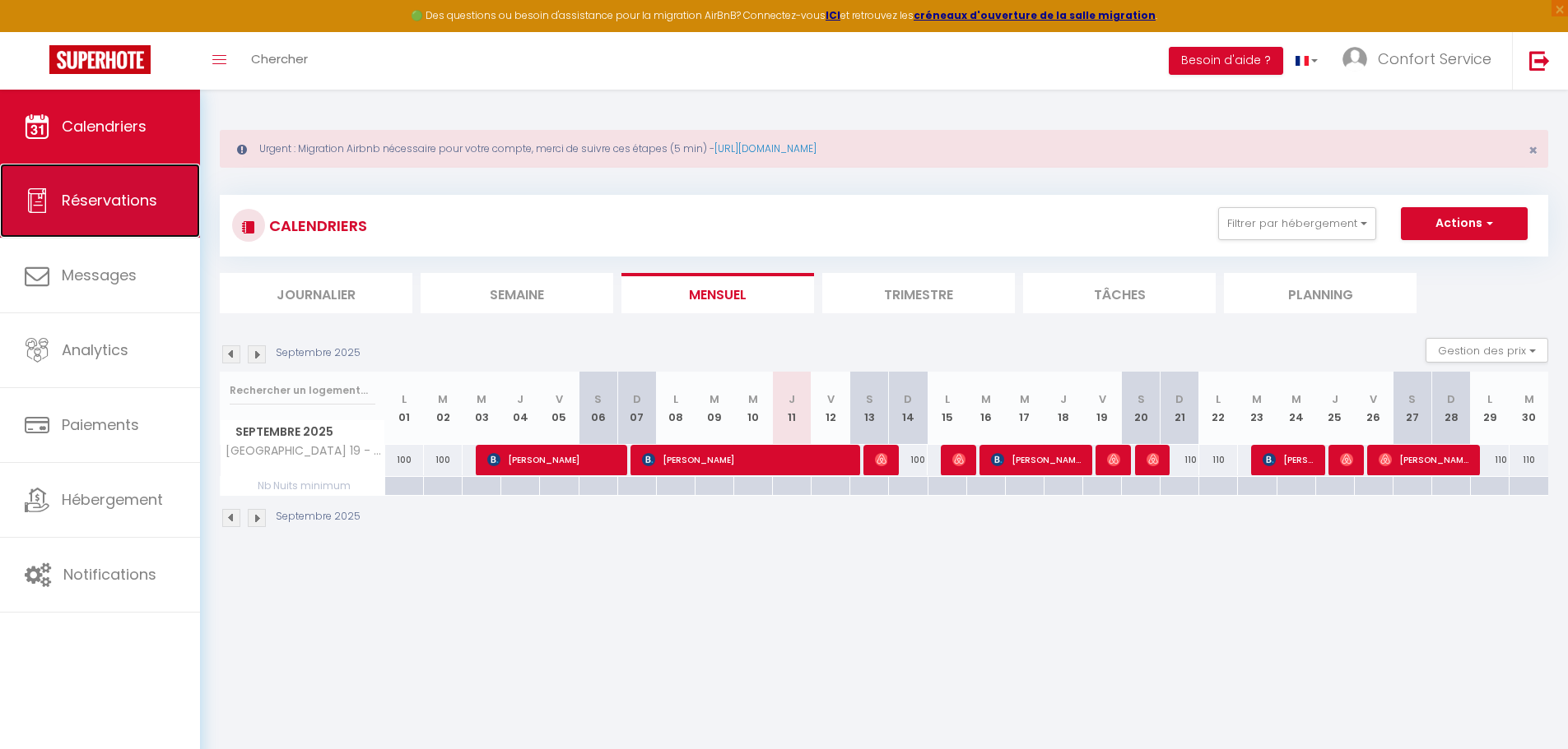
click at [102, 205] on span "Réservations" at bounding box center [109, 200] width 96 height 21
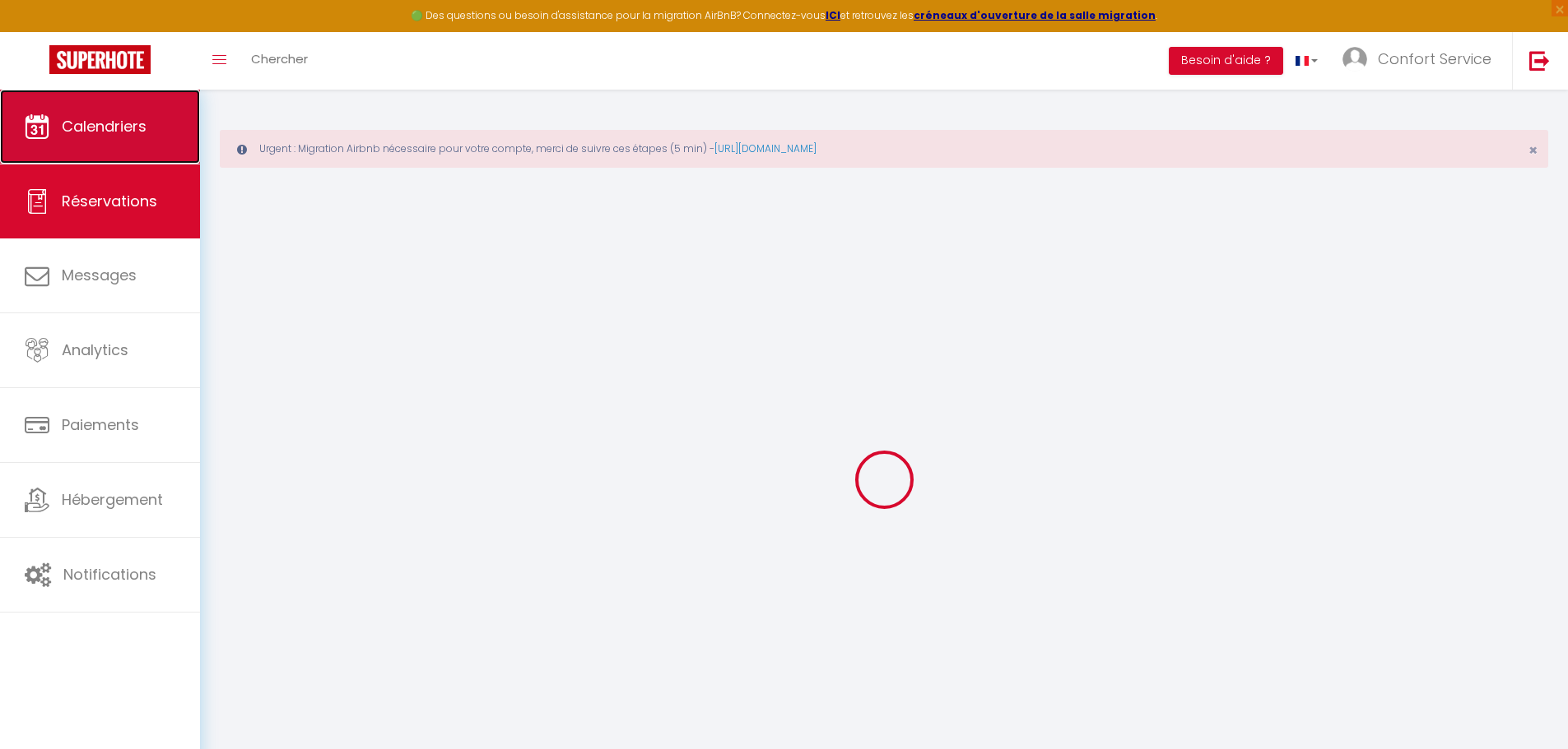
click at [107, 124] on span "Calendriers" at bounding box center [105, 126] width 85 height 21
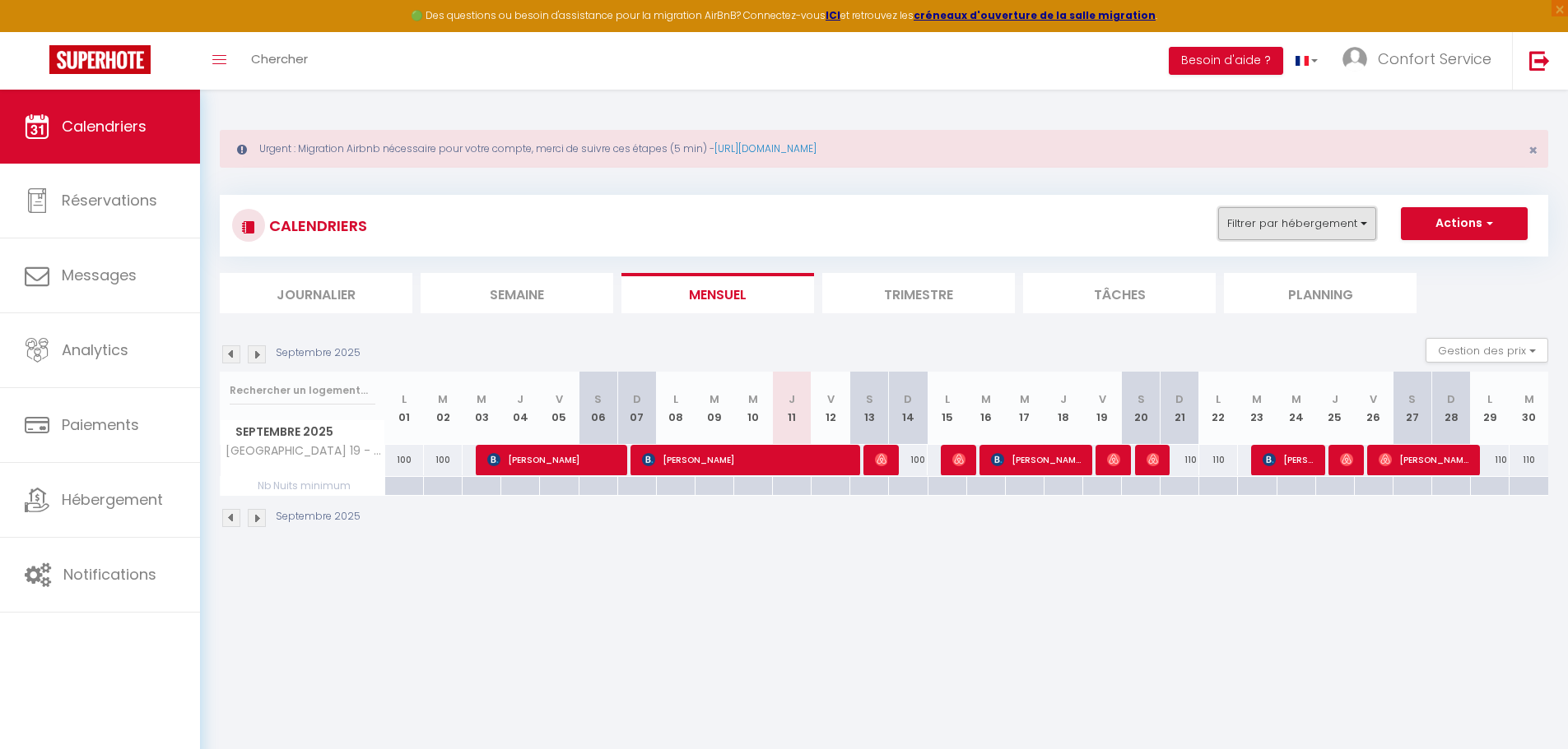
click at [1268, 221] on button "Filtrer par hébergement" at bounding box center [1297, 223] width 158 height 33
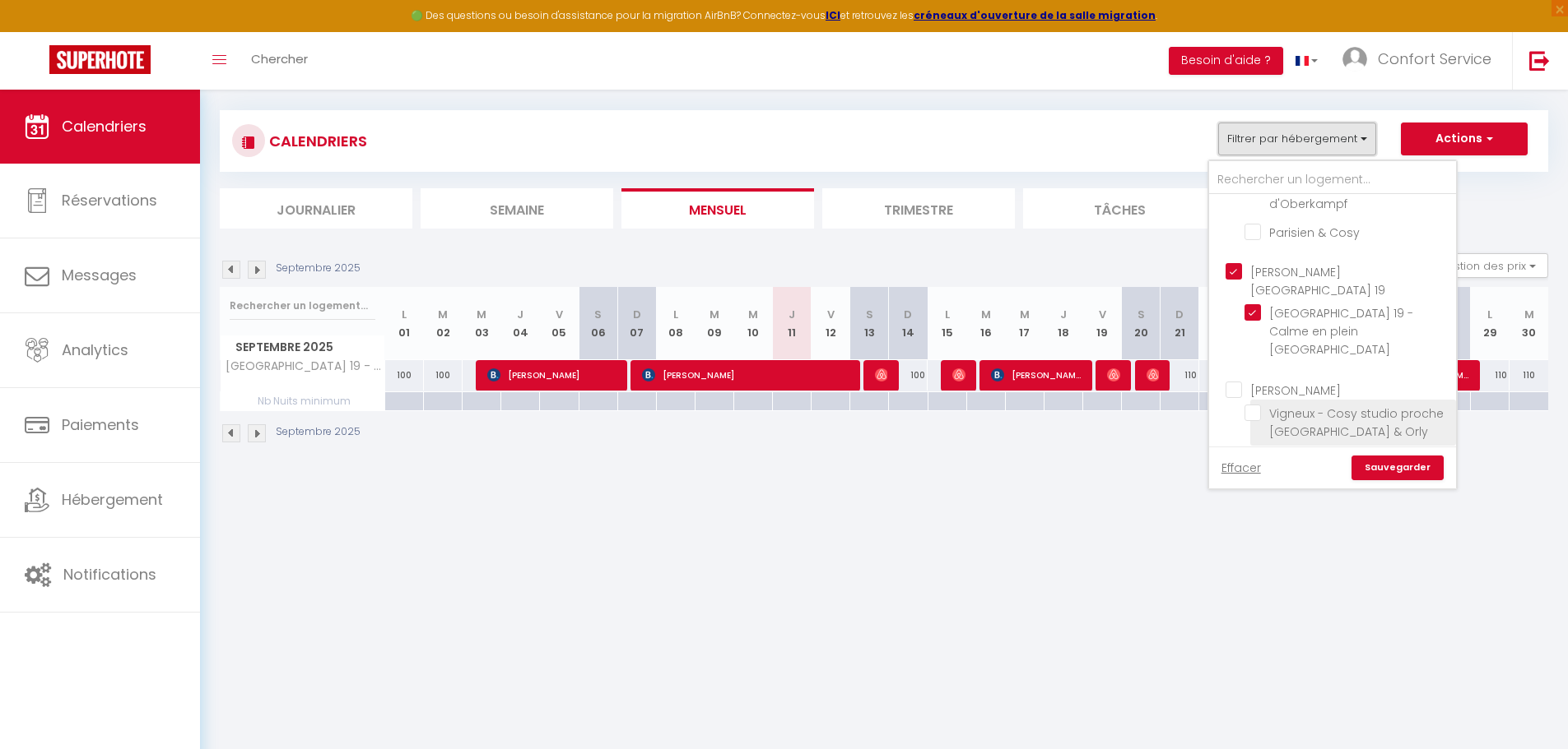
scroll to position [90, 0]
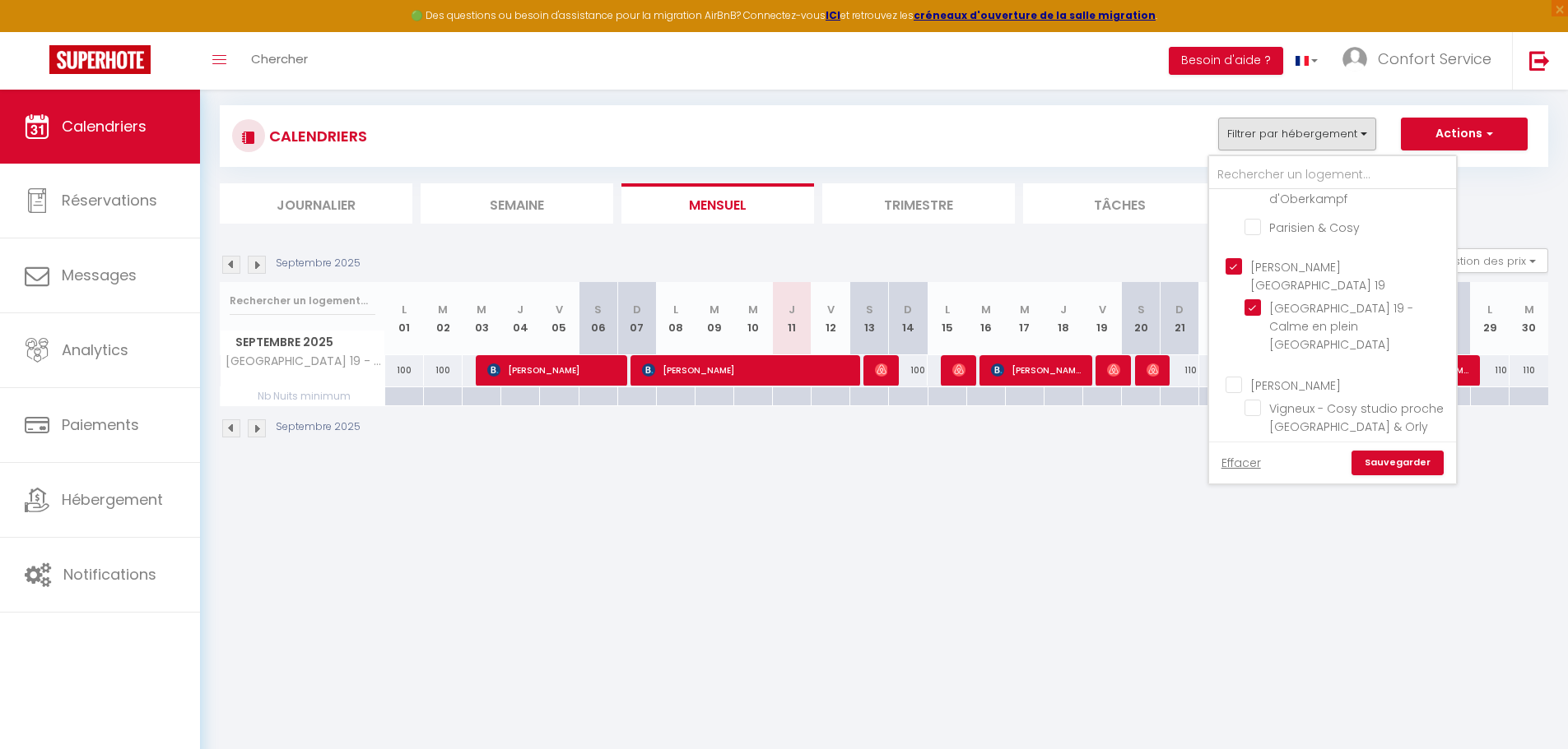
click at [1240, 375] on input "[PERSON_NAME]" at bounding box center [1349, 383] width 247 height 17
checkbox input "true"
checkbox input "false"
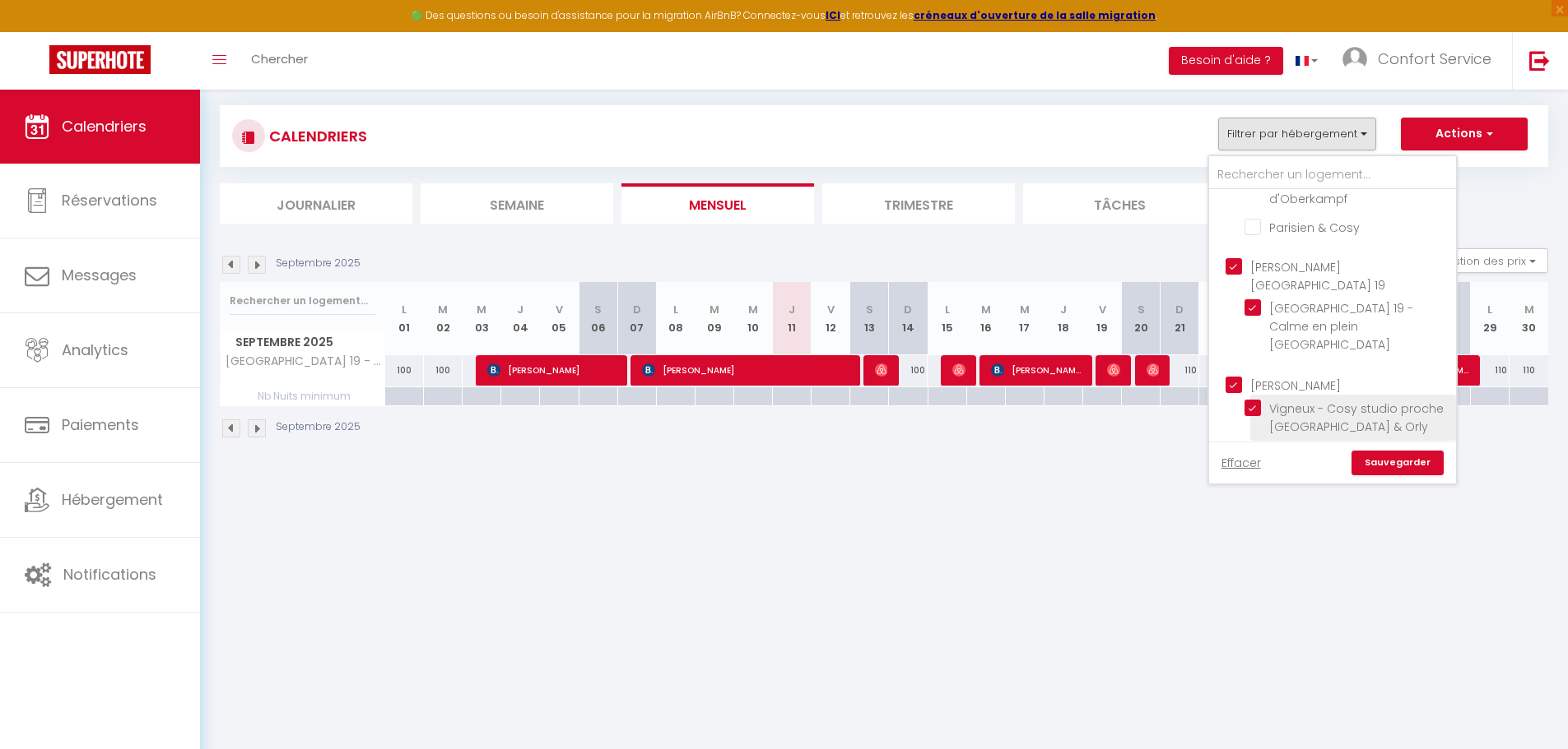
checkbox input "false"
checkbox input "true"
click at [1408, 460] on link "Sauvegarder" at bounding box center [1396, 462] width 92 height 25
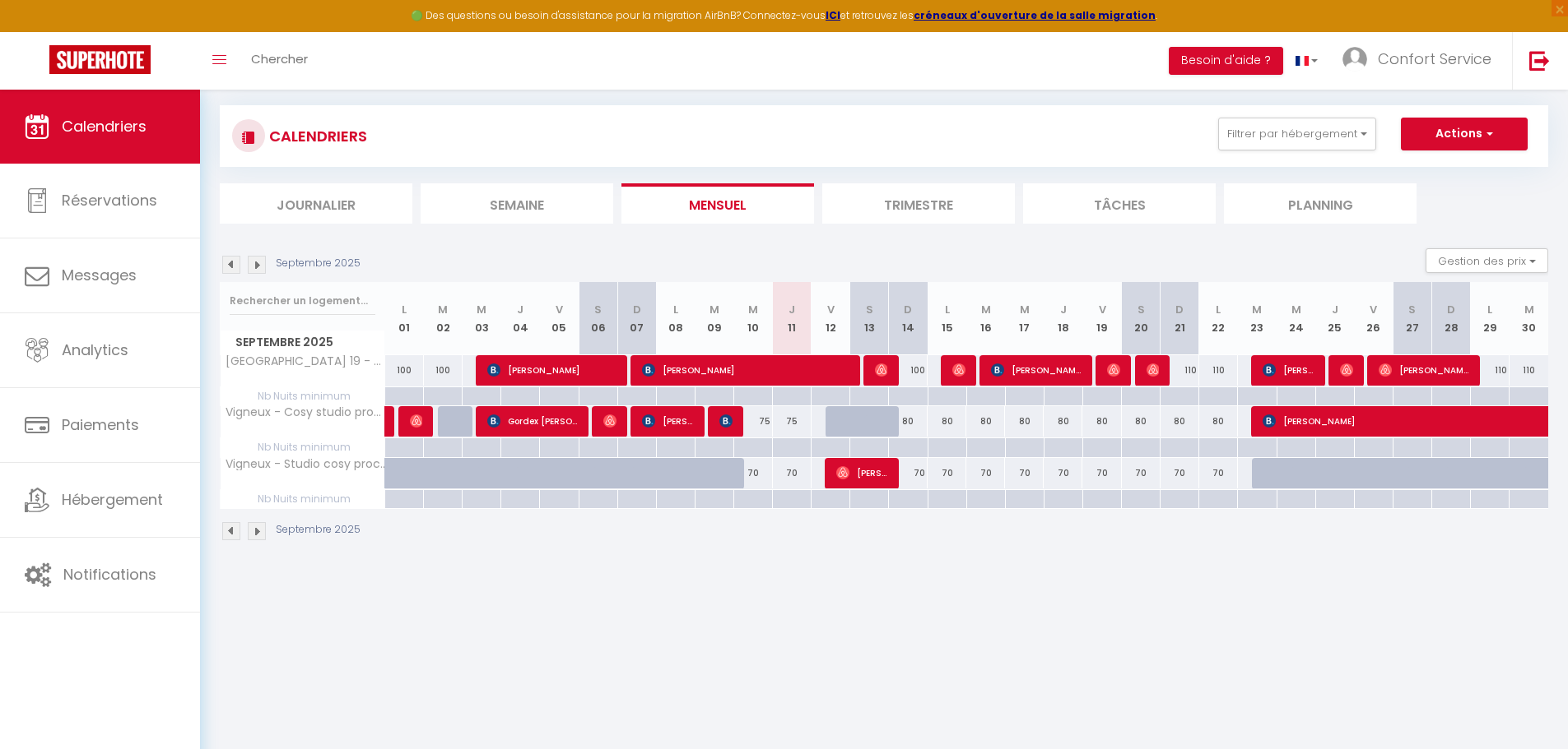
click at [917, 419] on div "80" at bounding box center [907, 421] width 38 height 31
type input "80"
type input "Dim 14 Septembre 2025"
type input "Lun 15 Septembre 2025"
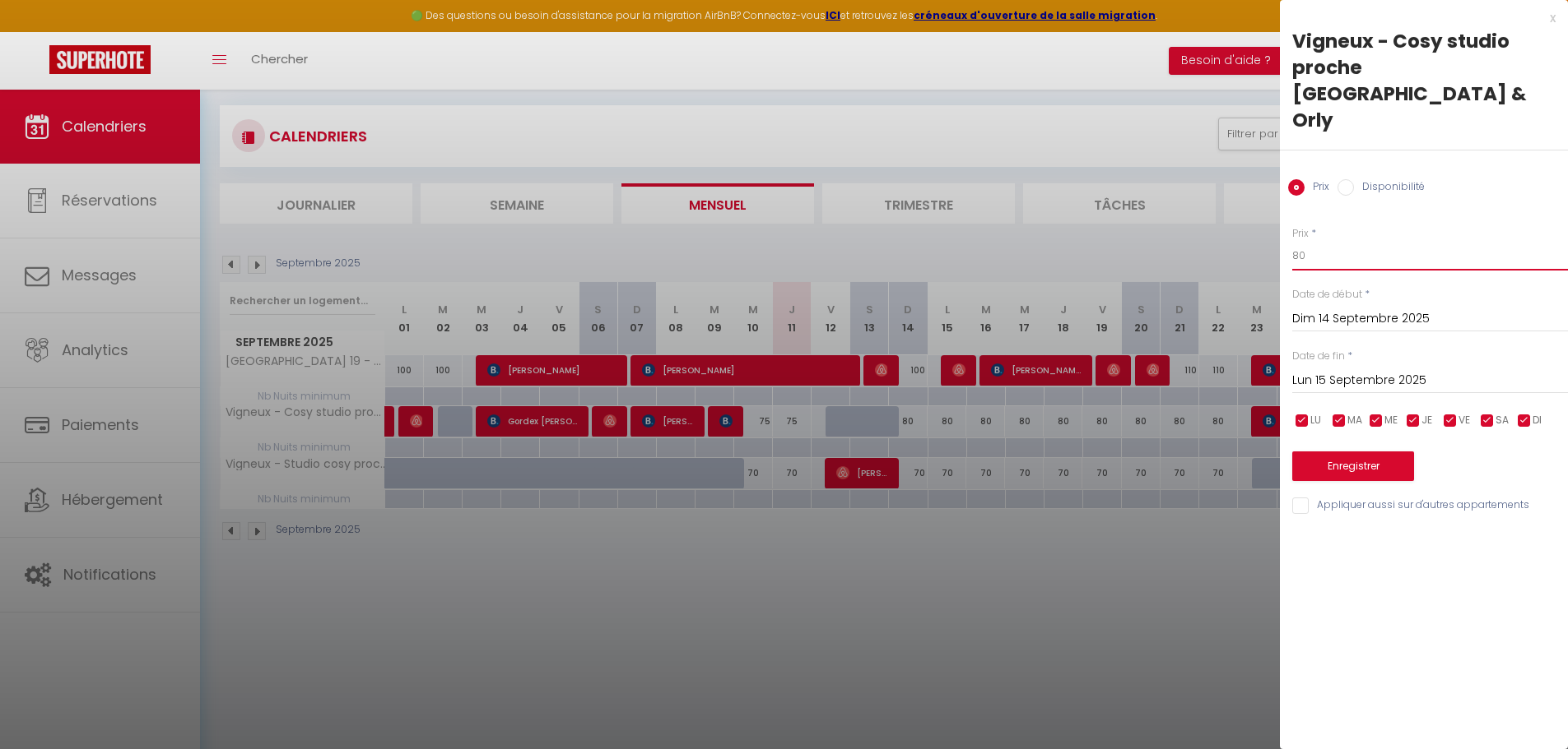
drag, startPoint x: 1336, startPoint y: 201, endPoint x: 1223, endPoint y: 218, distance: 114.3
click at [1222, 216] on body "🟢 Des questions ou besoin d'assistance pour la migration AirBnB? Connectez-vous…" at bounding box center [784, 374] width 1568 height 749
type input "70"
click at [1350, 371] on input "Lun 15 Septembre 2025" at bounding box center [1430, 381] width 276 height 22
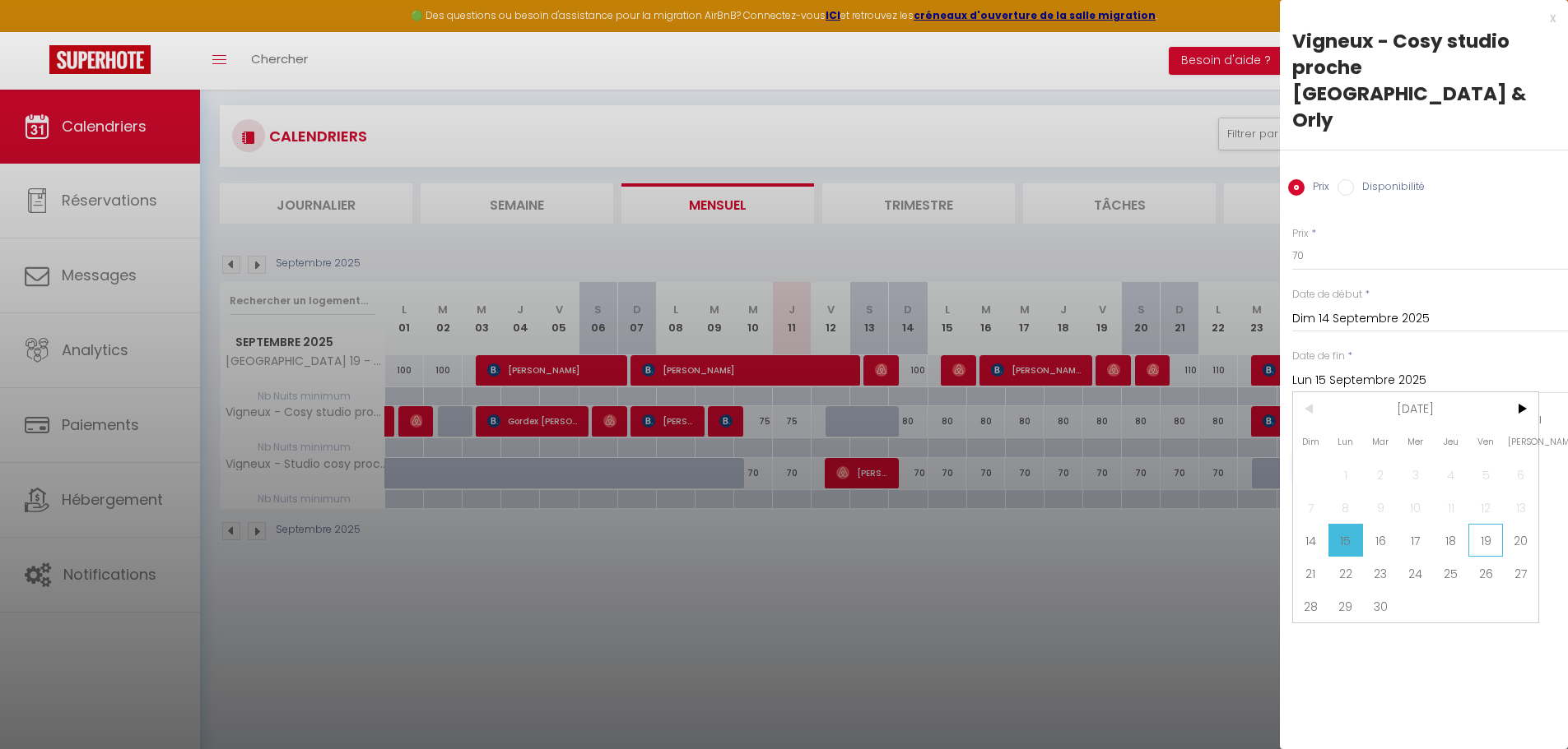
click at [1477, 524] on span "19" at bounding box center [1486, 540] width 36 height 33
type input "Ven 19 Septembre 2025"
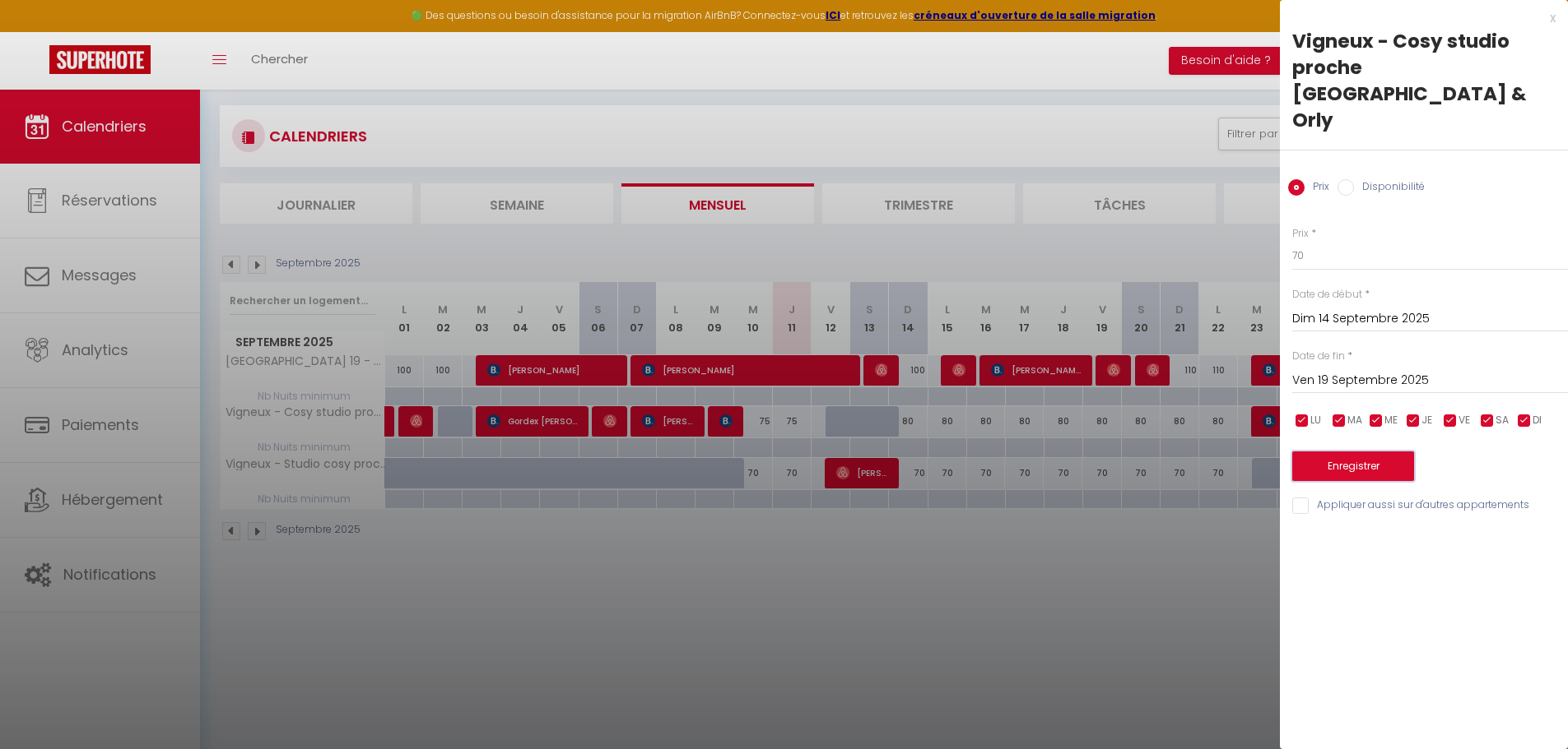
click at [1341, 451] on button "Enregistrer" at bounding box center [1353, 466] width 122 height 30
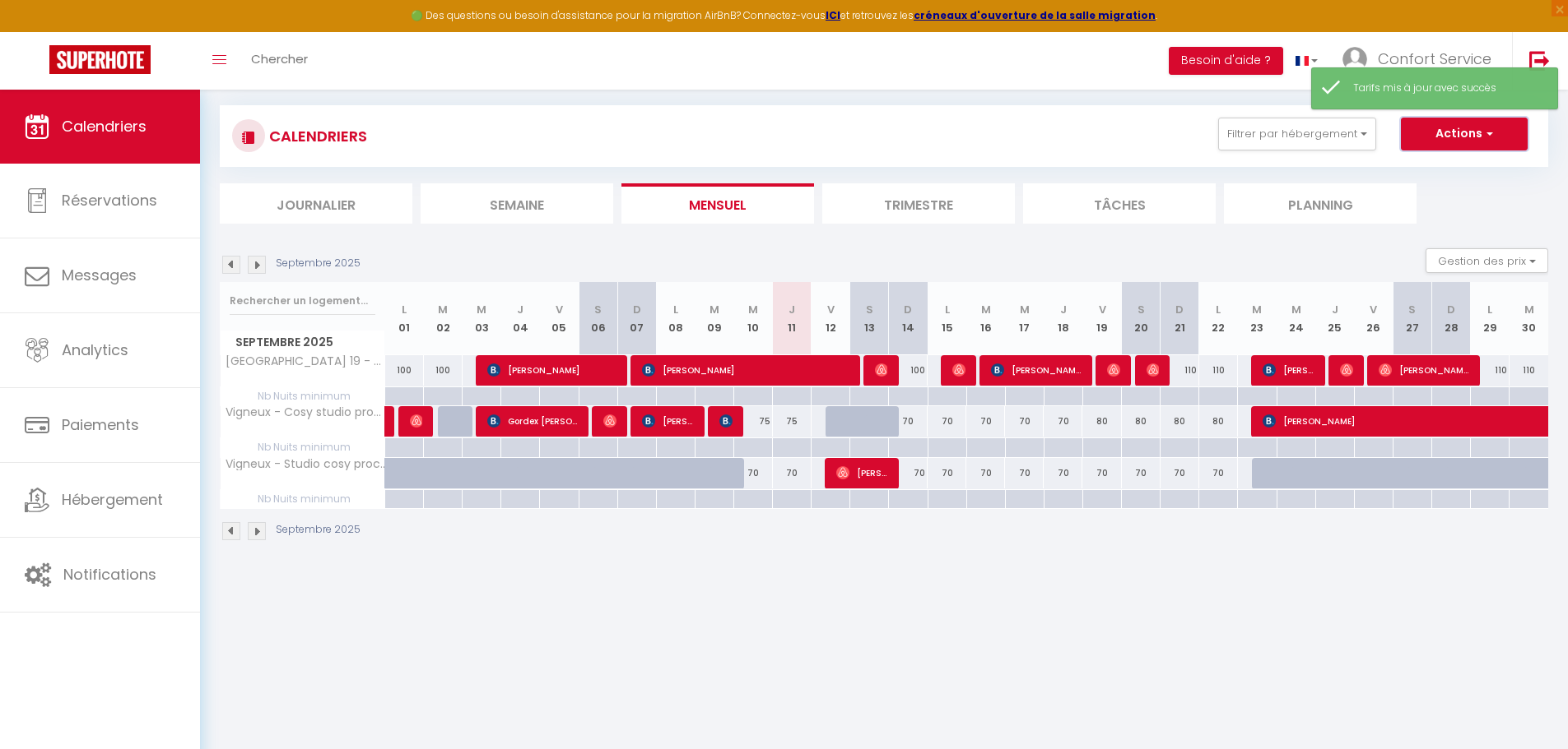
drag, startPoint x: 1450, startPoint y: 125, endPoint x: 1434, endPoint y: 170, distance: 47.8
click at [1450, 126] on button "Actions" at bounding box center [1463, 133] width 127 height 33
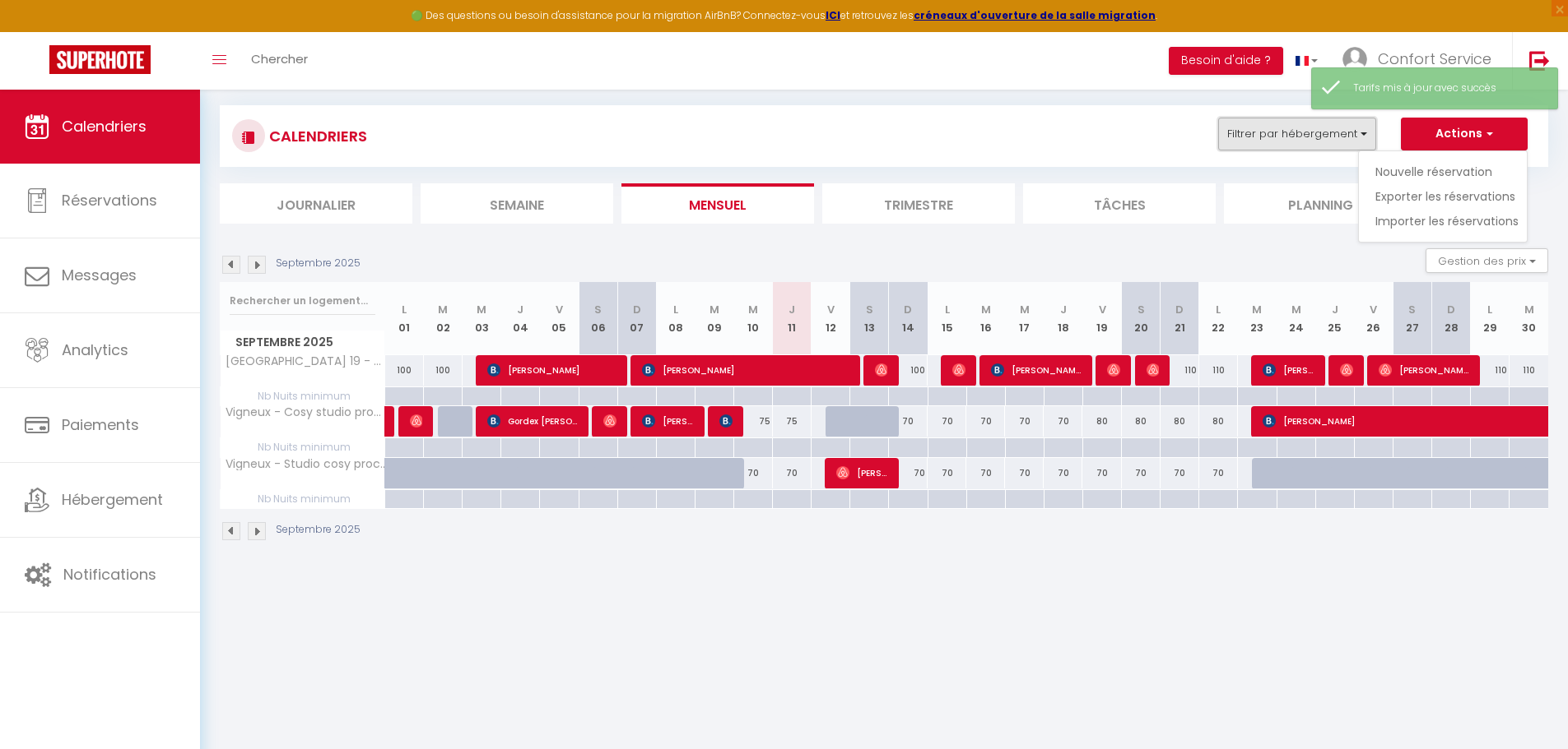
click at [1274, 139] on button "Filtrer par hébergement" at bounding box center [1297, 133] width 158 height 33
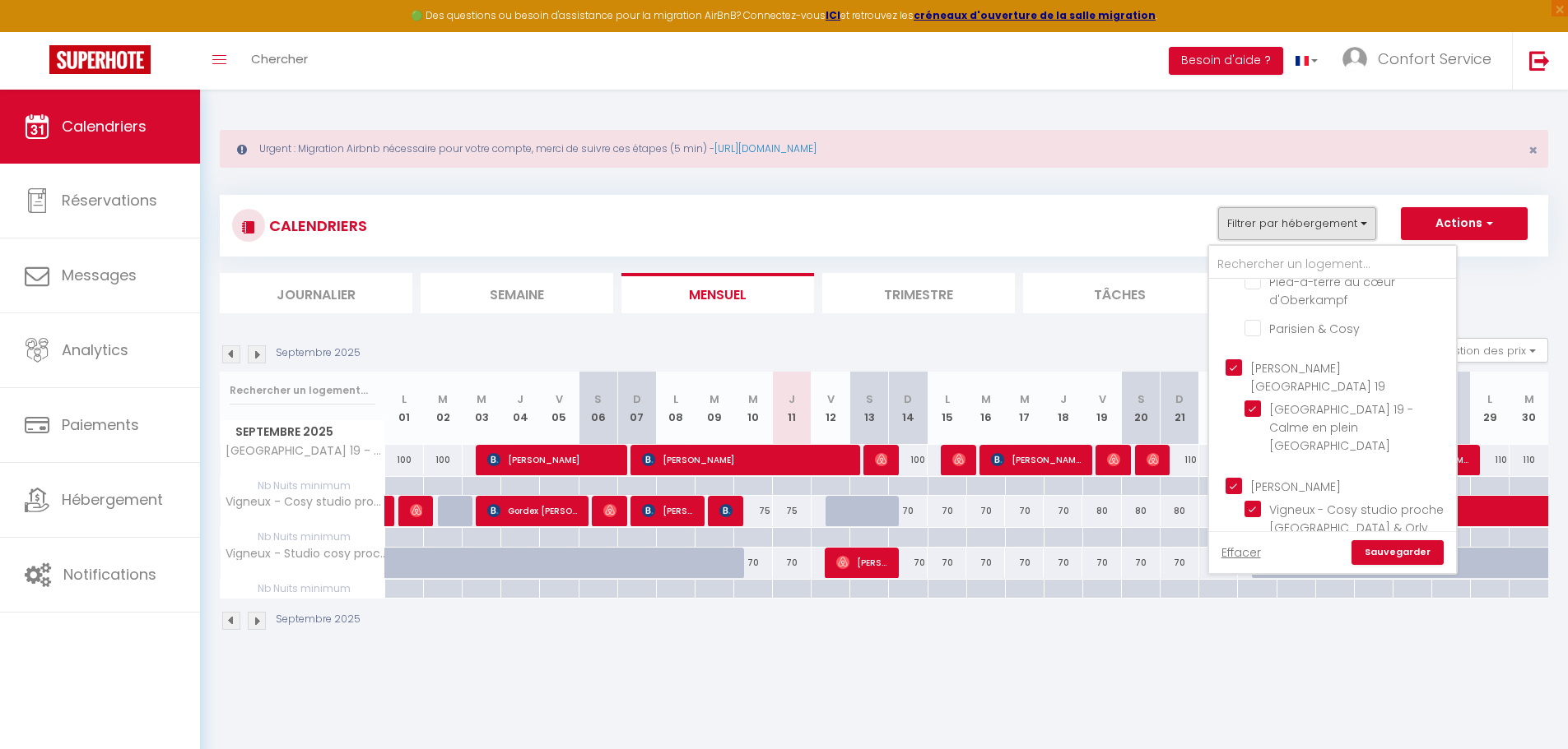
scroll to position [214, 0]
click at [1233, 348] on input "[PERSON_NAME][GEOGRAPHIC_DATA] 19" at bounding box center [1349, 356] width 247 height 17
checkbox input "false"
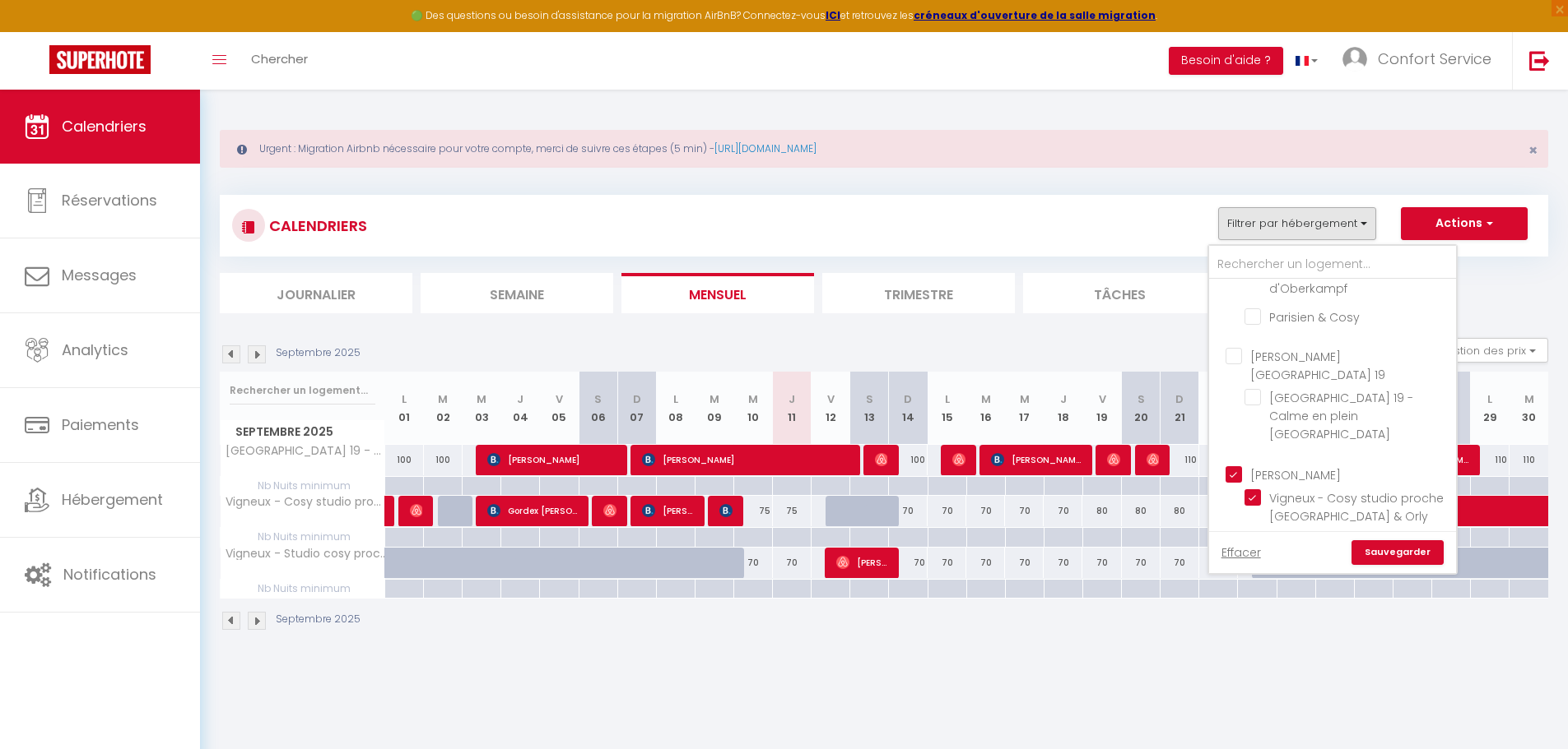
checkbox input "false"
click at [1410, 557] on link "Sauvegarder" at bounding box center [1396, 552] width 92 height 25
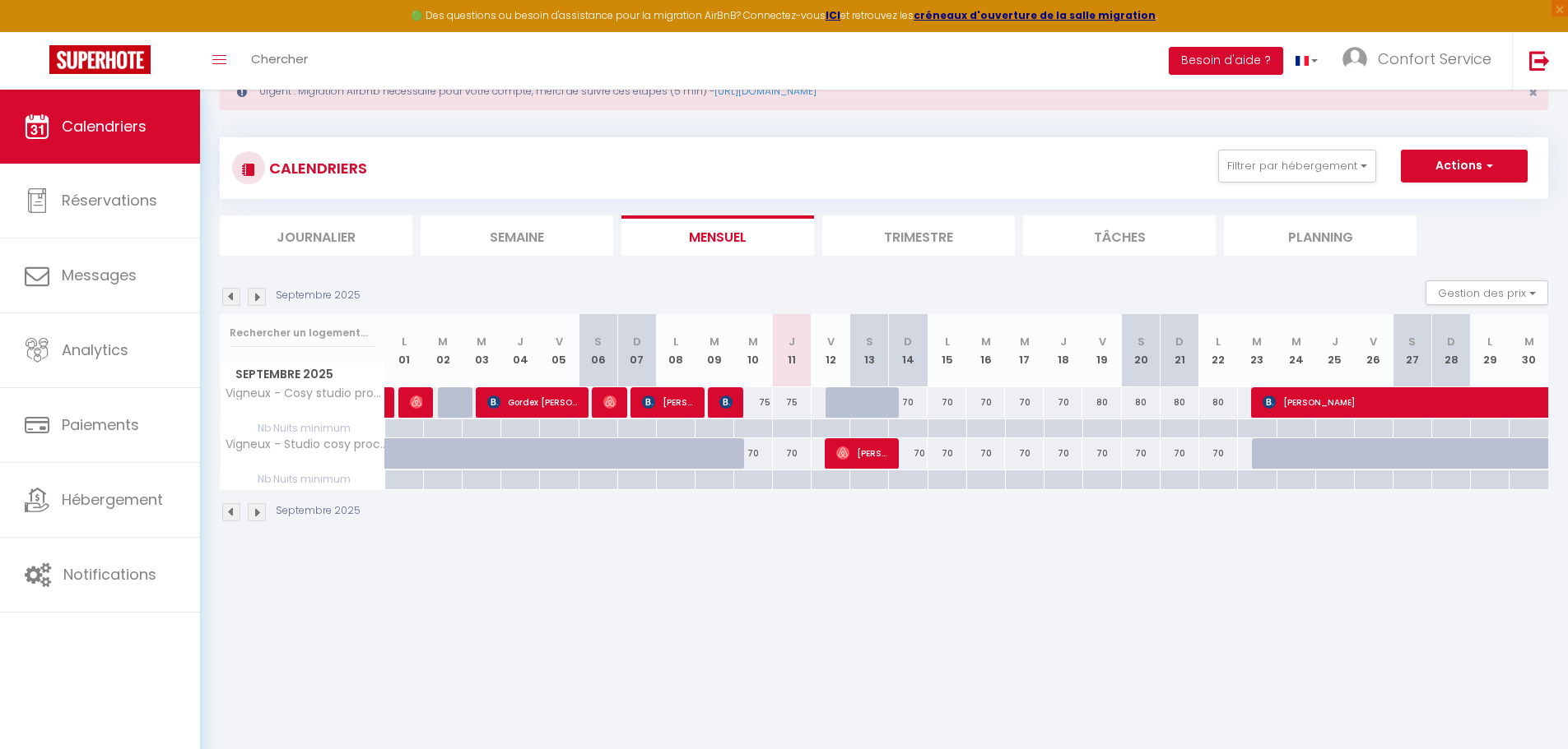
scroll to position [82, 0]
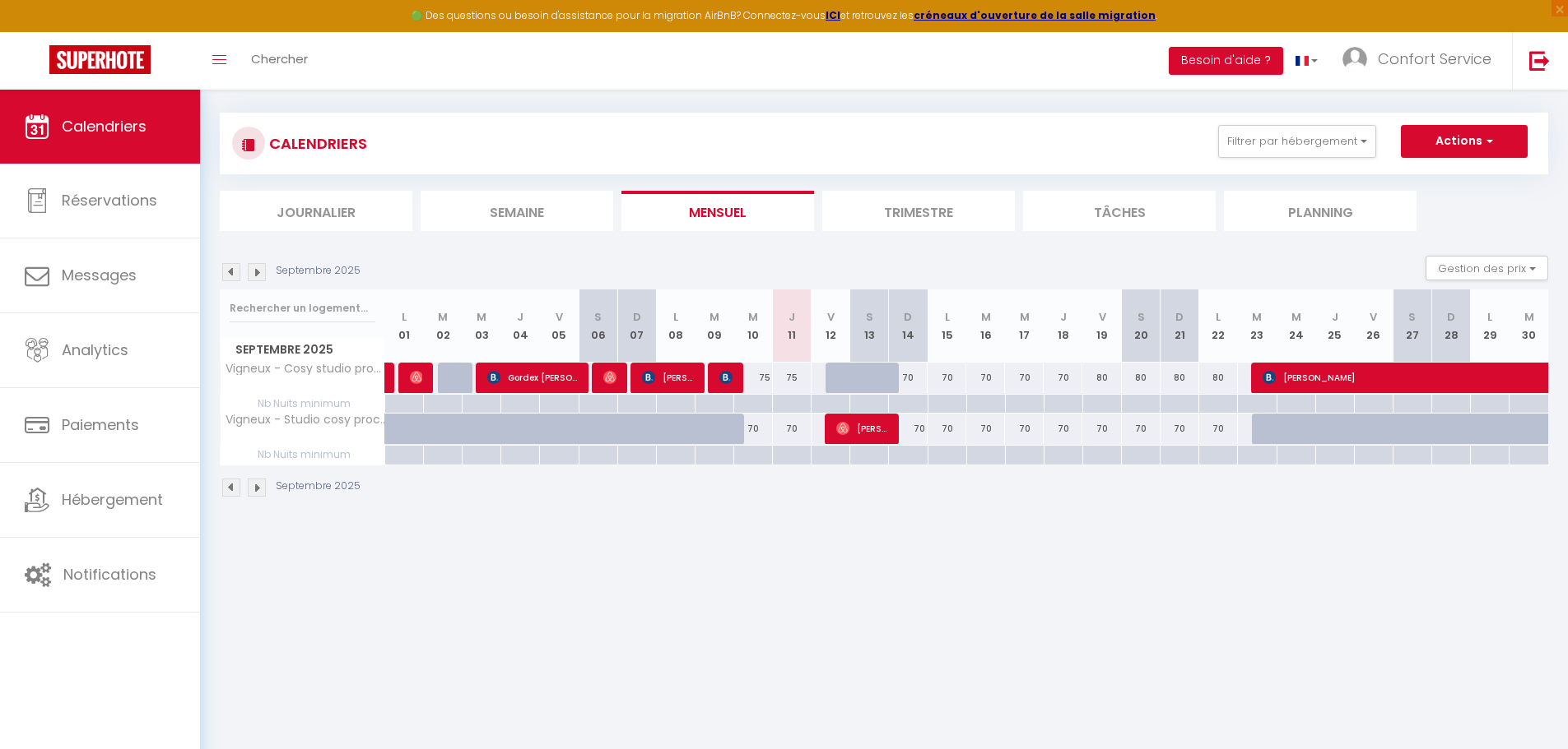
click at [1228, 500] on div "Septembre 2025" at bounding box center [884, 489] width 1328 height 48
